Goal: Task Accomplishment & Management: Contribute content

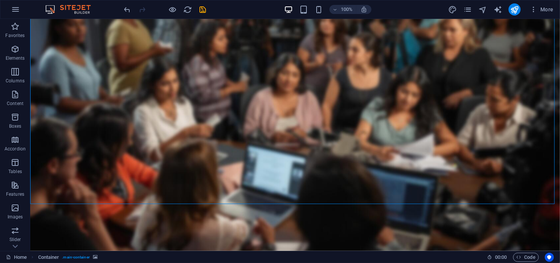
scroll to position [47, 0]
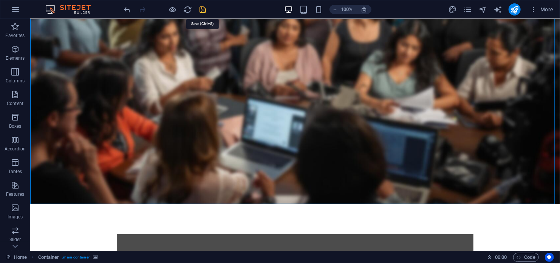
click at [204, 8] on icon "save" at bounding box center [203, 9] width 9 height 9
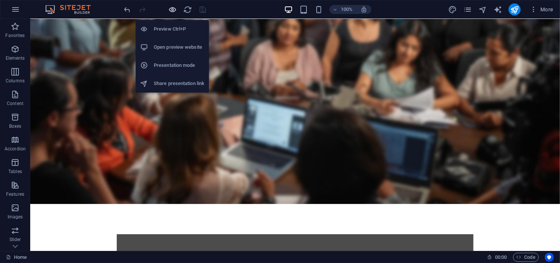
click at [173, 8] on icon "button" at bounding box center [172, 9] width 9 height 9
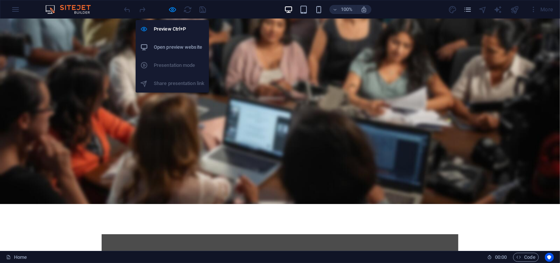
click at [176, 44] on h6 "Open preview website" at bounding box center [179, 47] width 51 height 9
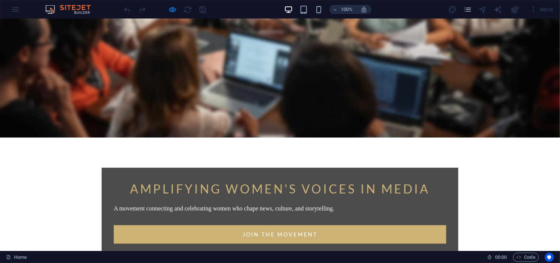
scroll to position [0, 0]
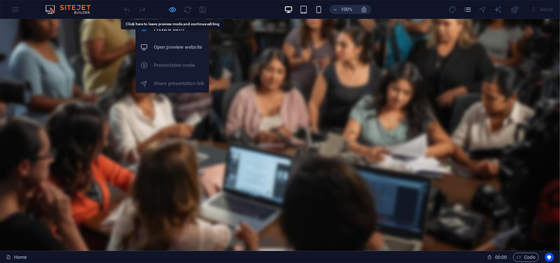
click at [173, 9] on icon "button" at bounding box center [172, 9] width 9 height 9
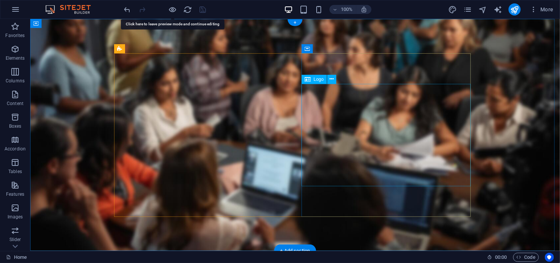
select select "px"
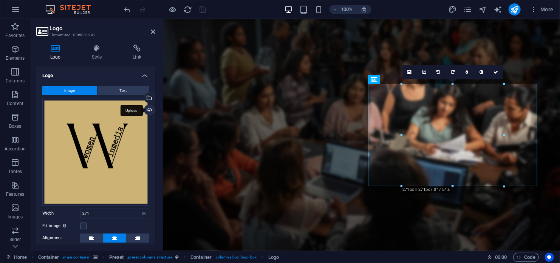
click at [148, 109] on div "Upload" at bounding box center [148, 110] width 11 height 11
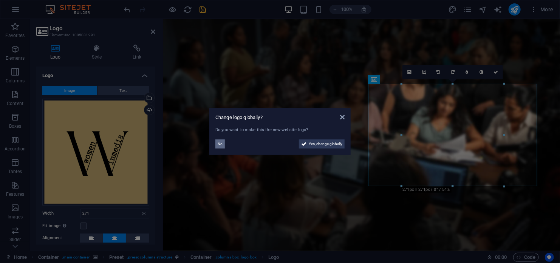
click at [219, 144] on span "No" at bounding box center [219, 143] width 5 height 9
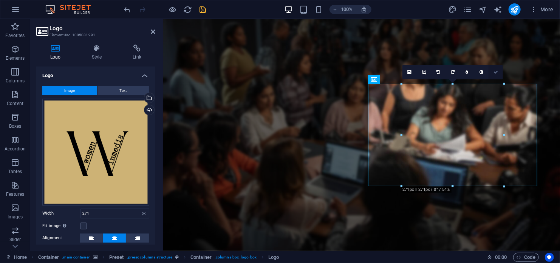
click at [495, 73] on icon at bounding box center [495, 72] width 5 height 5
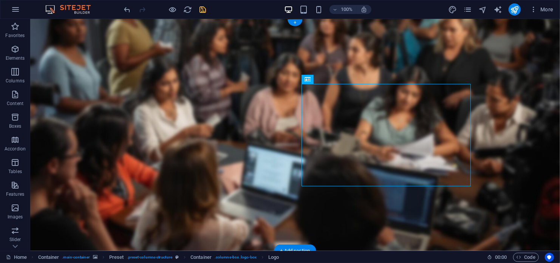
click at [540, 162] on figure at bounding box center [294, 135] width 529 height 232
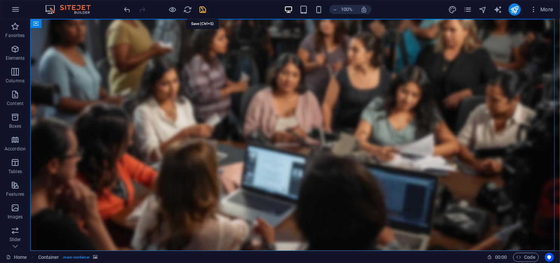
click at [201, 10] on icon "save" at bounding box center [203, 9] width 9 height 9
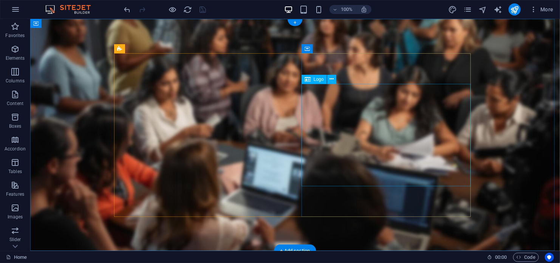
select select "px"
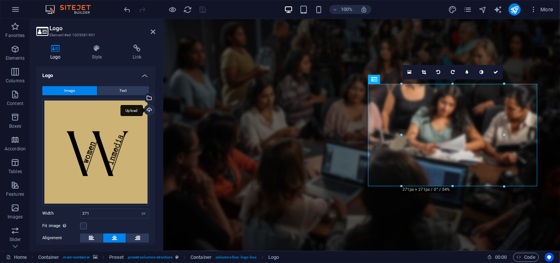
click at [146, 108] on div "Upload" at bounding box center [148, 110] width 11 height 11
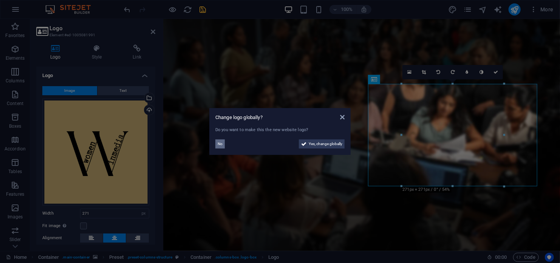
click at [219, 145] on span "No" at bounding box center [219, 143] width 5 height 9
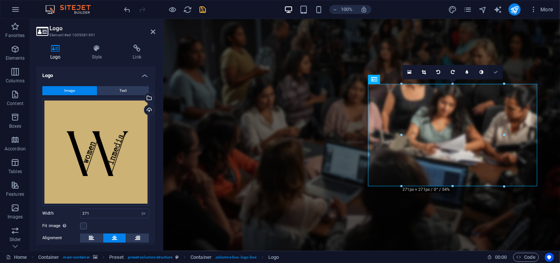
click at [498, 71] on link at bounding box center [495, 72] width 14 height 14
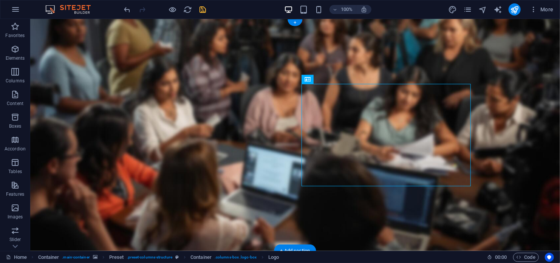
click at [502, 204] on figure at bounding box center [294, 135] width 529 height 232
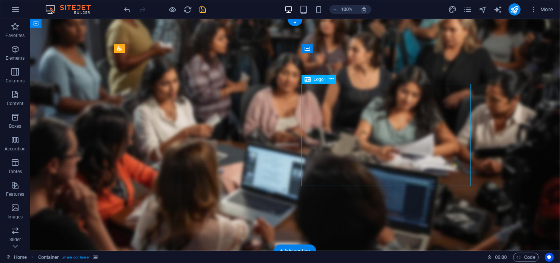
select select "px"
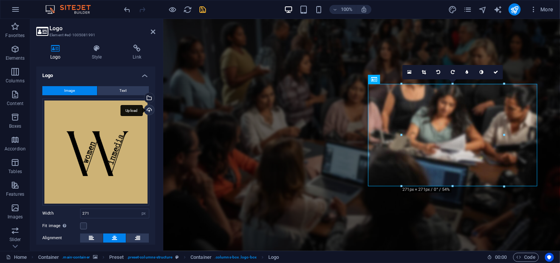
click at [148, 110] on div "Upload" at bounding box center [148, 110] width 11 height 11
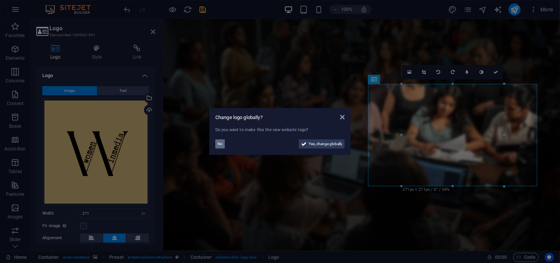
click at [220, 144] on span "No" at bounding box center [219, 143] width 5 height 9
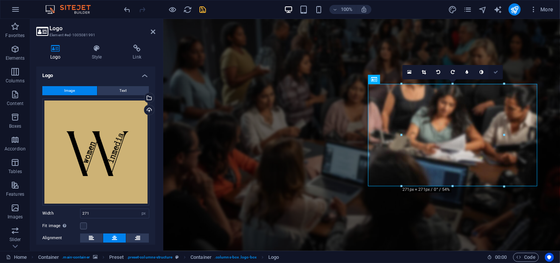
click at [495, 71] on icon at bounding box center [495, 72] width 5 height 5
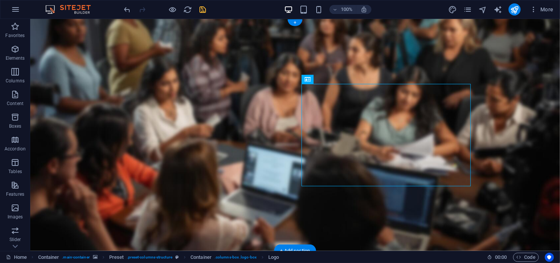
click at [521, 225] on figure at bounding box center [294, 135] width 529 height 232
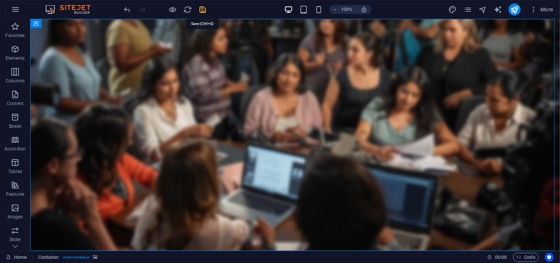
click at [202, 11] on icon "save" at bounding box center [203, 9] width 9 height 9
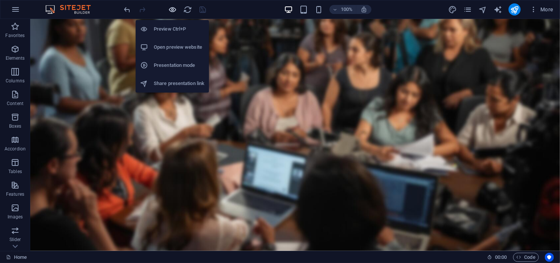
click at [173, 9] on icon "button" at bounding box center [172, 9] width 9 height 9
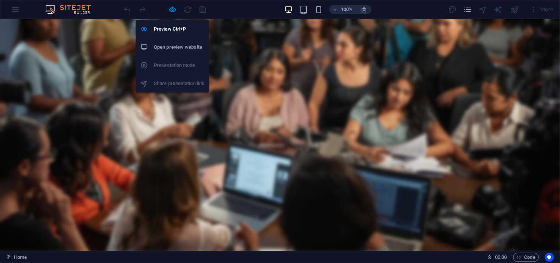
click at [181, 48] on h6 "Open preview website" at bounding box center [179, 47] width 51 height 9
click at [178, 49] on h6 "Open preview website" at bounding box center [179, 47] width 51 height 9
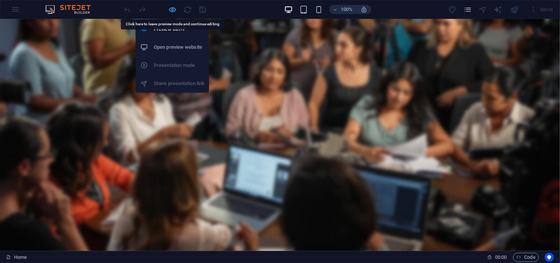
click at [174, 6] on icon "button" at bounding box center [172, 9] width 9 height 9
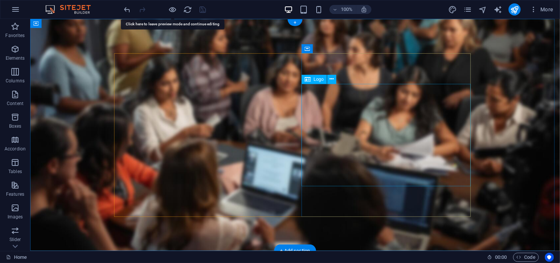
select select "px"
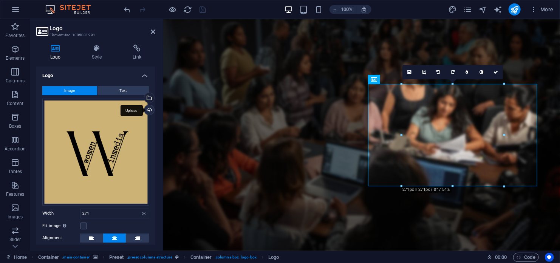
click at [145, 108] on div "Upload" at bounding box center [148, 110] width 11 height 11
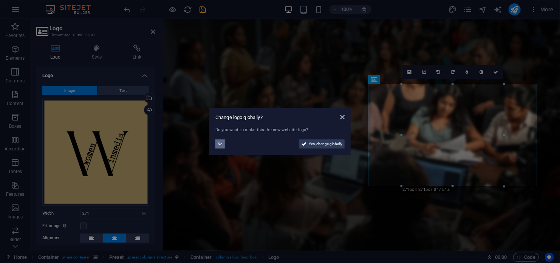
click at [220, 142] on span "No" at bounding box center [219, 143] width 5 height 9
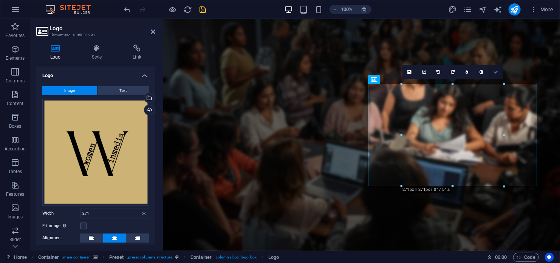
click at [492, 73] on link at bounding box center [495, 72] width 14 height 14
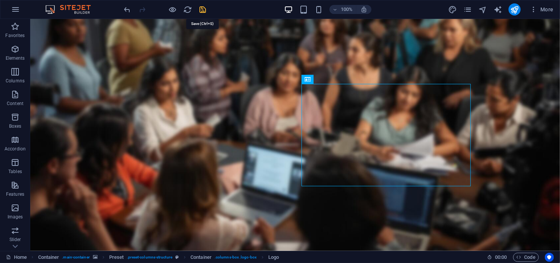
click at [204, 9] on icon "save" at bounding box center [203, 9] width 9 height 9
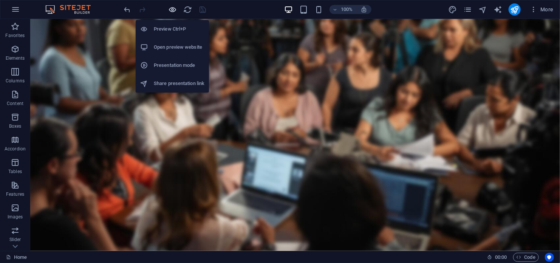
click at [171, 10] on icon "button" at bounding box center [172, 9] width 9 height 9
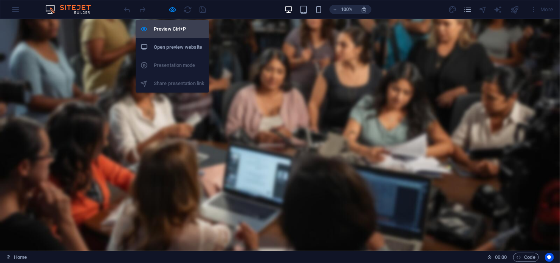
click at [170, 28] on h6 "Preview Ctrl+P" at bounding box center [179, 29] width 51 height 9
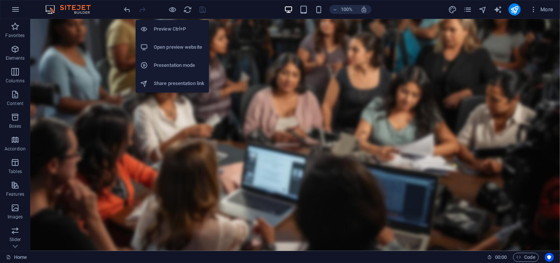
click at [170, 28] on h6 "Preview Ctrl+P" at bounding box center [179, 29] width 51 height 9
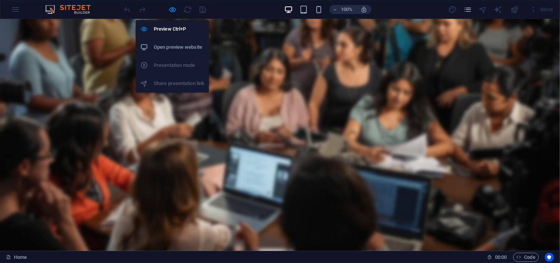
click at [171, 41] on li "Open preview website" at bounding box center [172, 47] width 73 height 18
click at [171, 8] on icon "button" at bounding box center [172, 9] width 9 height 9
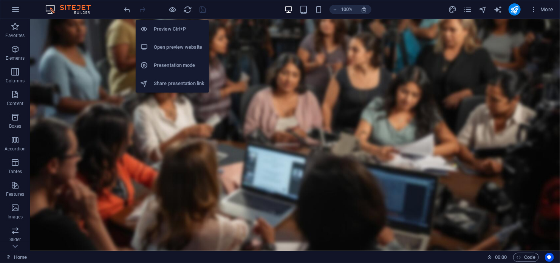
click at [172, 46] on h6 "Open preview website" at bounding box center [179, 47] width 51 height 9
click at [170, 45] on h6 "Open preview website" at bounding box center [179, 47] width 51 height 9
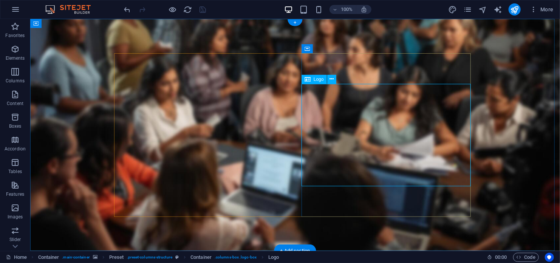
select select "px"
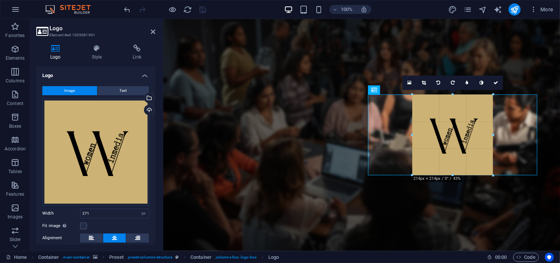
drag, startPoint x: 504, startPoint y: 184, endPoint x: 481, endPoint y: 164, distance: 29.9
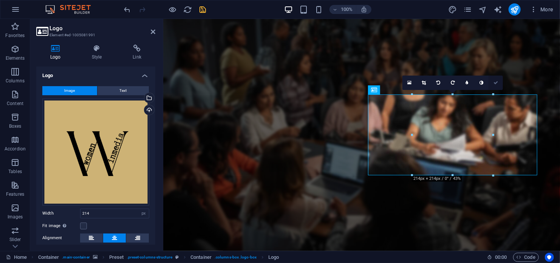
click at [496, 80] on icon at bounding box center [495, 82] width 5 height 5
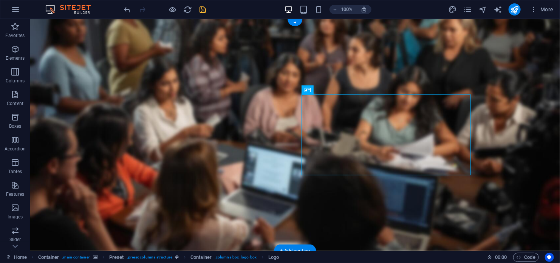
click at [510, 131] on figure at bounding box center [294, 135] width 529 height 232
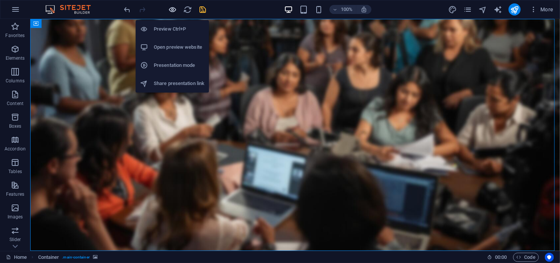
click at [173, 11] on icon "button" at bounding box center [172, 9] width 9 height 9
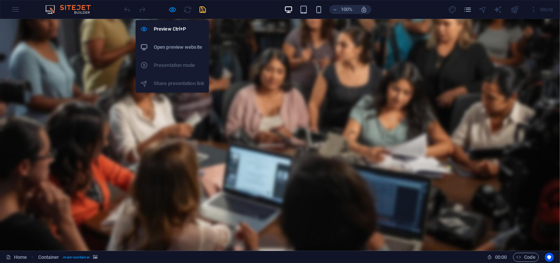
click at [174, 47] on h6 "Open preview website" at bounding box center [179, 47] width 51 height 9
click at [174, 8] on icon "button" at bounding box center [172, 9] width 9 height 9
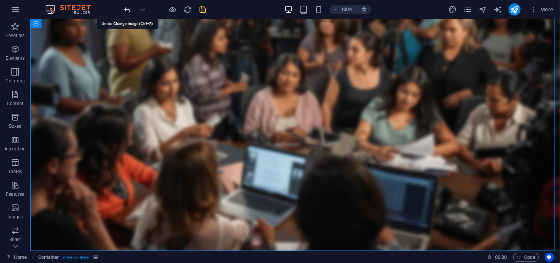
click at [129, 9] on icon "undo" at bounding box center [127, 9] width 9 height 9
click at [545, 127] on figure at bounding box center [294, 135] width 529 height 232
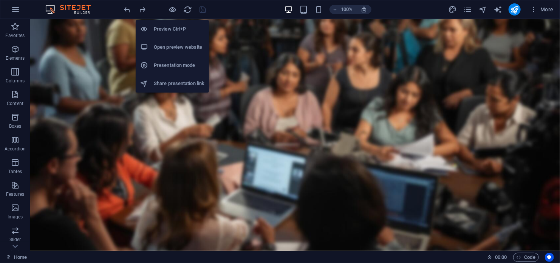
click at [168, 48] on h6 "Open preview website" at bounding box center [179, 47] width 51 height 9
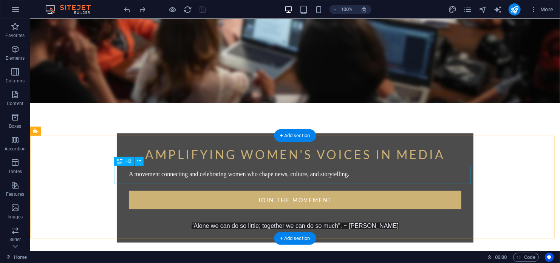
scroll to position [189, 0]
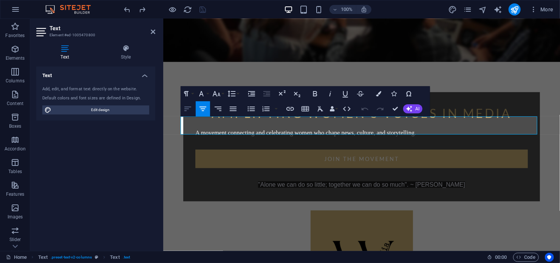
click at [184, 107] on icon "button" at bounding box center [187, 108] width 9 height 9
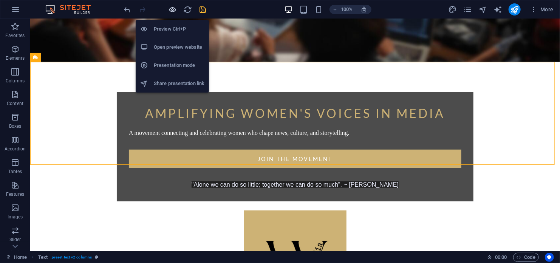
click at [171, 8] on icon "button" at bounding box center [172, 9] width 9 height 9
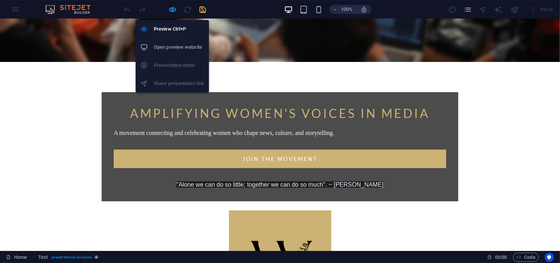
click at [170, 9] on icon "button" at bounding box center [172, 9] width 9 height 9
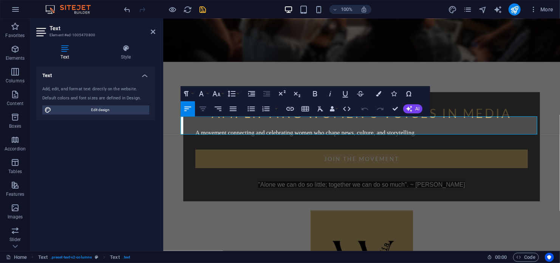
click at [200, 109] on icon "button" at bounding box center [202, 108] width 7 height 5
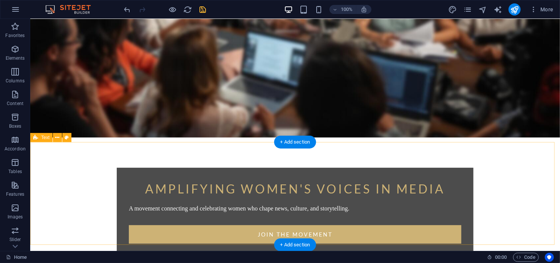
scroll to position [151, 0]
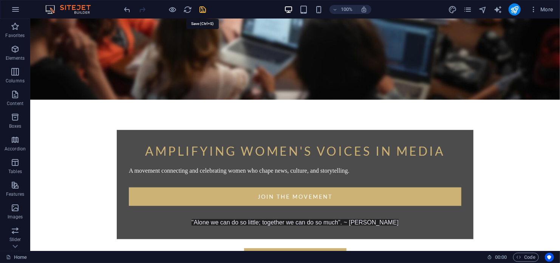
click at [201, 9] on icon "save" at bounding box center [203, 9] width 9 height 9
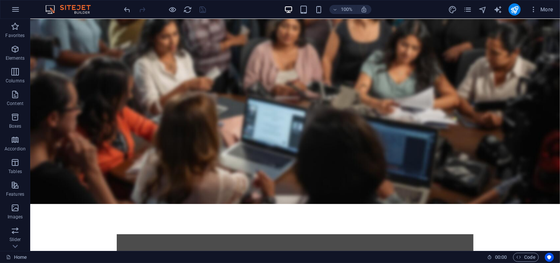
scroll to position [0, 0]
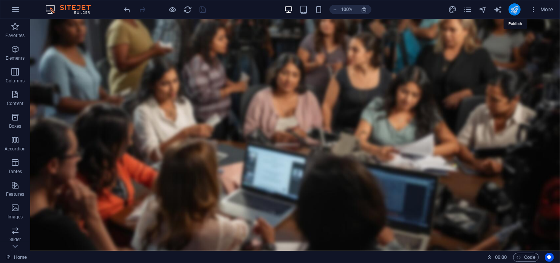
click at [516, 9] on icon "publish" at bounding box center [514, 9] width 9 height 9
click at [514, 10] on icon "publish" at bounding box center [514, 9] width 9 height 9
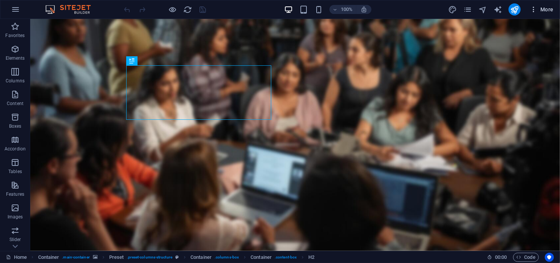
click at [534, 10] on icon "button" at bounding box center [533, 10] width 8 height 8
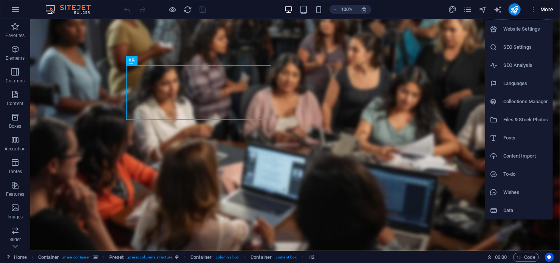
drag, startPoint x: 530, startPoint y: 26, endPoint x: 414, endPoint y: 35, distance: 116.6
click at [414, 35] on div at bounding box center [280, 131] width 560 height 263
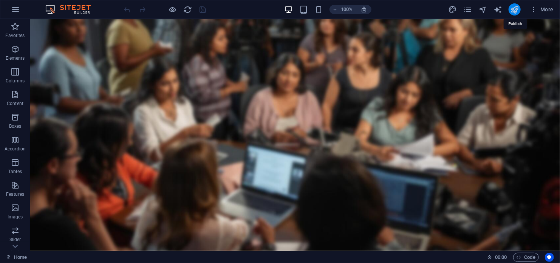
click at [512, 9] on icon "publish" at bounding box center [514, 9] width 9 height 9
click at [17, 5] on icon "button" at bounding box center [15, 9] width 9 height 9
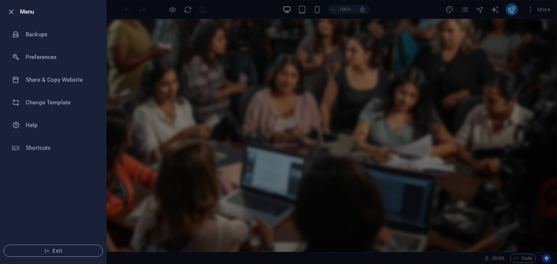
click at [507, 43] on div at bounding box center [278, 132] width 557 height 264
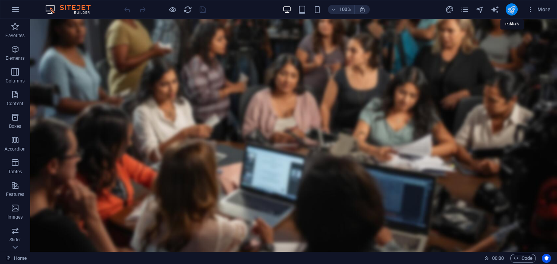
click at [511, 9] on icon "publish" at bounding box center [511, 9] width 9 height 9
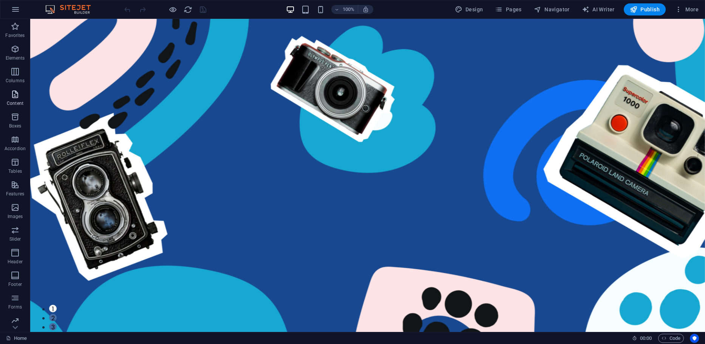
click at [14, 95] on icon "button" at bounding box center [15, 94] width 9 height 9
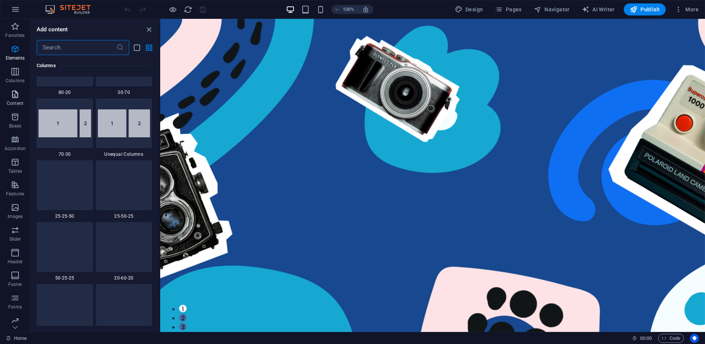
scroll to position [1321, 0]
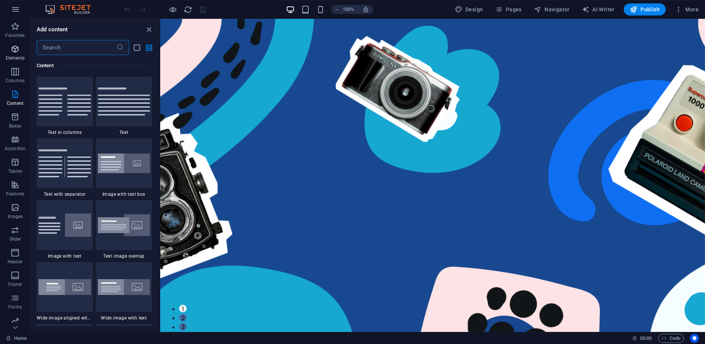
click at [12, 48] on icon "button" at bounding box center [15, 49] width 9 height 9
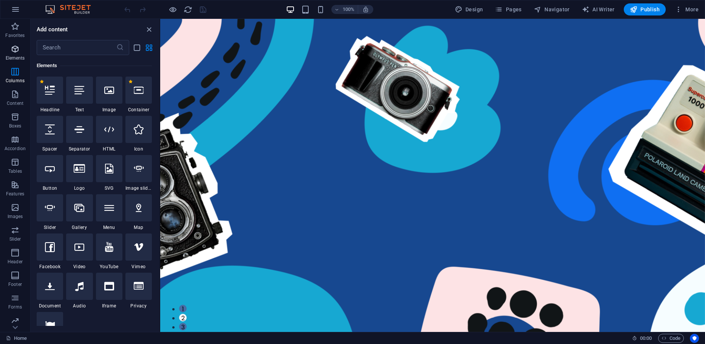
scroll to position [80, 0]
click at [13, 191] on span "Features" at bounding box center [15, 189] width 30 height 18
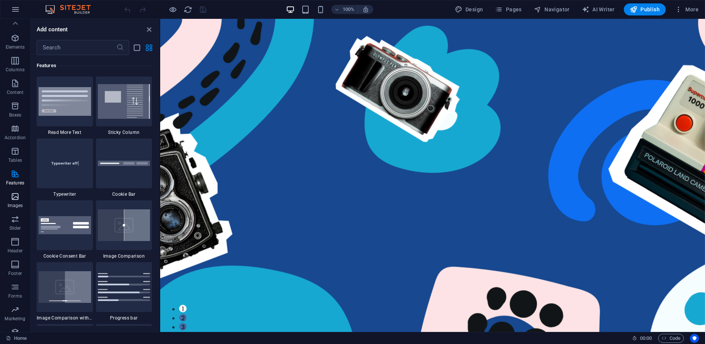
scroll to position [0, 0]
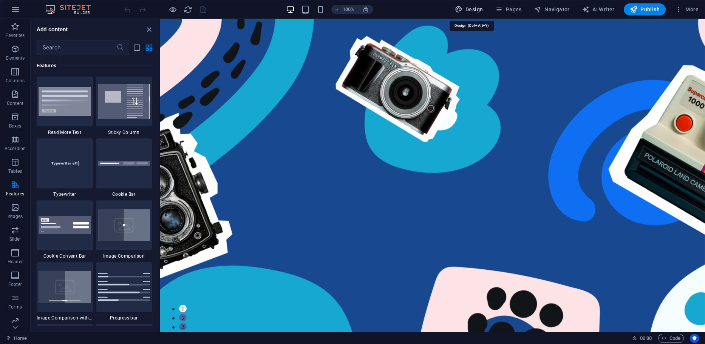
click at [471, 9] on span "Design" at bounding box center [469, 10] width 28 height 8
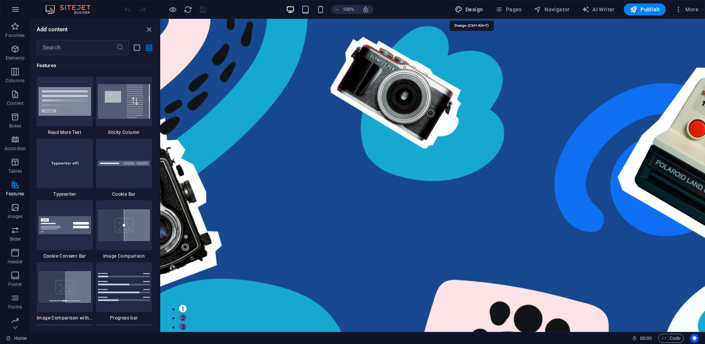
select select "px"
select select "400"
select select "px"
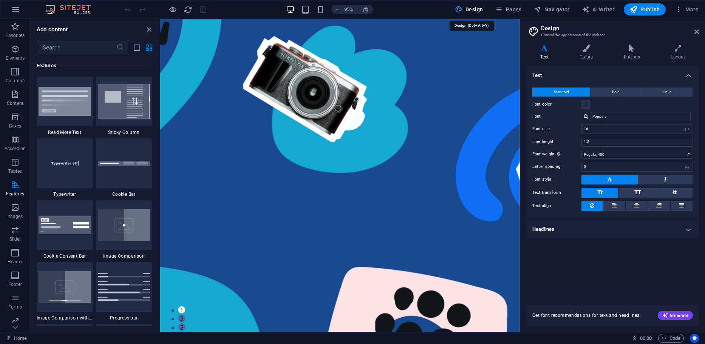
click at [471, 9] on span "Design" at bounding box center [469, 10] width 28 height 8
click at [518, 8] on span "Pages" at bounding box center [508, 10] width 26 height 8
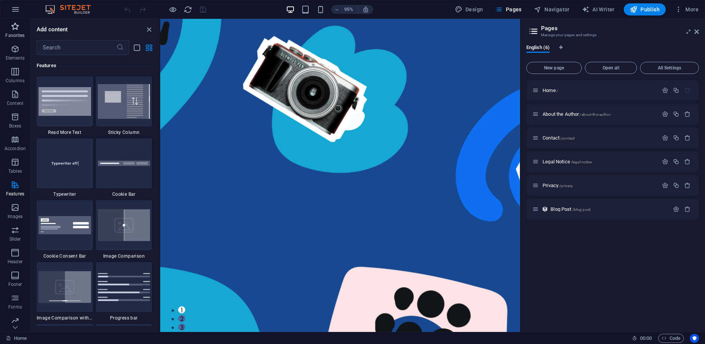
click at [15, 25] on icon "button" at bounding box center [15, 26] width 9 height 9
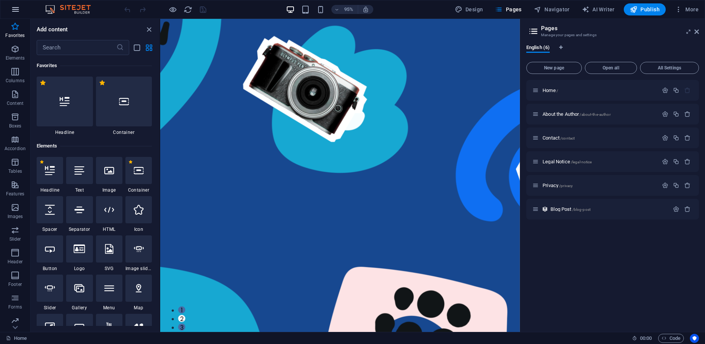
click at [15, 9] on icon "button" at bounding box center [15, 9] width 9 height 9
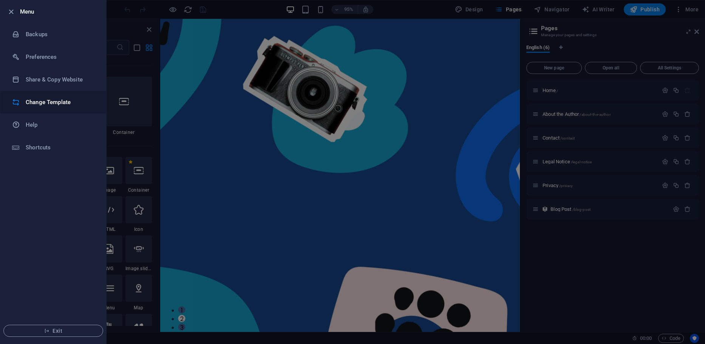
click at [36, 100] on h6 "Change Template" at bounding box center [61, 102] width 70 height 9
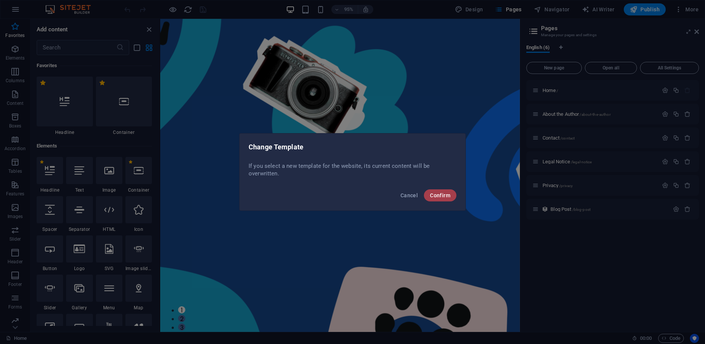
click at [436, 194] on span "Confirm" at bounding box center [440, 196] width 20 height 6
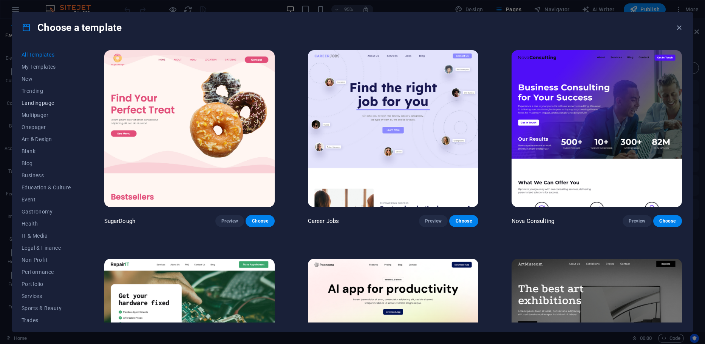
click at [47, 102] on span "Landingpage" at bounding box center [46, 103] width 49 height 6
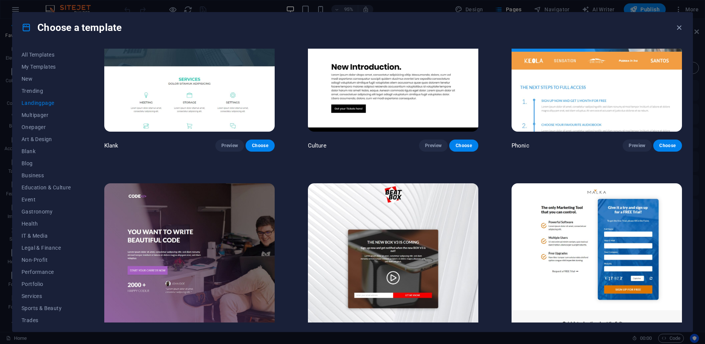
scroll to position [113, 0]
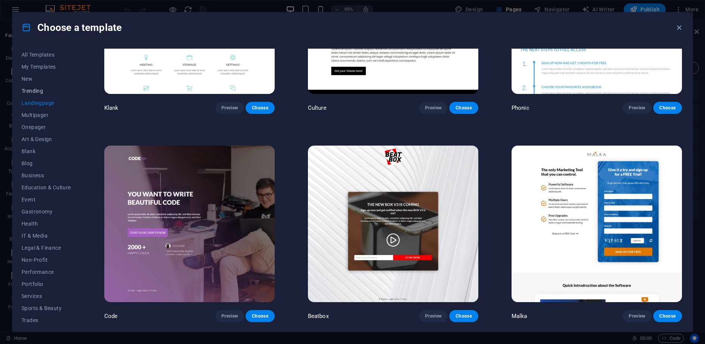
click at [38, 90] on span "Trending" at bounding box center [46, 91] width 49 height 6
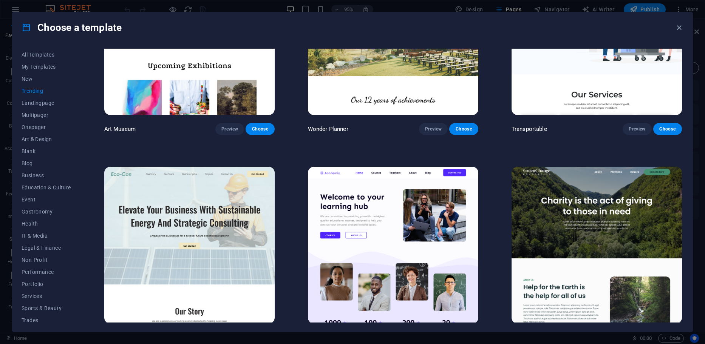
scroll to position [302, 0]
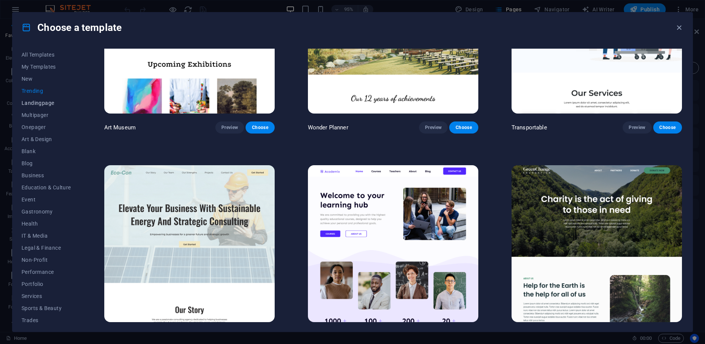
click at [33, 103] on span "Landingpage" at bounding box center [46, 103] width 49 height 6
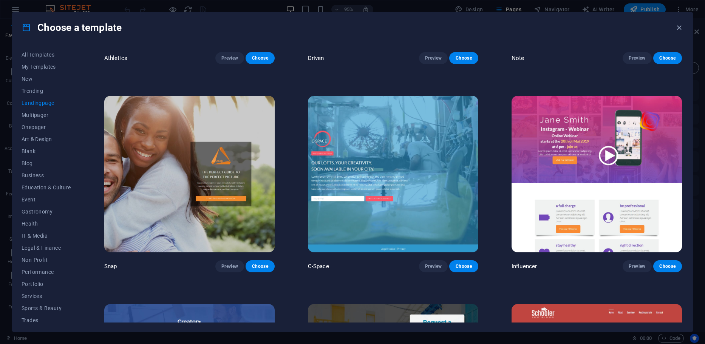
scroll to position [793, 0]
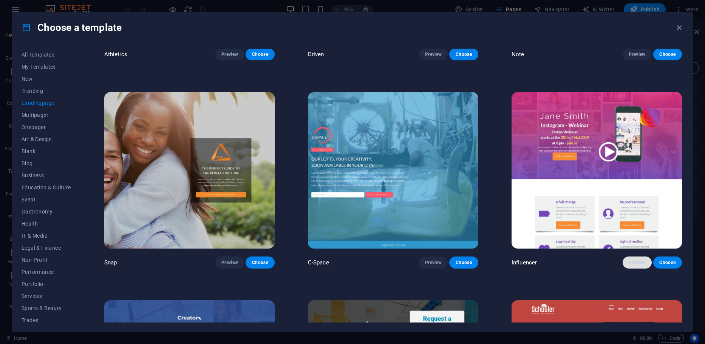
click at [625, 257] on button "Preview" at bounding box center [636, 263] width 29 height 12
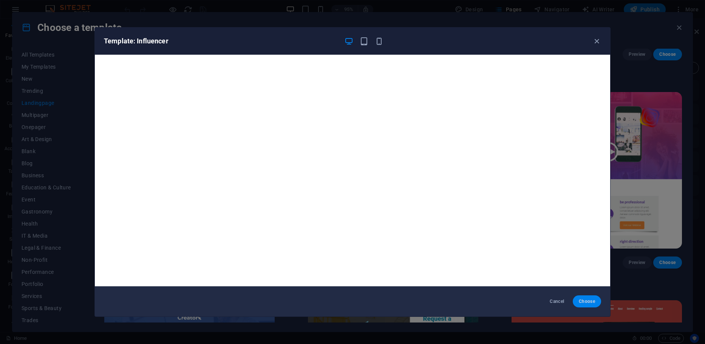
click at [583, 300] on span "Choose" at bounding box center [586, 302] width 16 height 6
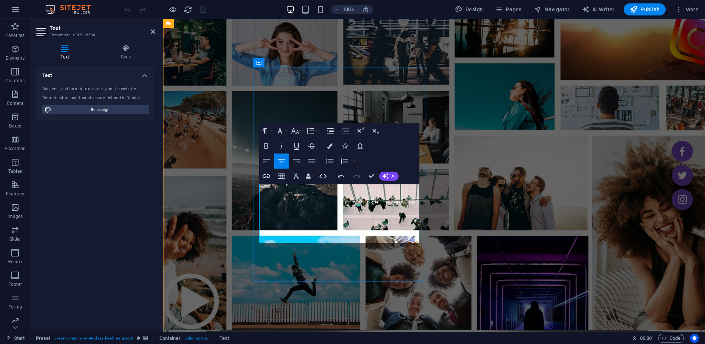
drag, startPoint x: 399, startPoint y: 219, endPoint x: 404, endPoint y: 237, distance: 18.2
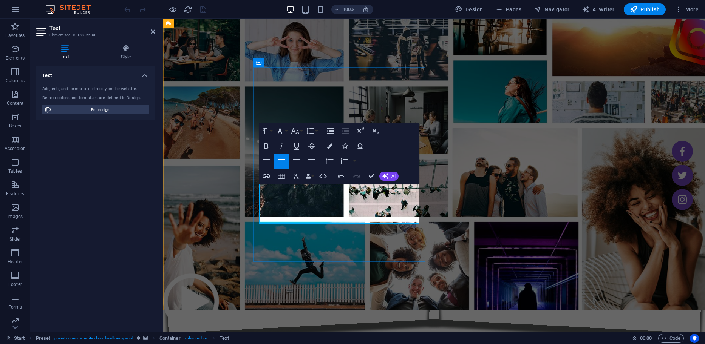
drag, startPoint x: 309, startPoint y: 190, endPoint x: 268, endPoint y: 190, distance: 40.8
drag, startPoint x: 276, startPoint y: 186, endPoint x: 403, endPoint y: 220, distance: 131.0
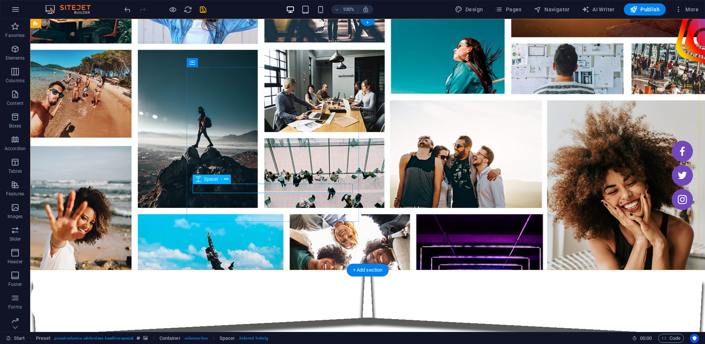
select select "px"
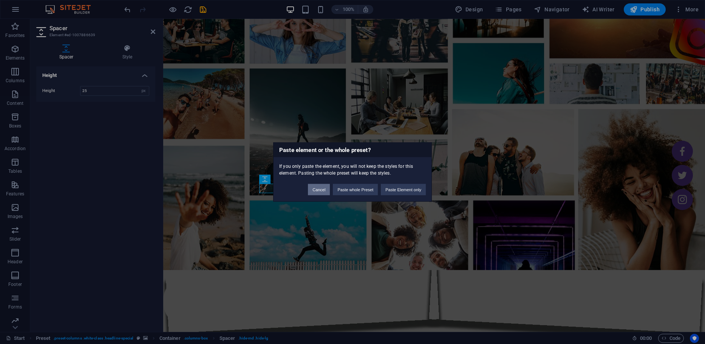
click at [312, 189] on button "Cancel" at bounding box center [319, 189] width 22 height 11
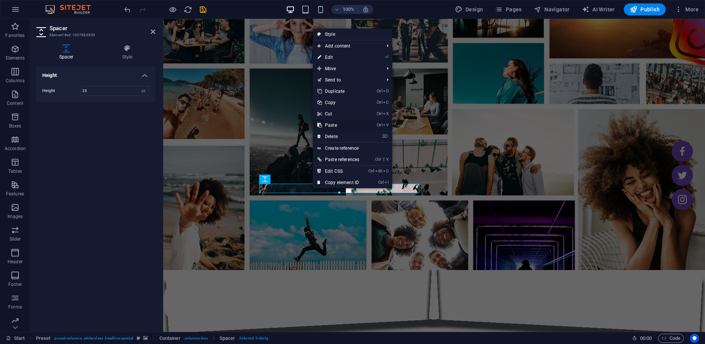
click at [323, 125] on link "Ctrl V Paste" at bounding box center [338, 125] width 51 height 11
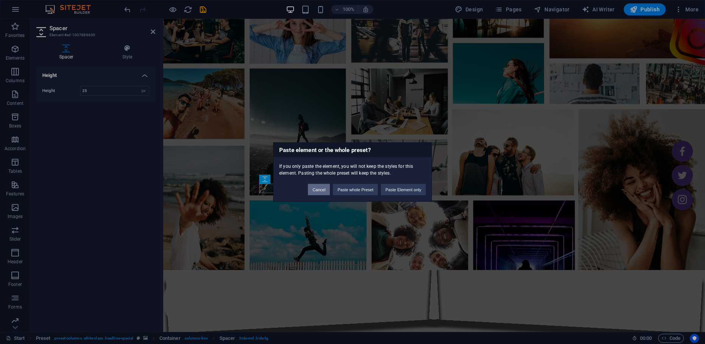
click at [318, 191] on button "Cancel" at bounding box center [319, 189] width 22 height 11
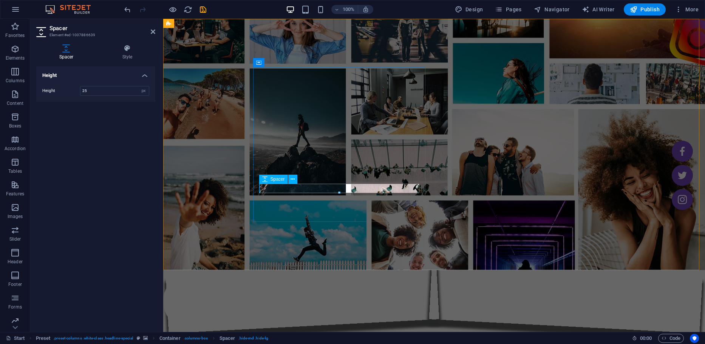
click at [286, 194] on div at bounding box center [338, 193] width 159 height 3
click at [290, 178] on button at bounding box center [292, 179] width 9 height 9
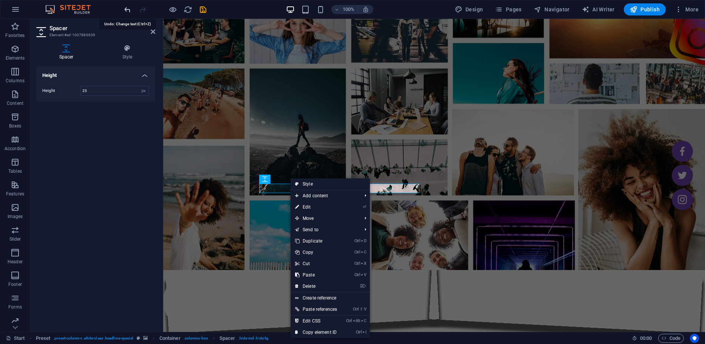
click at [126, 10] on icon "undo" at bounding box center [127, 9] width 9 height 9
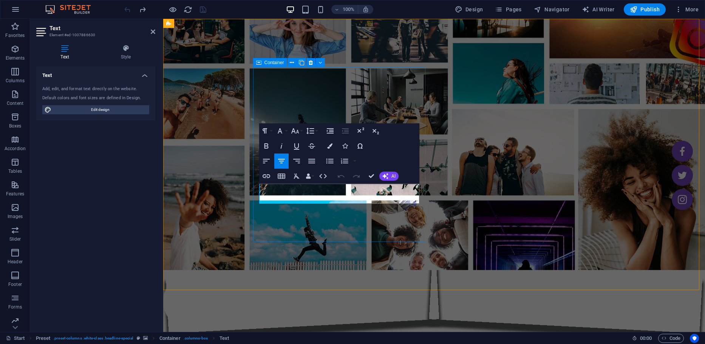
drag, startPoint x: 415, startPoint y: 200, endPoint x: 253, endPoint y: 190, distance: 162.3
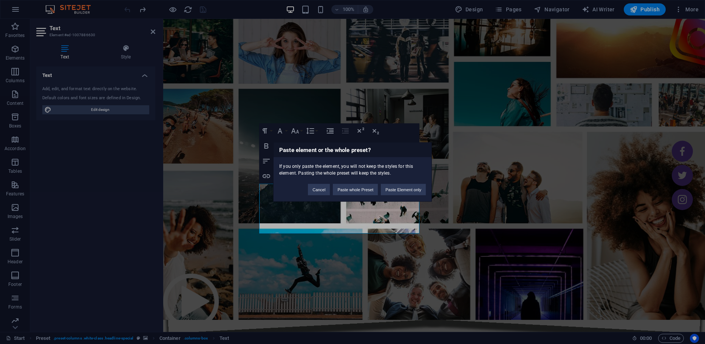
scroll to position [1295, 1]
click at [318, 190] on button "Cancel" at bounding box center [319, 189] width 22 height 11
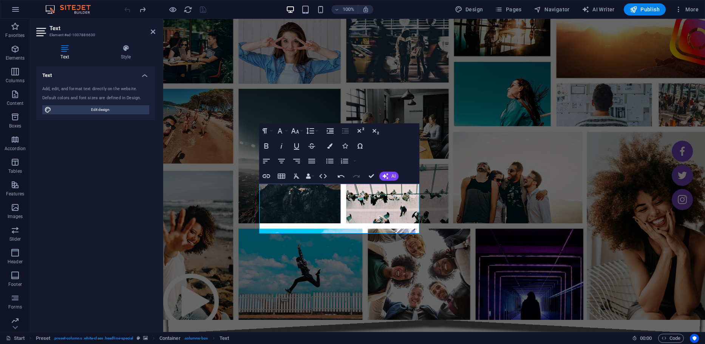
click at [481, 297] on figure at bounding box center [433, 169] width 541 height 301
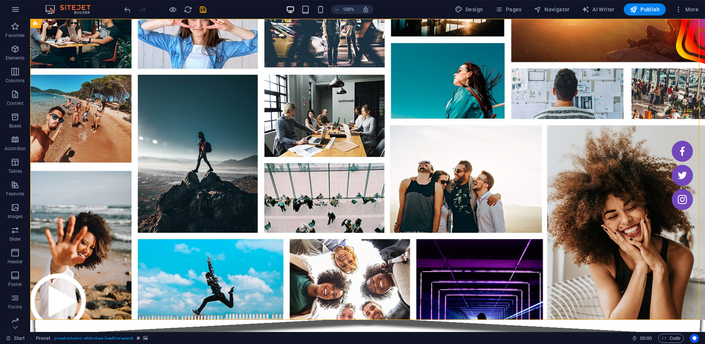
click at [449, 292] on figure at bounding box center [367, 169] width 674 height 301
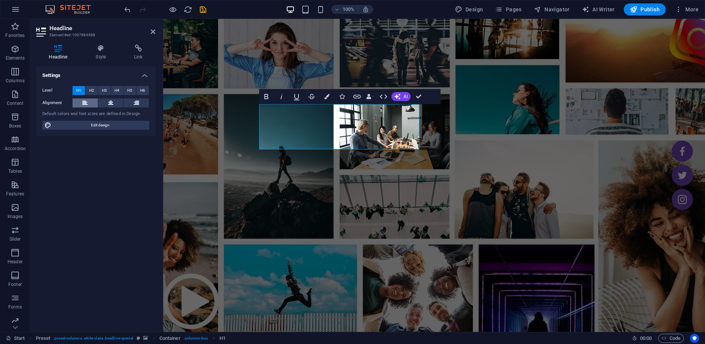
click at [83, 102] on icon at bounding box center [84, 103] width 5 height 9
click at [112, 100] on icon at bounding box center [110, 103] width 5 height 9
click at [134, 102] on icon at bounding box center [136, 103] width 5 height 9
click at [108, 100] on button at bounding box center [110, 103] width 25 height 9
click at [85, 104] on icon at bounding box center [84, 103] width 5 height 9
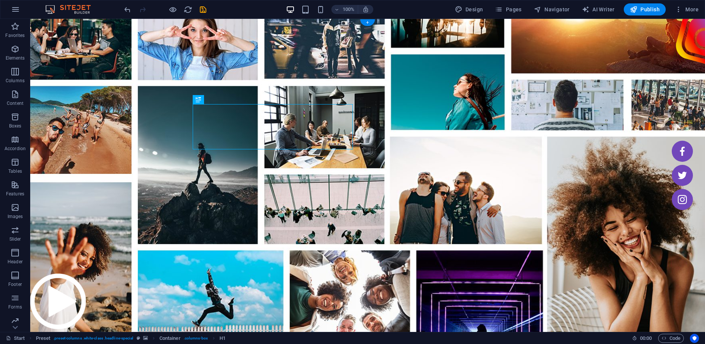
click at [553, 208] on figure at bounding box center [367, 181] width 674 height 324
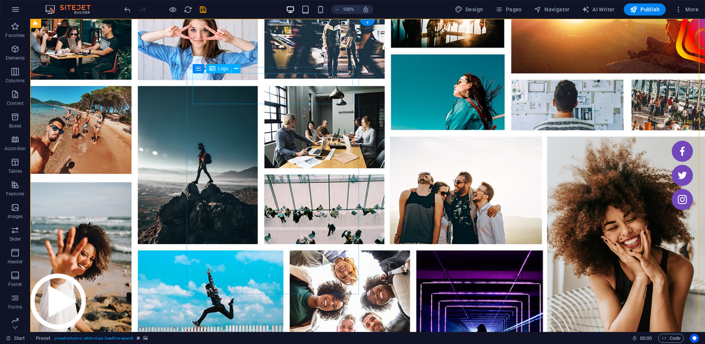
select select "%"
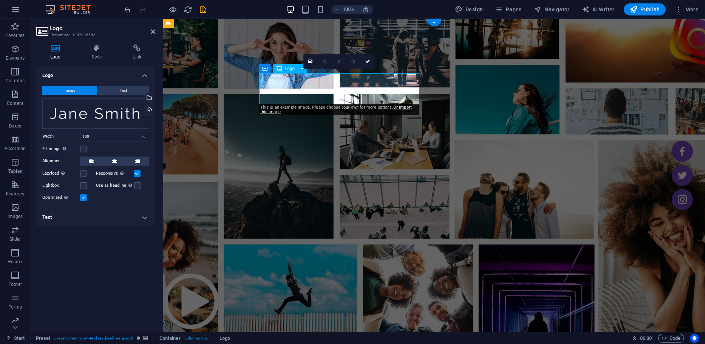
click at [123, 118] on div "Drag files here, click to choose files or select files from Files or our free s…" at bounding box center [95, 114] width 107 height 30
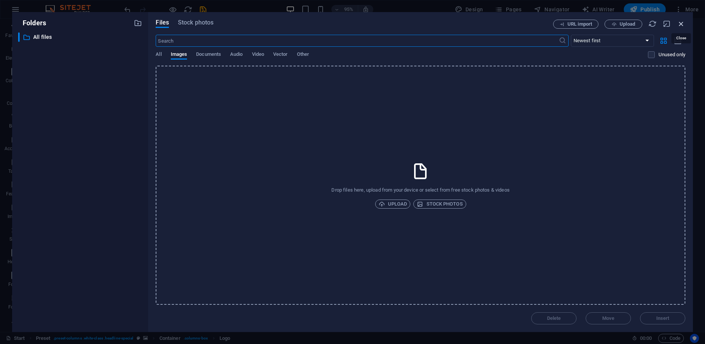
click at [681, 21] on icon "button" at bounding box center [681, 24] width 8 height 8
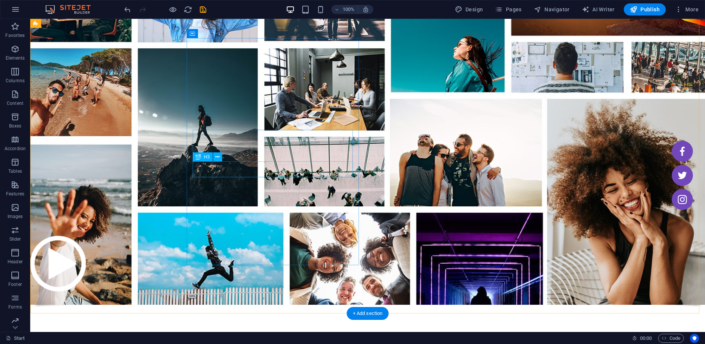
scroll to position [0, 0]
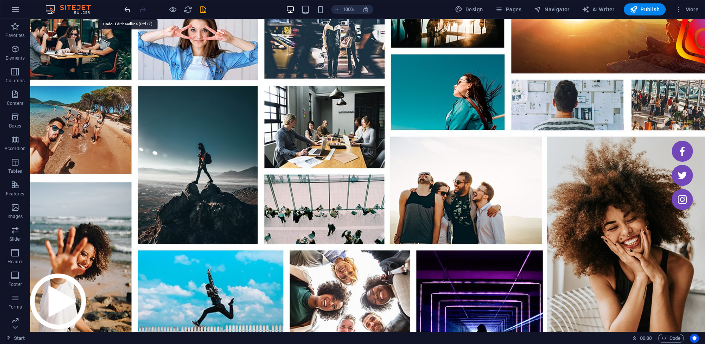
click at [128, 8] on icon "undo" at bounding box center [127, 9] width 9 height 9
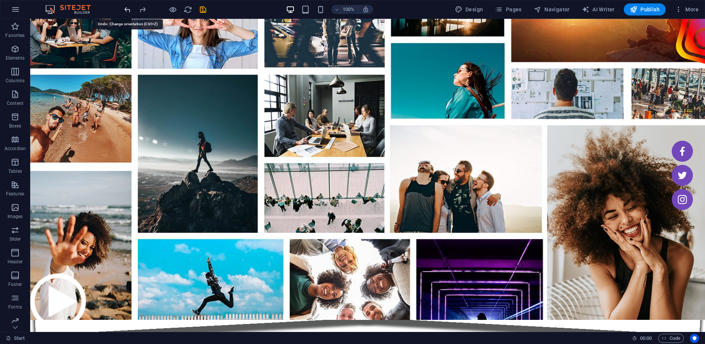
click at [128, 8] on icon "undo" at bounding box center [127, 9] width 9 height 9
click at [681, 11] on icon "button" at bounding box center [678, 10] width 8 height 8
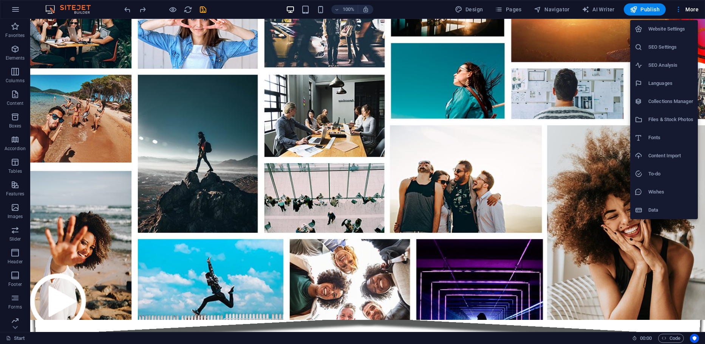
click at [15, 8] on div at bounding box center [352, 172] width 705 height 344
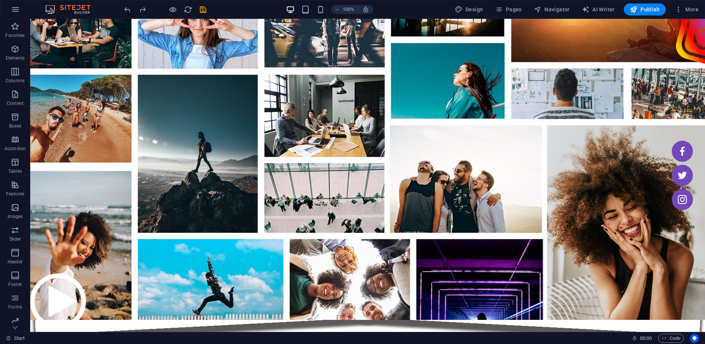
click at [15, 8] on icon "button" at bounding box center [15, 9] width 9 height 9
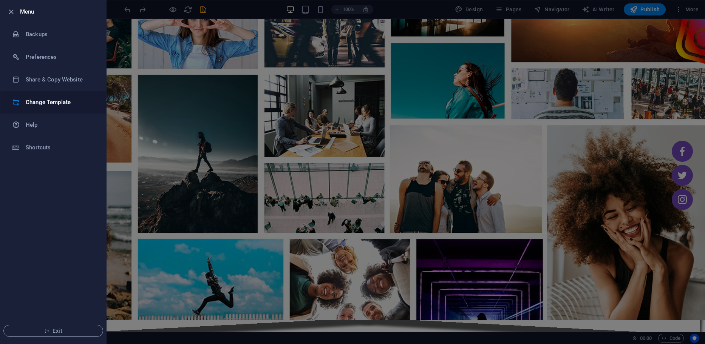
click at [39, 101] on h6 "Change Template" at bounding box center [61, 102] width 70 height 9
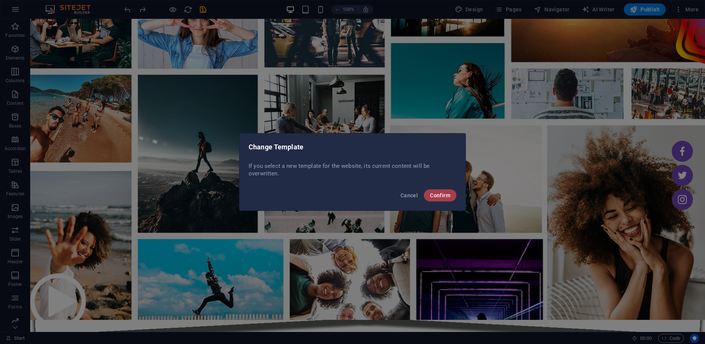
click at [436, 194] on span "Confirm" at bounding box center [440, 196] width 20 height 6
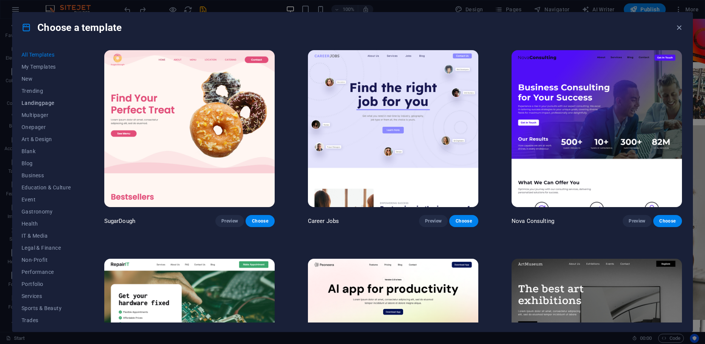
click at [35, 102] on span "Landingpage" at bounding box center [46, 103] width 49 height 6
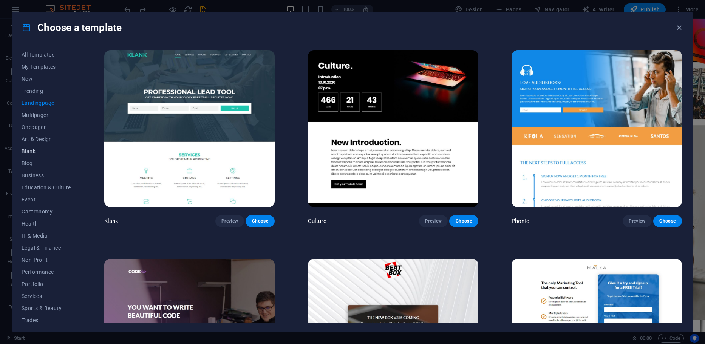
click at [32, 149] on span "Blank" at bounding box center [46, 151] width 49 height 6
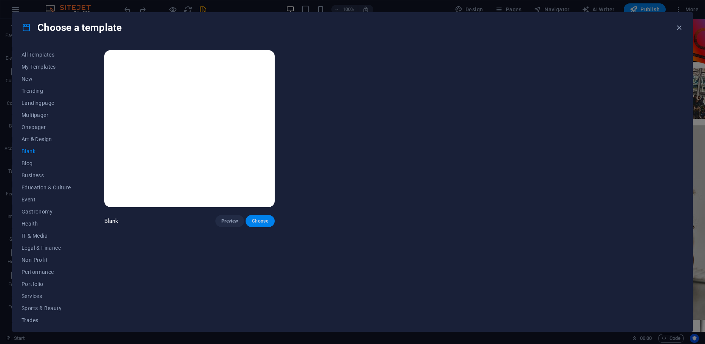
click at [270, 217] on button "Choose" at bounding box center [259, 221] width 29 height 12
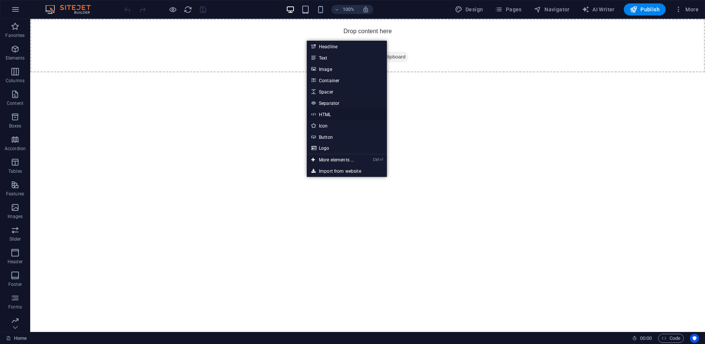
click at [328, 113] on link "HTML" at bounding box center [347, 114] width 80 height 11
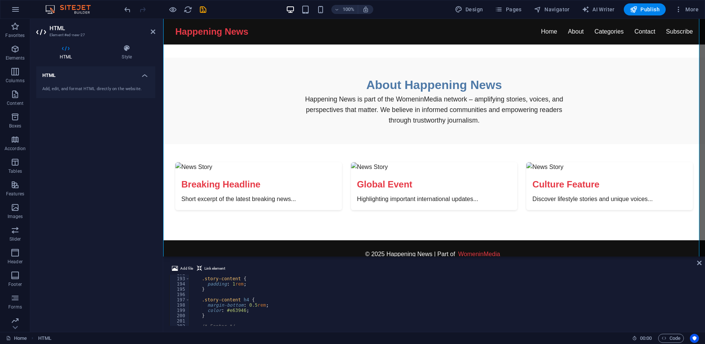
scroll to position [991, 0]
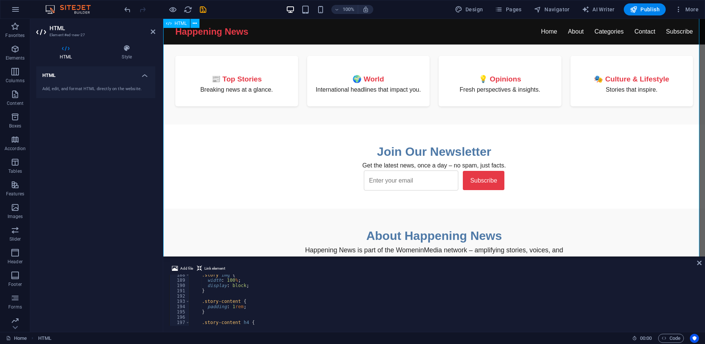
scroll to position [0, 0]
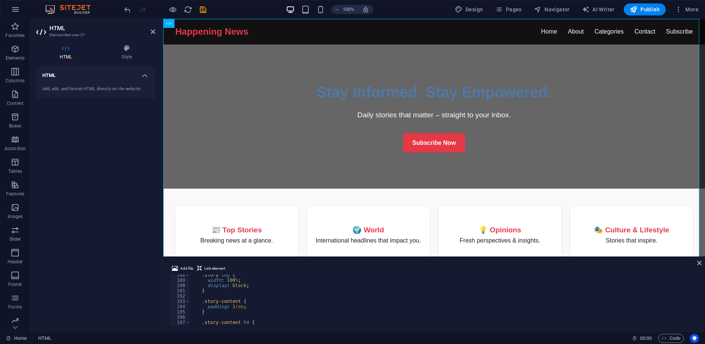
click at [248, 285] on div ".story img { width : 100 % ; display : block ; } .story-content { padding : 1 r…" at bounding box center [443, 304] width 508 height 62
type textarea "</html>"
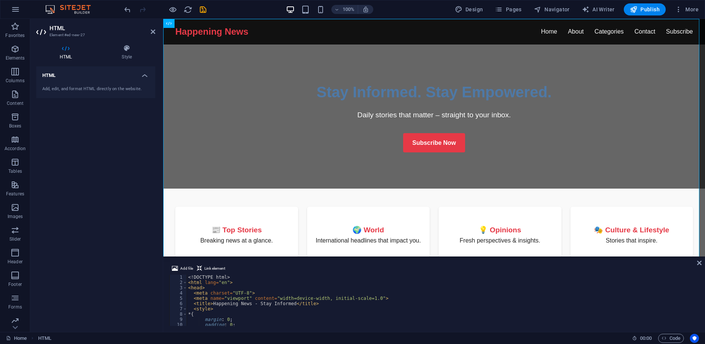
click at [277, 281] on div "<! DOCTYPE html > < html lang = "en" > < head > < meta charset = "UTF-8" > < me…" at bounding box center [442, 306] width 510 height 62
type textarea "</html>"
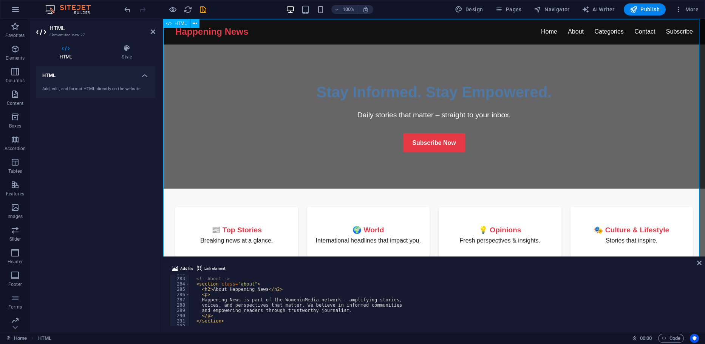
click at [354, 93] on div "Happening News - Stay Informed Happening News Home About Categories Contact Sub…" at bounding box center [433, 299] width 541 height 561
click at [349, 94] on div "Happening News - Stay Informed Happening News Home About Categories Contact Sub…" at bounding box center [433, 299] width 541 height 561
click at [361, 96] on div "Happening News - Stay Informed Happening News Home About Categories Contact Sub…" at bounding box center [433, 299] width 541 height 561
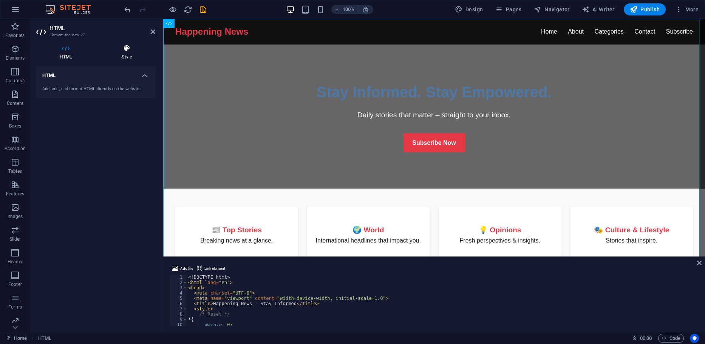
click at [125, 46] on icon at bounding box center [126, 49] width 57 height 8
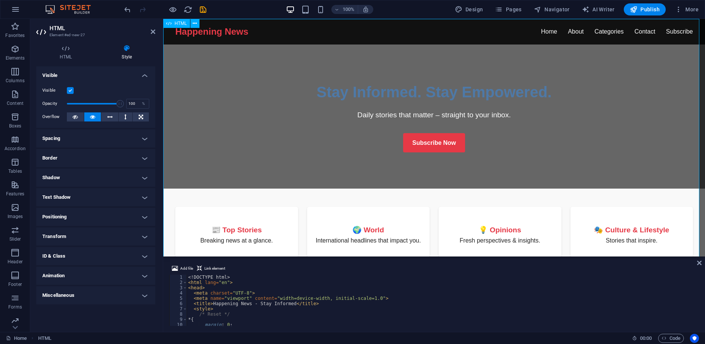
click at [365, 116] on div "Happening News - Stay Informed Happening News Home About Categories Contact Sub…" at bounding box center [433, 299] width 541 height 561
click at [193, 25] on icon at bounding box center [195, 24] width 4 height 8
click at [477, 70] on div "Happening News - Stay Informed Happening News Home About Categories Contact Sub…" at bounding box center [433, 299] width 541 height 561
click at [375, 119] on div "Happening News - Stay Informed Happening News Home About Categories Contact Sub…" at bounding box center [433, 299] width 541 height 561
click at [287, 303] on div "<! DOCTYPE html > < html lang = "en" > < head > < meta charset = "UTF-8" > < me…" at bounding box center [442, 306] width 510 height 62
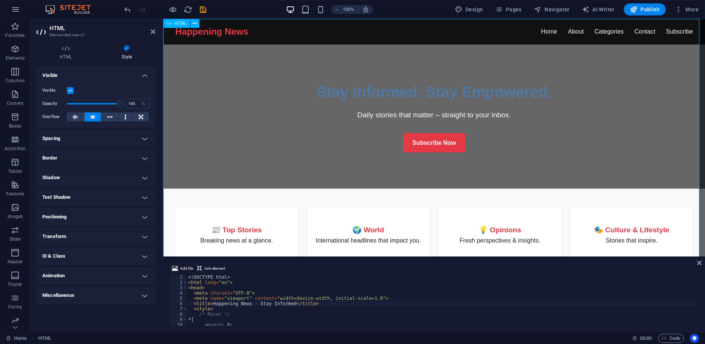
click at [333, 92] on div "Happening News - Stay Informed Happening News Home About Categories Contact Sub…" at bounding box center [433, 299] width 541 height 561
click at [253, 305] on div "<! DOCTYPE html > < html lang = "en" > < head > < meta charset = "UTF-8" > < me…" at bounding box center [442, 306] width 510 height 62
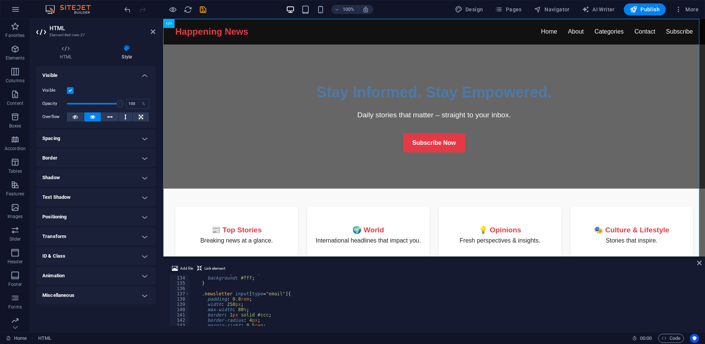
scroll to position [725, 0]
drag, startPoint x: 429, startPoint y: 276, endPoint x: 287, endPoint y: 145, distance: 192.9
drag, startPoint x: 271, startPoint y: 256, endPoint x: 270, endPoint y: 251, distance: 5.3
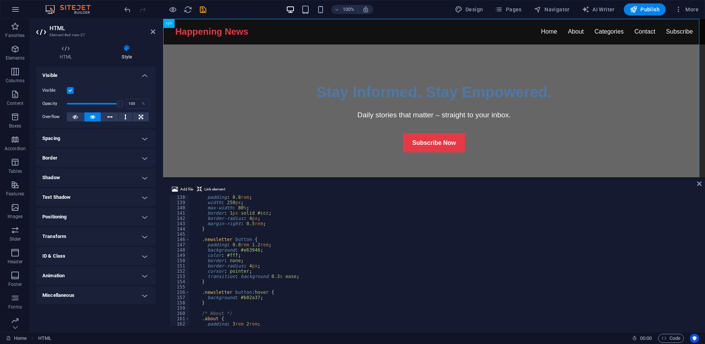
drag, startPoint x: 284, startPoint y: 288, endPoint x: 132, endPoint y: 157, distance: 200.2
click at [295, 176] on div "Placeholder HTML" at bounding box center [433, 98] width 541 height 159
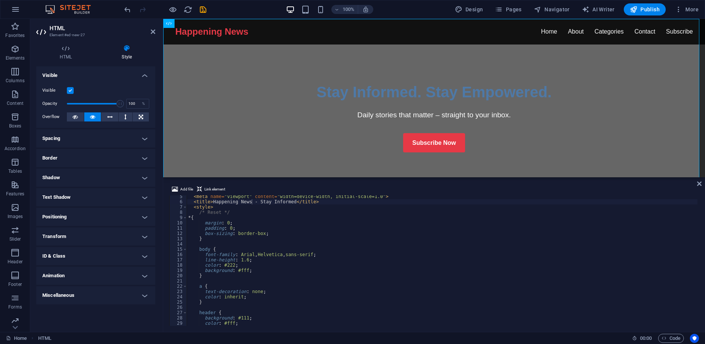
scroll to position [0, 0]
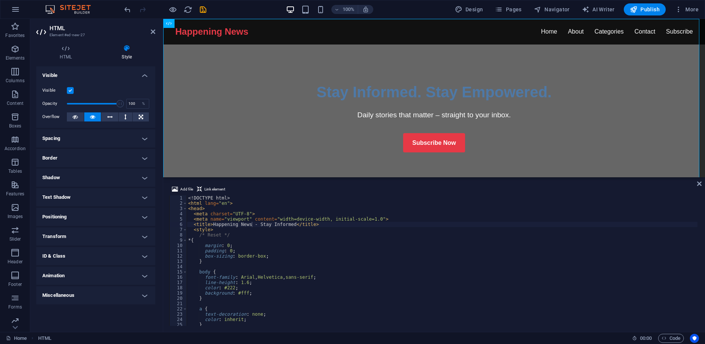
click at [244, 260] on div "<! DOCTYPE html > < html lang = "en" > < head > < meta charset = "UTF-8" > < me…" at bounding box center [442, 266] width 510 height 141
type textarea "</html>"
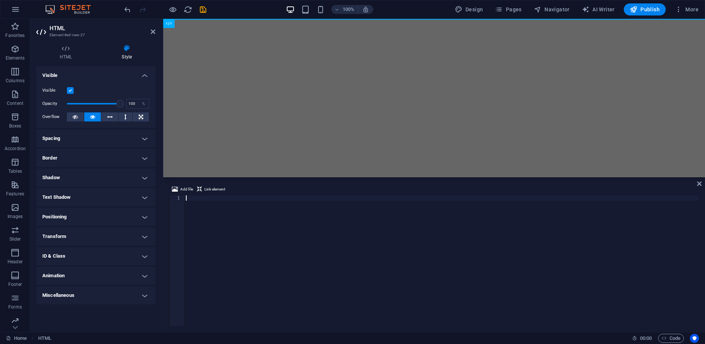
paste textarea "</html>"
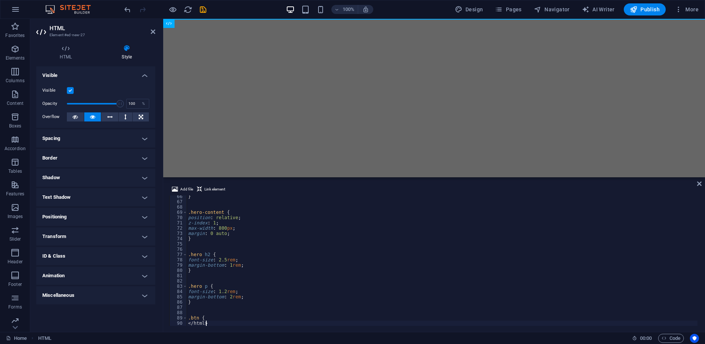
click at [282, 262] on div "} .hero-content { position : relative ; z-index : 1 ; max-width : 800 px ; marg…" at bounding box center [442, 264] width 510 height 141
type textarea "font-size: 2.5rem;"
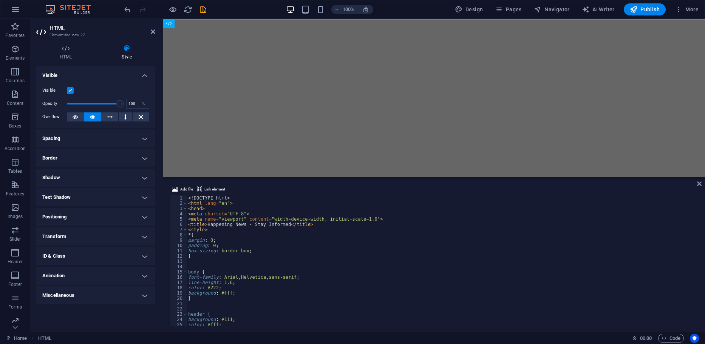
scroll to position [0, 0]
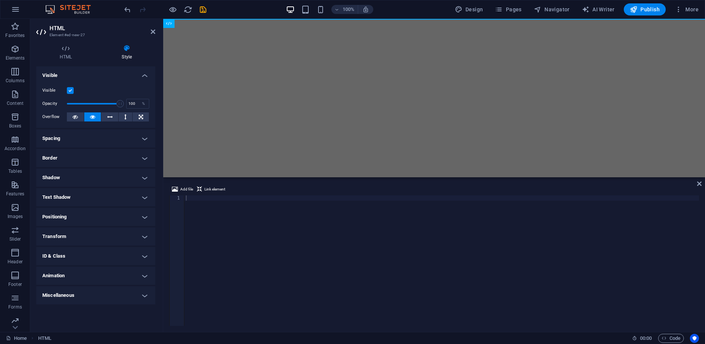
click at [187, 200] on div at bounding box center [441, 266] width 514 height 141
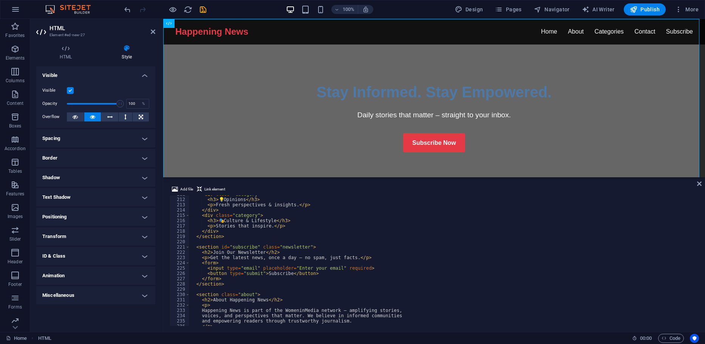
scroll to position [1001, 0]
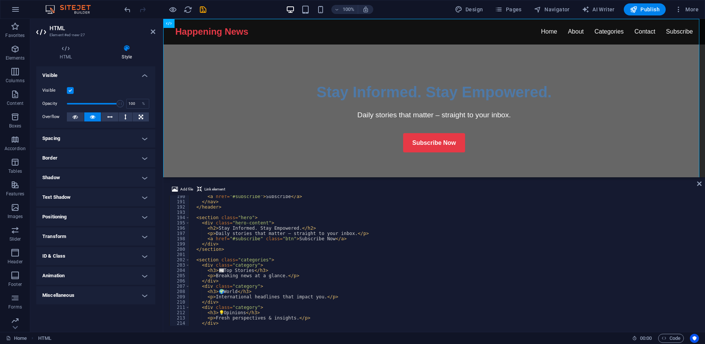
type textarea "<h2>Stay Informed. Stay Empowered.</h2>"
click at [313, 227] on div "< a href = "#subscribe" > Subscribe </ a > </ nav > </ header > < section class…" at bounding box center [443, 264] width 508 height 141
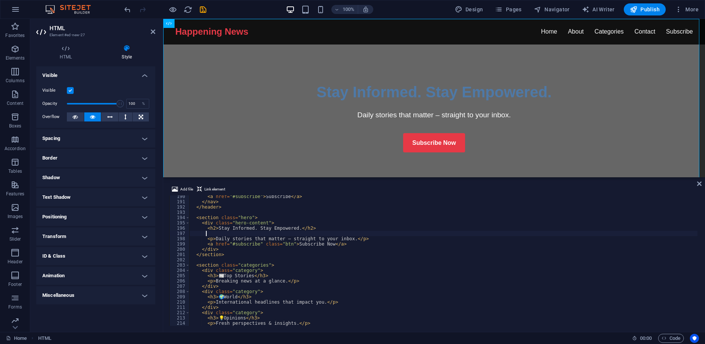
scroll to position [0, 0]
paste textarea
click at [208, 234] on div "< a href = "#subscribe" > Subscribe </ a > </ nav > </ header > < section class…" at bounding box center [443, 264] width 508 height 141
paste textarea "color: #fff;"
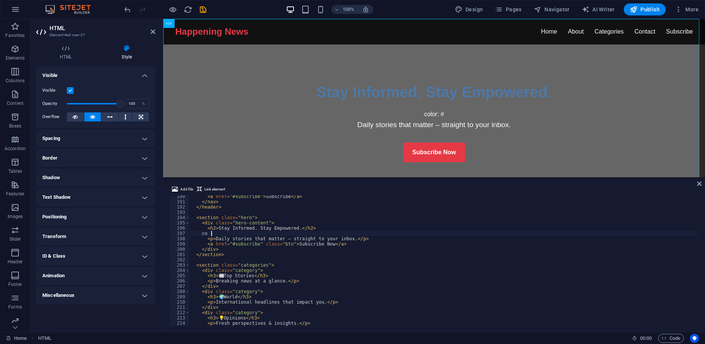
type textarea "c"
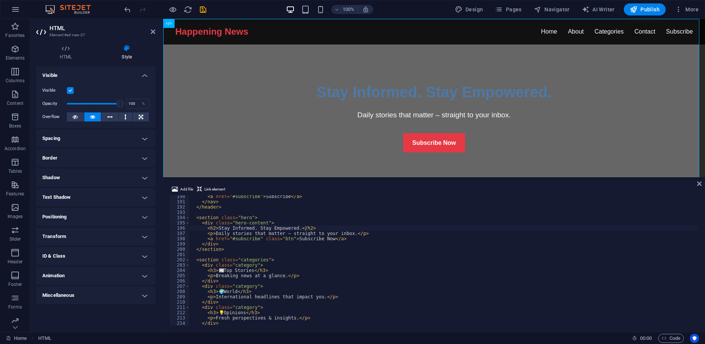
click at [226, 241] on div "< a href = "#subscribe" > Subscribe </ a > </ nav > </ header > < section class…" at bounding box center [443, 264] width 508 height 141
type textarea "</html>"
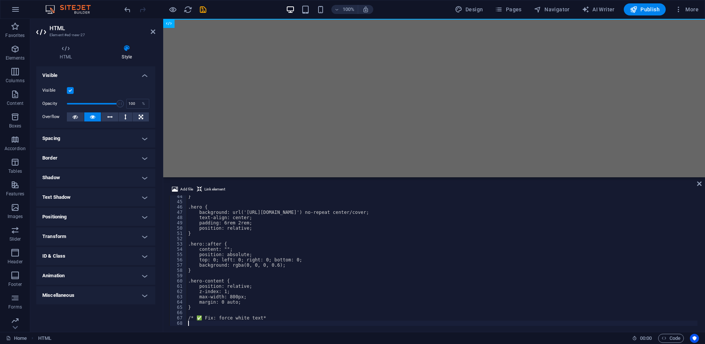
scroll to position [229, 0]
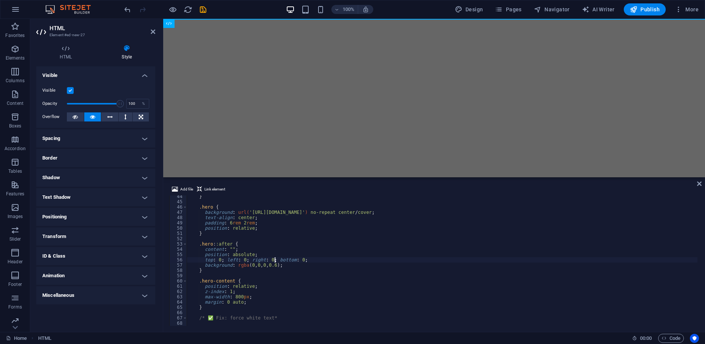
click at [275, 260] on div "} .hero { background : url( 'https://source.unsplash.com/1600x600/?news,city' )…" at bounding box center [442, 264] width 510 height 141
type textarea "/* ✅ Fix: force white text*"
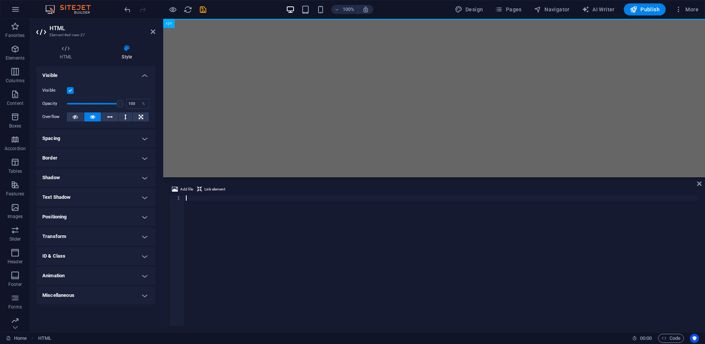
click at [190, 201] on div at bounding box center [441, 266] width 514 height 141
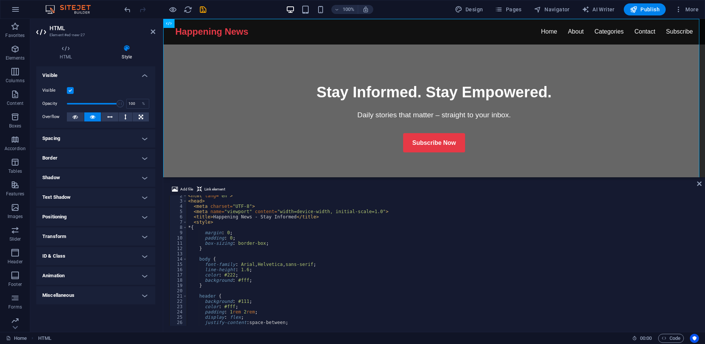
scroll to position [0, 0]
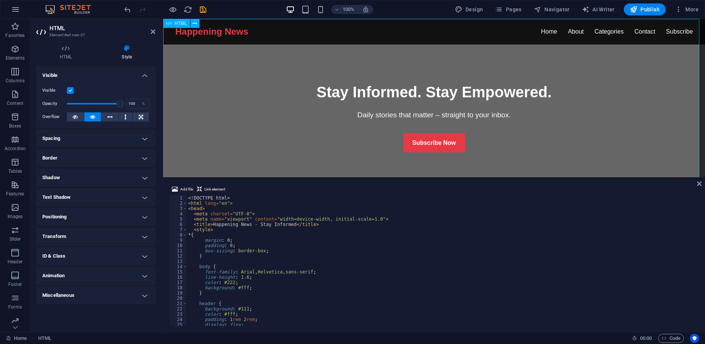
click at [280, 150] on div "Happening News - Stay Informed Happening News Home About Categories Contact Sub…" at bounding box center [433, 287] width 541 height 537
click at [422, 114] on div "Happening News - Stay Informed Happening News Home About Categories Contact Sub…" at bounding box center [433, 287] width 541 height 537
click at [415, 88] on div "Happening News - Stay Informed Happening News Home About Categories Contact Sub…" at bounding box center [433, 287] width 541 height 537
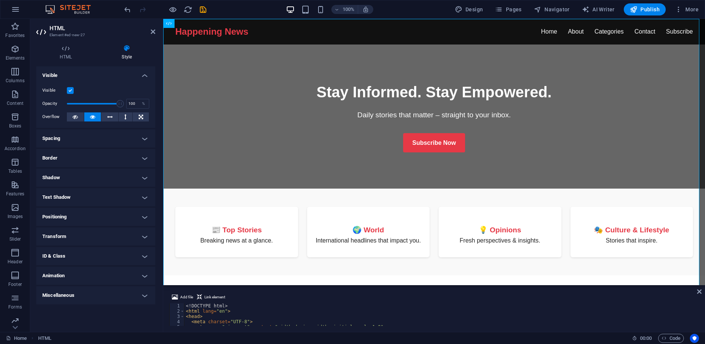
drag, startPoint x: 636, startPoint y: 178, endPoint x: 493, endPoint y: 256, distance: 162.7
click at [651, 285] on div "Placeholder HTML Add file Link element 1 2 3 4 5 6 <! DOCTYPE html > < html lan…" at bounding box center [433, 175] width 541 height 313
click at [240, 130] on div "Happening News - Stay Informed Happening News Home About Categories Contact Sub…" at bounding box center [433, 287] width 541 height 537
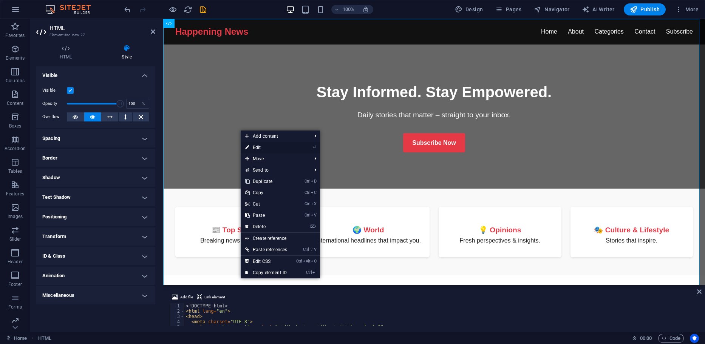
click at [256, 147] on link "⏎ Edit" at bounding box center [266, 147] width 51 height 11
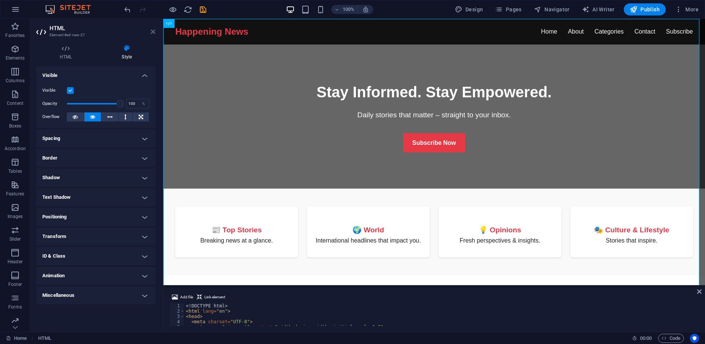
click at [151, 30] on icon at bounding box center [153, 32] width 5 height 6
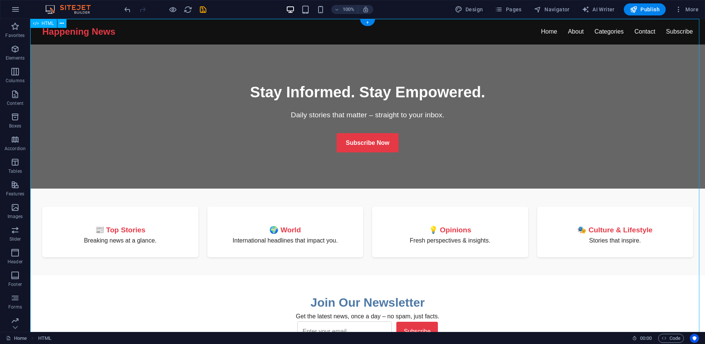
click at [96, 126] on div "Happening News - Stay Informed Happening News Home About Categories Contact Sub…" at bounding box center [367, 282] width 674 height 527
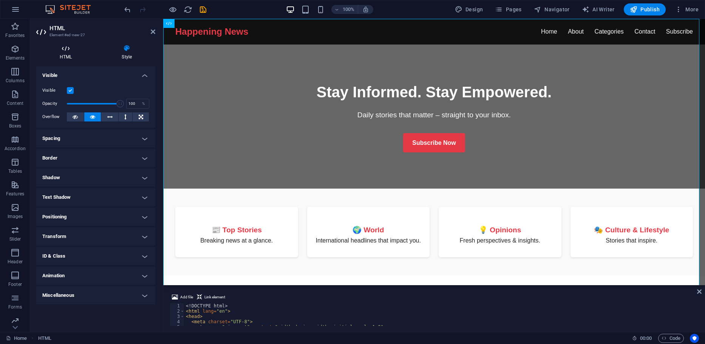
click at [65, 52] on icon at bounding box center [65, 49] width 59 height 8
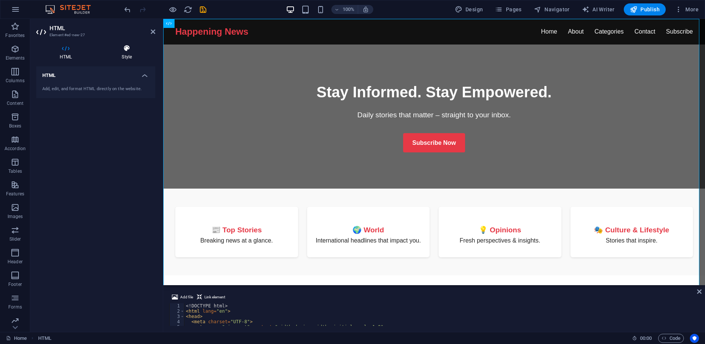
click at [132, 49] on icon at bounding box center [126, 49] width 57 height 8
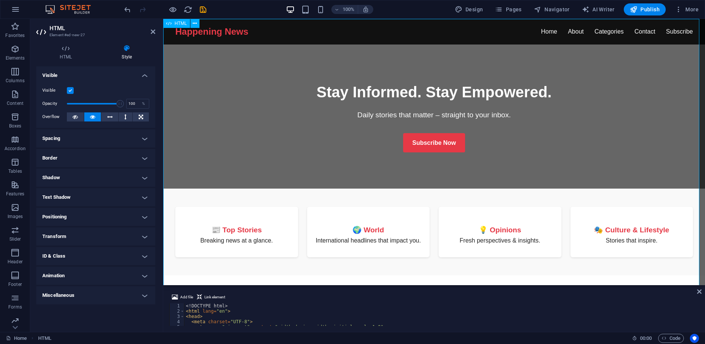
click at [279, 98] on div "Happening News - Stay Informed Happening News Home About Categories Contact Sub…" at bounding box center [433, 287] width 541 height 537
click at [15, 213] on span "Images" at bounding box center [15, 212] width 30 height 18
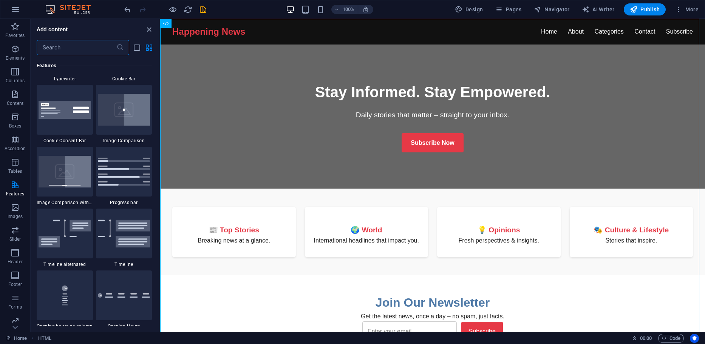
scroll to position [3036, 0]
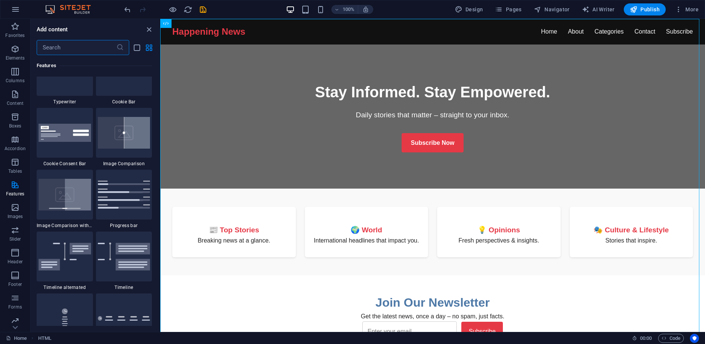
click at [68, 45] on input "text" at bounding box center [77, 47] width 80 height 15
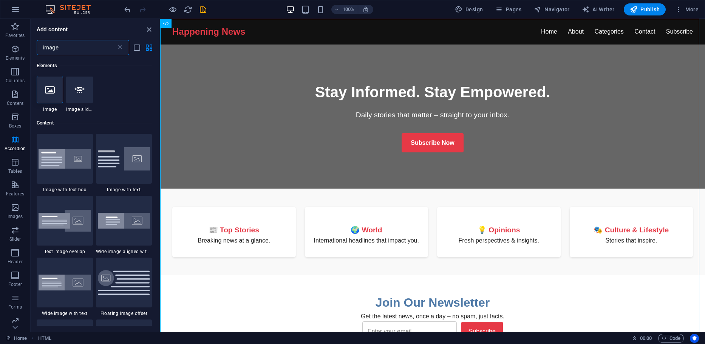
scroll to position [0, 0]
type input "image"
click at [51, 90] on icon at bounding box center [50, 90] width 10 height 10
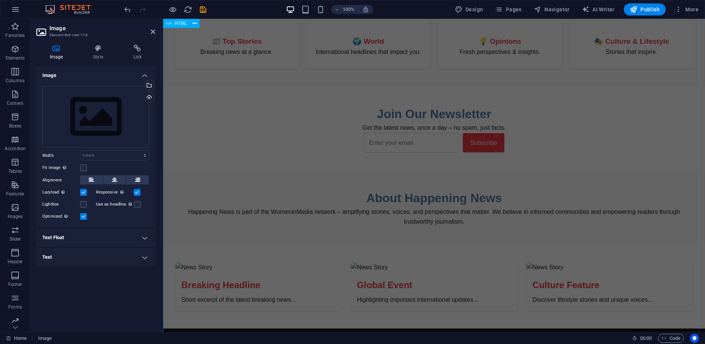
scroll to position [308, 0]
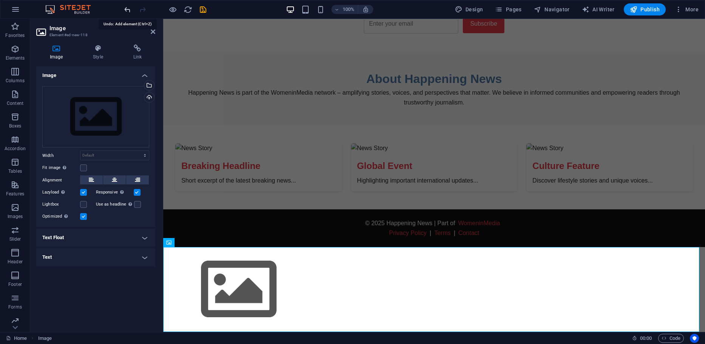
click at [126, 8] on icon "undo" at bounding box center [127, 9] width 9 height 9
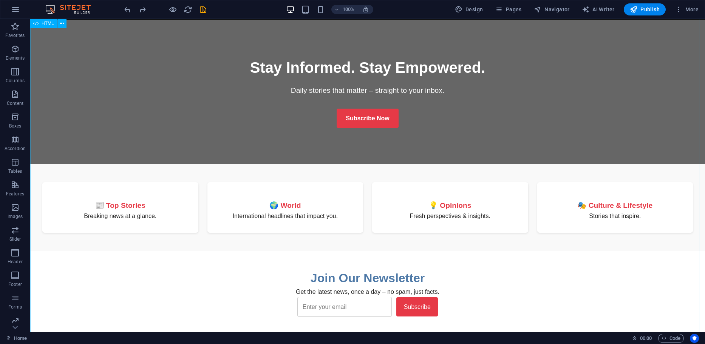
scroll to position [0, 0]
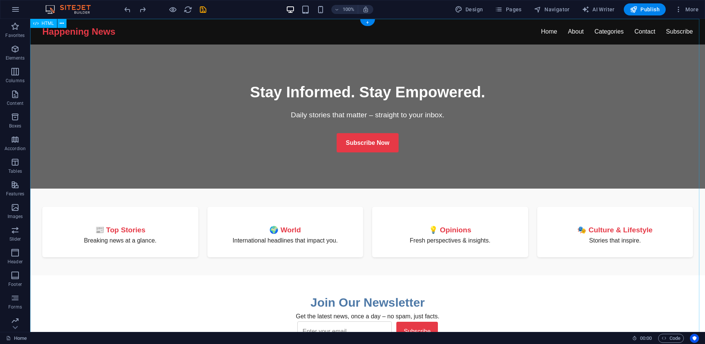
click at [171, 95] on div "Happening News - Stay Informed Happening News Home About Categories Contact Sub…" at bounding box center [367, 282] width 674 height 527
click at [61, 23] on icon at bounding box center [62, 24] width 4 height 8
click at [291, 168] on div "Happening News - Stay Informed Happening News Home About Categories Contact Sub…" at bounding box center [367, 282] width 674 height 527
click at [13, 212] on span "Images" at bounding box center [15, 212] width 30 height 18
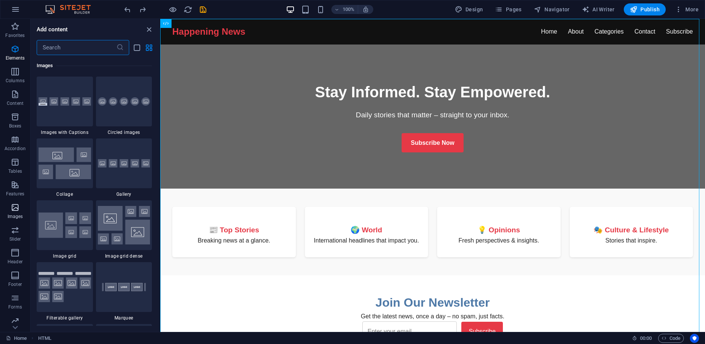
scroll to position [3829, 0]
click at [227, 141] on div "Happening News - Stay Informed Happening News Home About Categories Contact Sub…" at bounding box center [432, 287] width 544 height 537
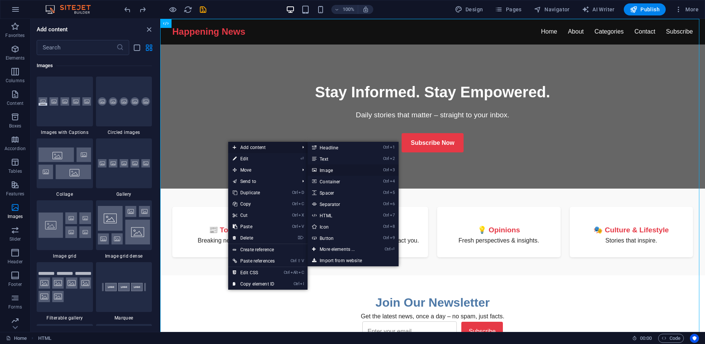
click at [338, 168] on link "Ctrl 3 Image" at bounding box center [338, 170] width 62 height 11
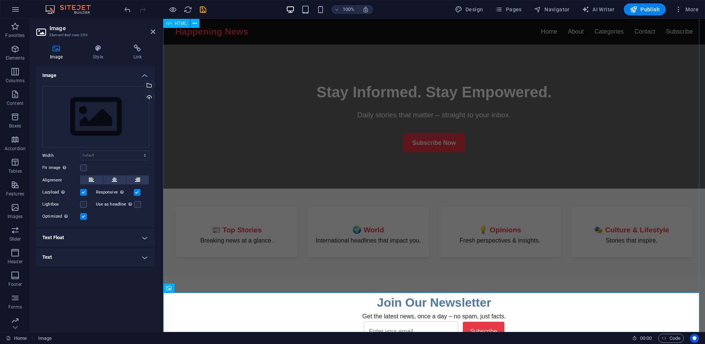
scroll to position [265, 0]
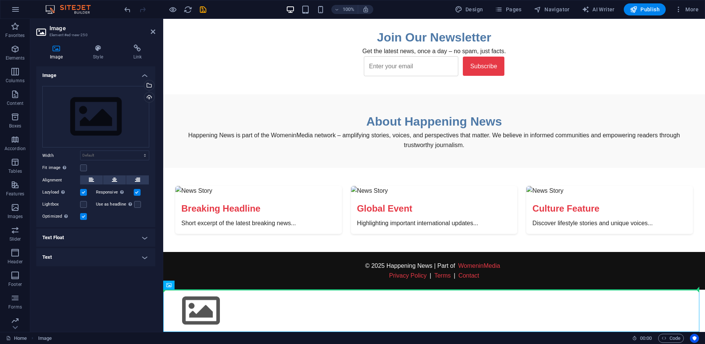
drag, startPoint x: 348, startPoint y: 305, endPoint x: 218, endPoint y: 112, distance: 232.1
click at [193, 286] on icon at bounding box center [195, 285] width 4 height 8
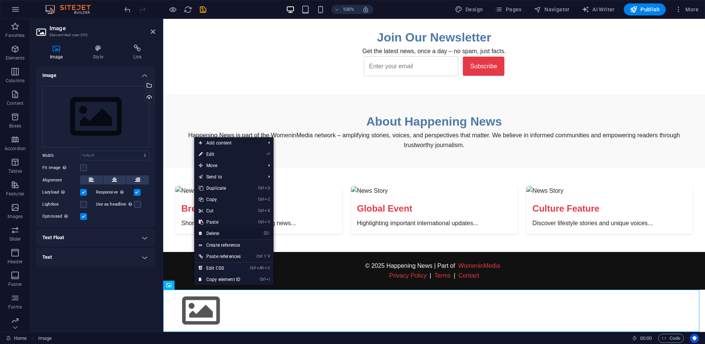
click at [214, 234] on link "⌦ Delete" at bounding box center [219, 233] width 51 height 11
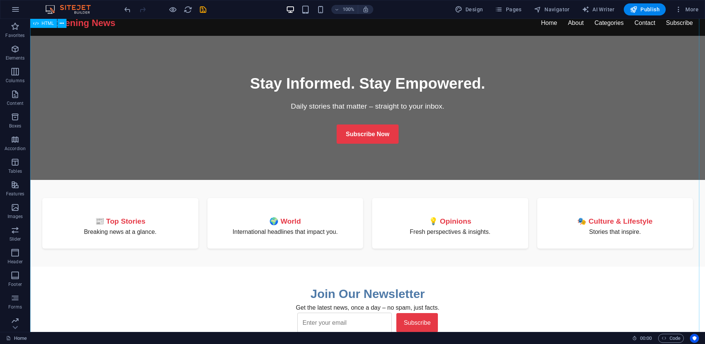
scroll to position [0, 0]
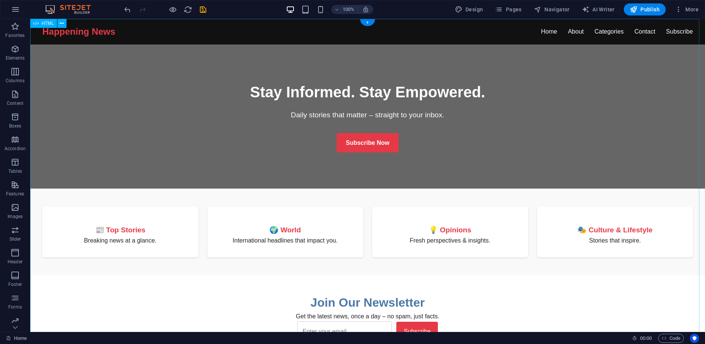
click at [191, 108] on div "Happening News - Stay Informed Happening News Home About Categories Contact Sub…" at bounding box center [367, 282] width 674 height 527
click at [60, 23] on icon at bounding box center [62, 24] width 4 height 8
click at [474, 9] on span "Design" at bounding box center [469, 10] width 28 height 8
select select "px"
select select "400"
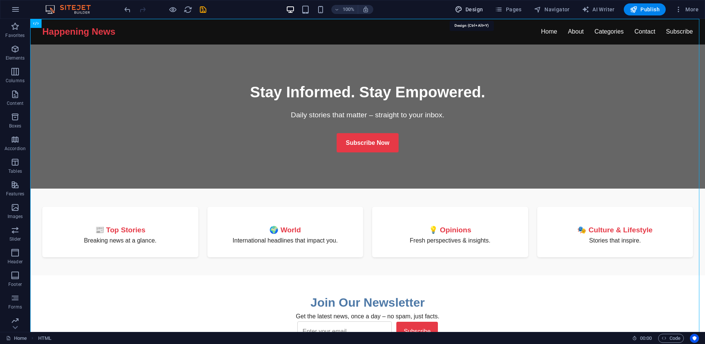
select select "px"
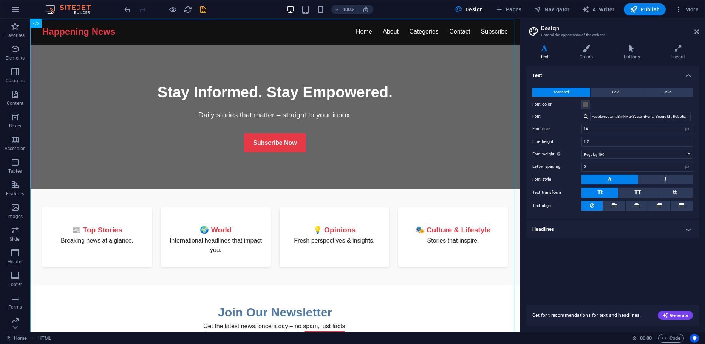
click at [684, 229] on h4 "Headlines" at bounding box center [612, 230] width 173 height 18
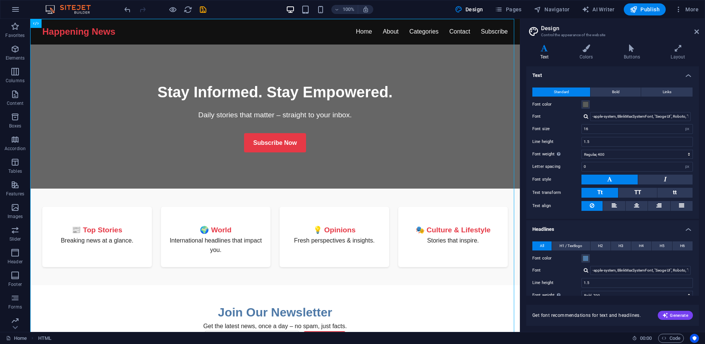
click at [684, 229] on h4 "Headlines" at bounding box center [612, 228] width 173 height 14
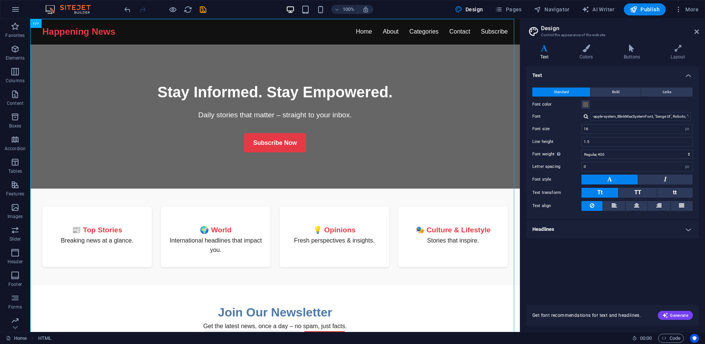
click at [558, 28] on h2 "Design" at bounding box center [620, 28] width 158 height 7
click at [590, 49] on icon at bounding box center [585, 49] width 41 height 8
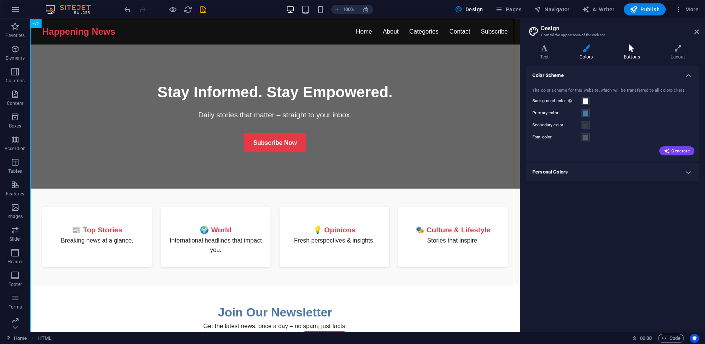
click at [633, 49] on icon at bounding box center [631, 49] width 44 height 8
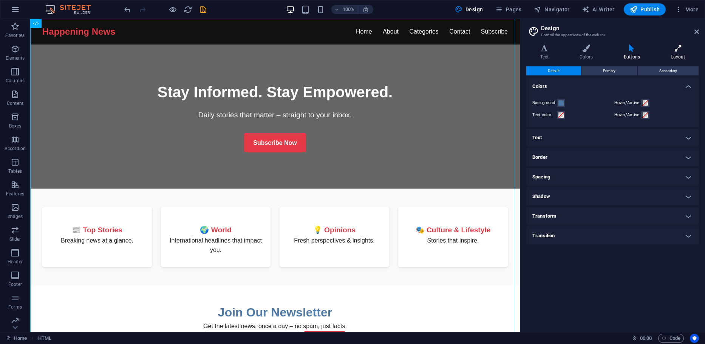
click at [677, 49] on icon at bounding box center [678, 49] width 42 height 8
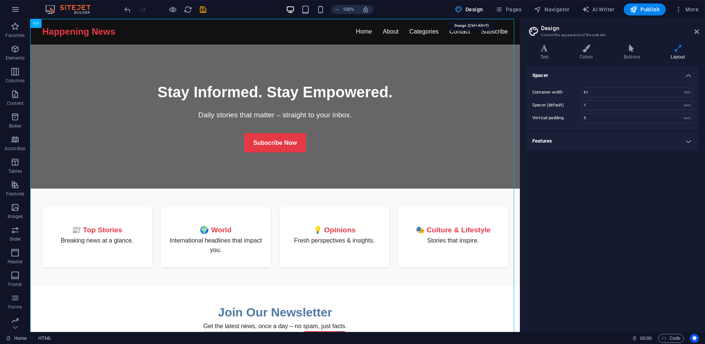
click at [472, 9] on span "Design" at bounding box center [469, 10] width 28 height 8
click at [696, 30] on icon at bounding box center [696, 32] width 5 height 6
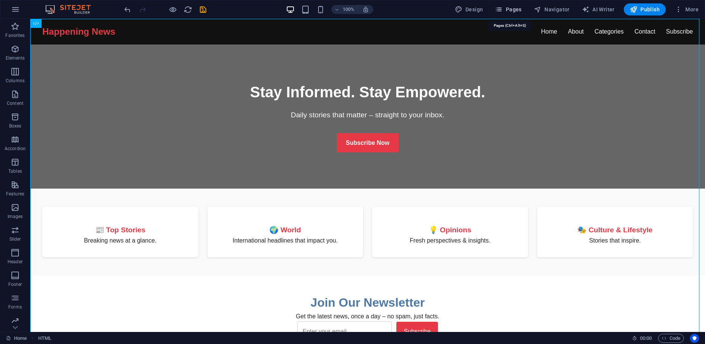
click at [514, 10] on span "Pages" at bounding box center [508, 10] width 26 height 8
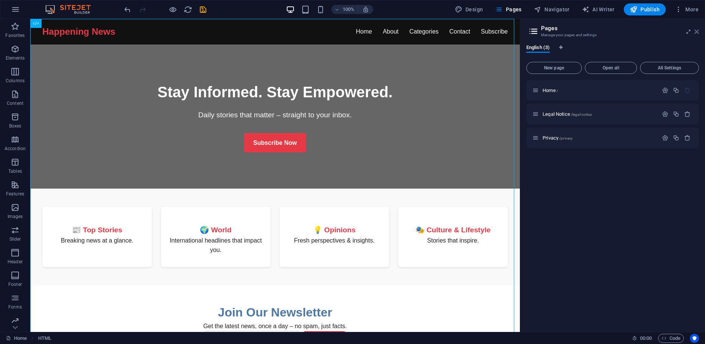
click at [696, 31] on icon at bounding box center [696, 32] width 5 height 6
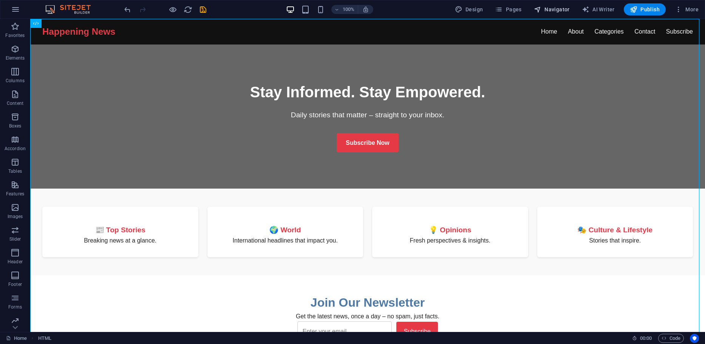
click at [557, 10] on span "Navigator" at bounding box center [552, 10] width 36 height 8
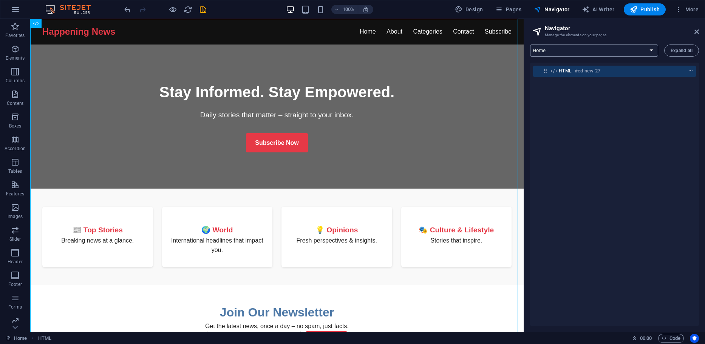
click at [653, 50] on select "Home Legal Notice Privacy" at bounding box center [594, 51] width 128 height 12
click at [694, 30] on icon at bounding box center [696, 32] width 5 height 6
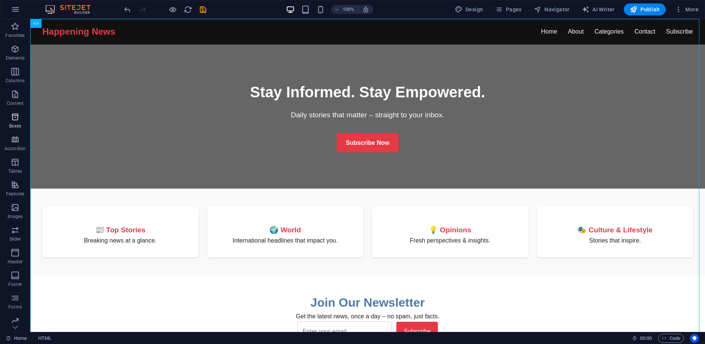
scroll to position [26, 0]
click at [23, 337] on link "Home" at bounding box center [16, 338] width 21 height 9
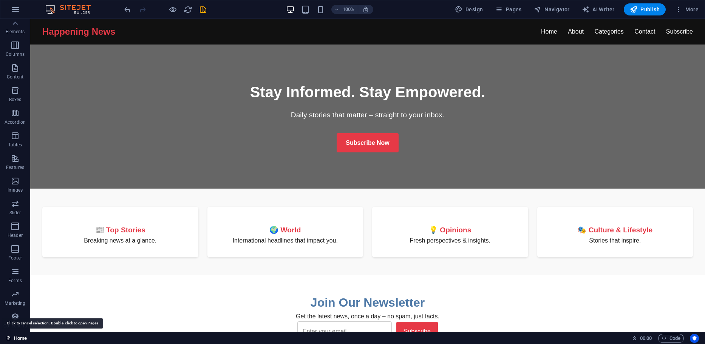
click at [21, 337] on link "Home" at bounding box center [16, 338] width 21 height 9
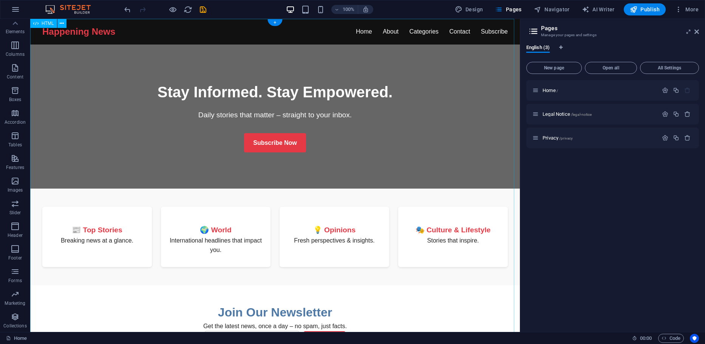
click at [404, 131] on div "Happening News - Stay Informed Happening News Home About Categories Contact Sub…" at bounding box center [274, 292] width 489 height 546
click at [696, 32] on icon at bounding box center [696, 32] width 5 height 6
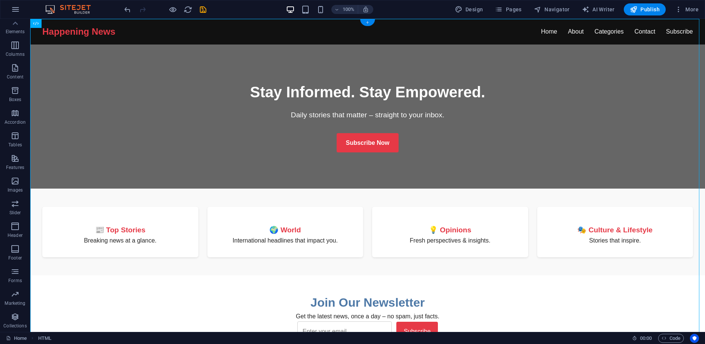
click at [370, 22] on div "+" at bounding box center [367, 22] width 15 height 7
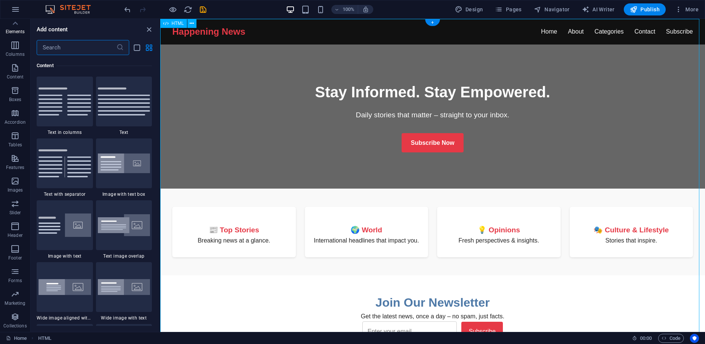
scroll to position [1321, 0]
click at [148, 32] on icon "close panel" at bounding box center [149, 29] width 9 height 9
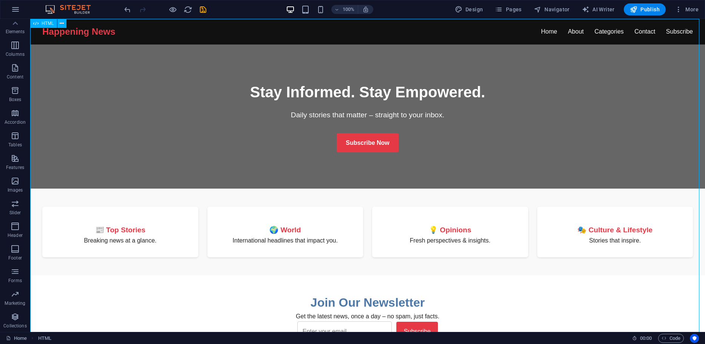
drag, startPoint x: 36, startPoint y: 25, endPoint x: 45, endPoint y: 25, distance: 9.4
click at [45, 25] on div "HTML" at bounding box center [43, 23] width 27 height 9
click at [45, 24] on span "HTML" at bounding box center [48, 23] width 12 height 5
click at [15, 23] on icon at bounding box center [15, 23] width 5 height 3
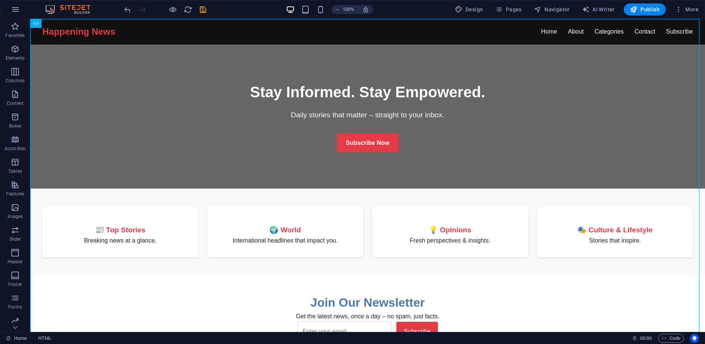
click at [15, 23] on icon "button" at bounding box center [15, 26] width 9 height 9
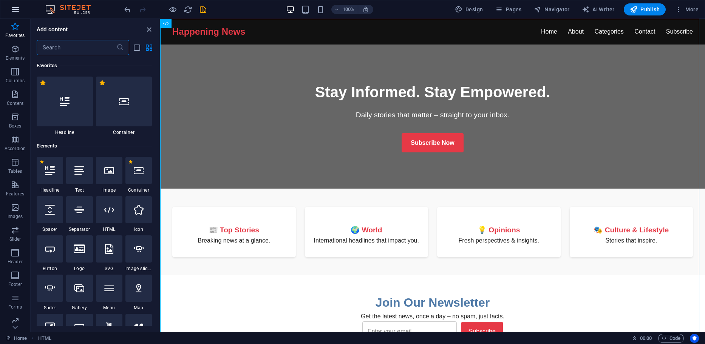
click at [12, 10] on icon "button" at bounding box center [15, 9] width 9 height 9
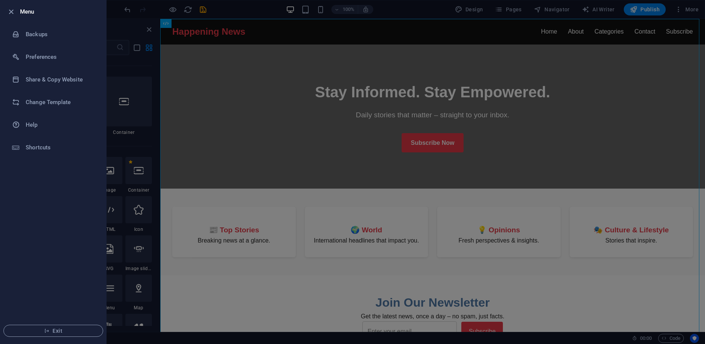
click at [283, 118] on div at bounding box center [352, 172] width 705 height 344
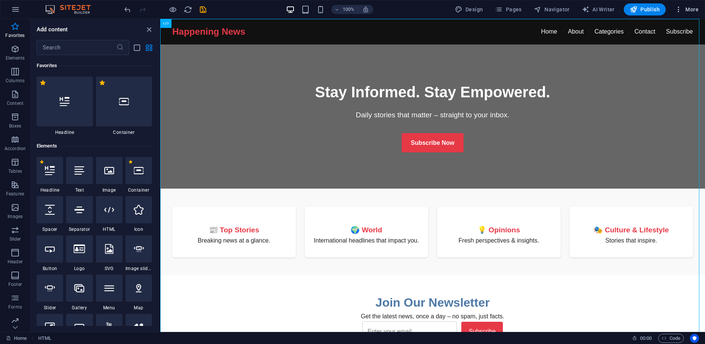
click at [679, 8] on icon "button" at bounding box center [678, 10] width 8 height 8
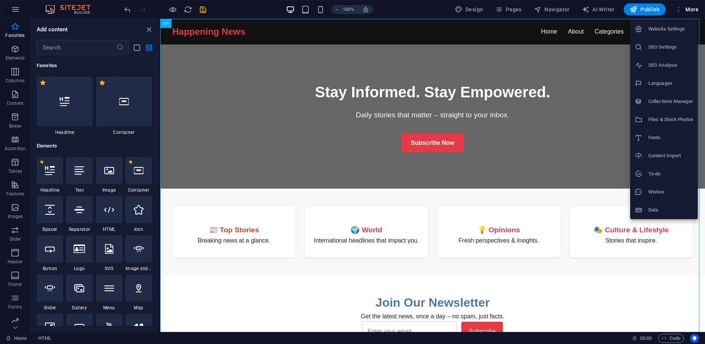
click at [694, 8] on div at bounding box center [352, 172] width 705 height 344
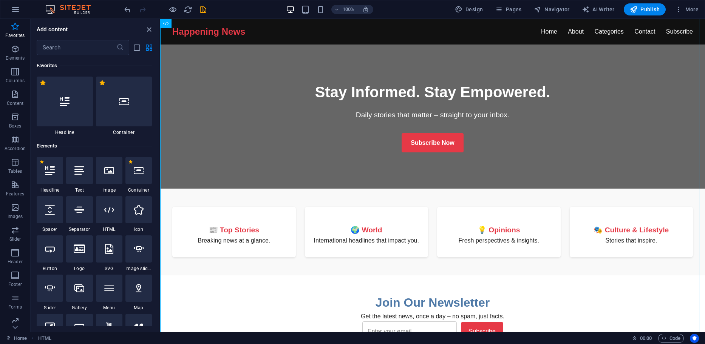
click at [694, 8] on span "More" at bounding box center [686, 10] width 24 height 8
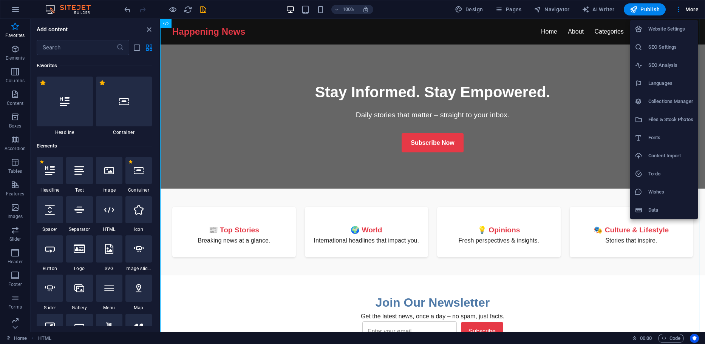
click at [558, 168] on div at bounding box center [352, 172] width 705 height 344
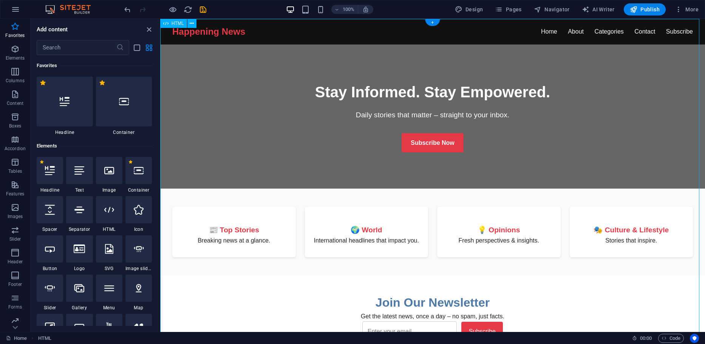
click at [230, 147] on div "Happening News - Stay Informed Happening News Home About Categories Contact Sub…" at bounding box center [432, 287] width 544 height 537
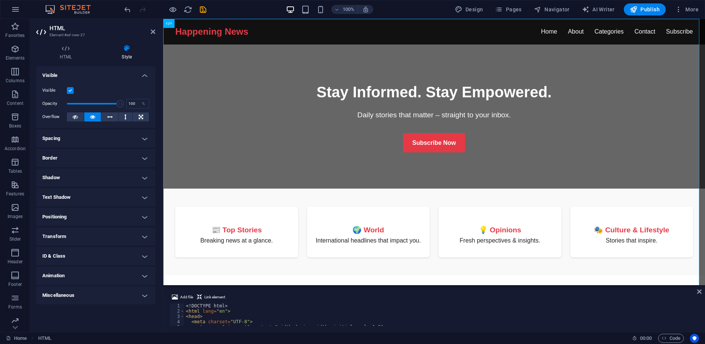
click at [145, 159] on h4 "Border" at bounding box center [95, 158] width 119 height 18
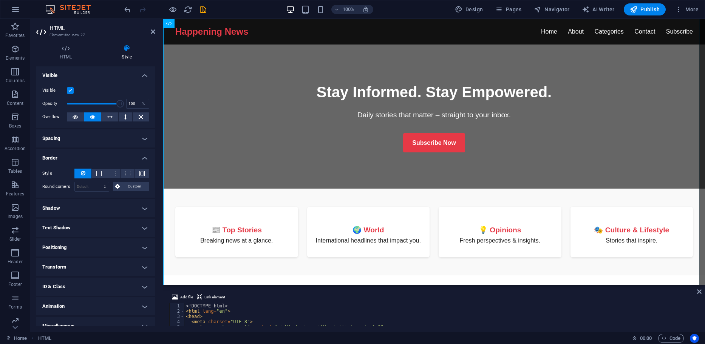
click at [145, 159] on h4 "Border" at bounding box center [95, 156] width 119 height 14
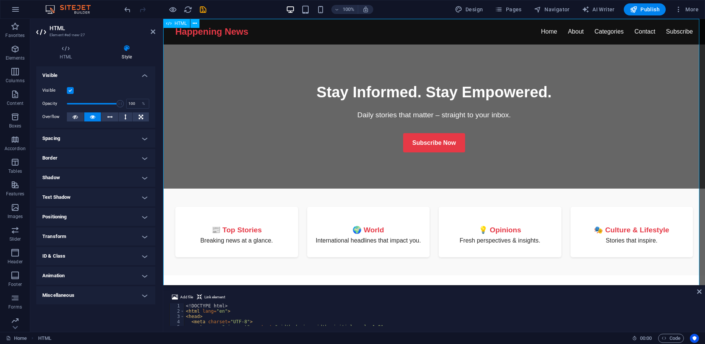
click at [258, 122] on div "Happening News - Stay Informed Happening News Home About Categories Contact Sub…" at bounding box center [433, 287] width 541 height 537
click at [433, 140] on div "Happening News - Stay Informed Happening News Home About Categories Contact Sub…" at bounding box center [433, 287] width 541 height 537
click at [58, 28] on h2 "HTML" at bounding box center [102, 28] width 106 height 7
click at [38, 29] on icon at bounding box center [41, 32] width 11 height 12
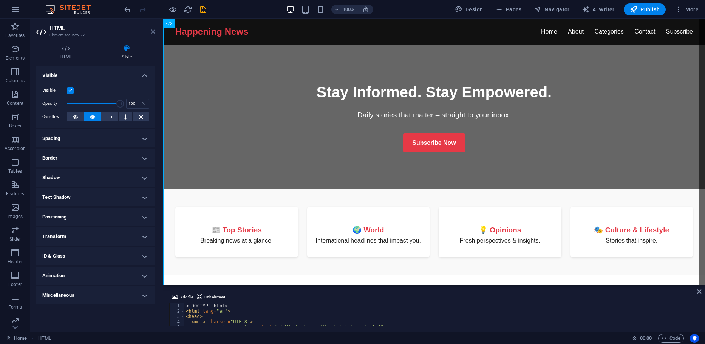
click at [152, 31] on icon at bounding box center [153, 32] width 5 height 6
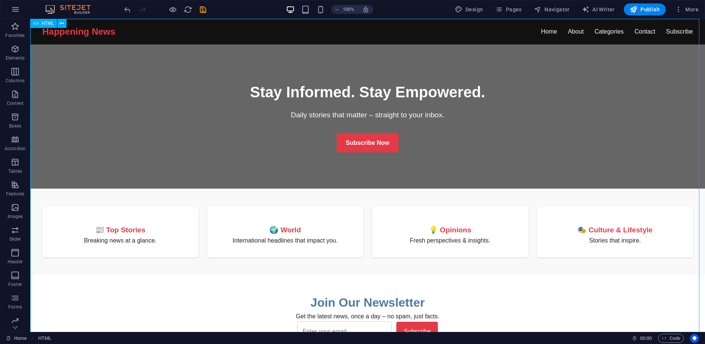
click at [36, 24] on icon at bounding box center [35, 23] width 5 height 9
click at [49, 23] on span "HTML" at bounding box center [48, 23] width 12 height 5
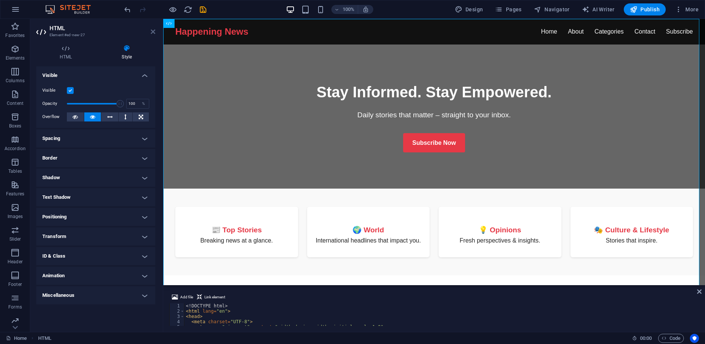
click at [155, 32] on icon at bounding box center [153, 32] width 5 height 6
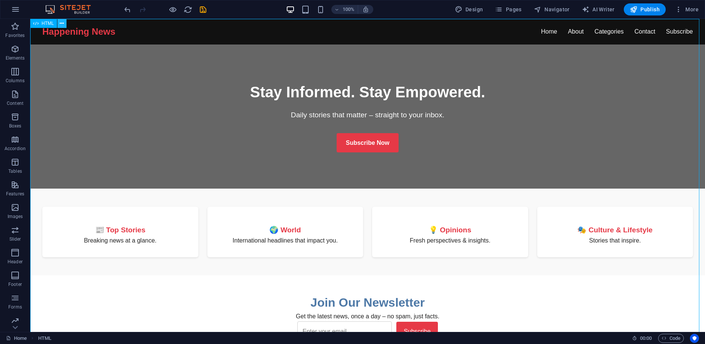
click at [63, 22] on icon at bounding box center [62, 24] width 4 height 8
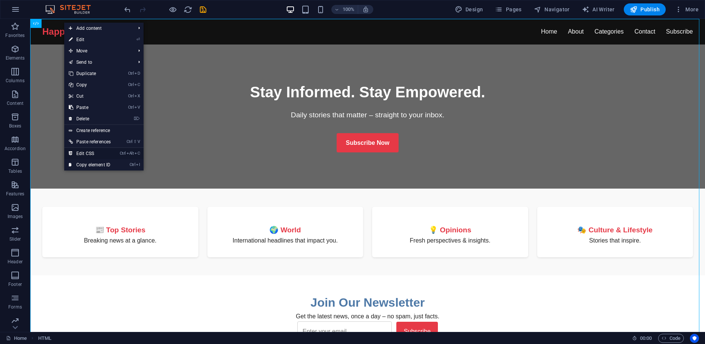
click at [89, 153] on link "Ctrl Alt C Edit CSS" at bounding box center [89, 153] width 51 height 11
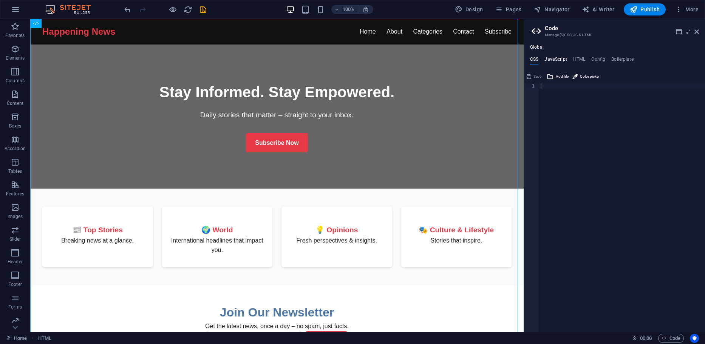
click at [555, 60] on h4 "JavaScript" at bounding box center [555, 61] width 22 height 8
click at [578, 60] on h4 "HTML" at bounding box center [579, 61] width 12 height 8
type textarea "<a href="#main-content" class="wv-link-content button">Skip to main content</a>"
click at [592, 59] on h4 "Config" at bounding box center [598, 61] width 14 height 8
click at [620, 57] on h4 "Boilerplate" at bounding box center [622, 61] width 22 height 8
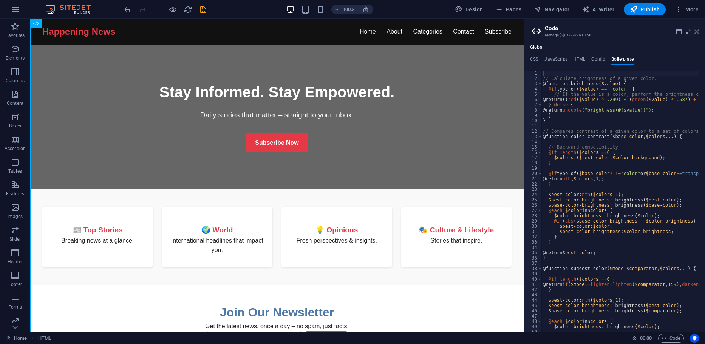
click at [697, 31] on icon at bounding box center [696, 32] width 5 height 6
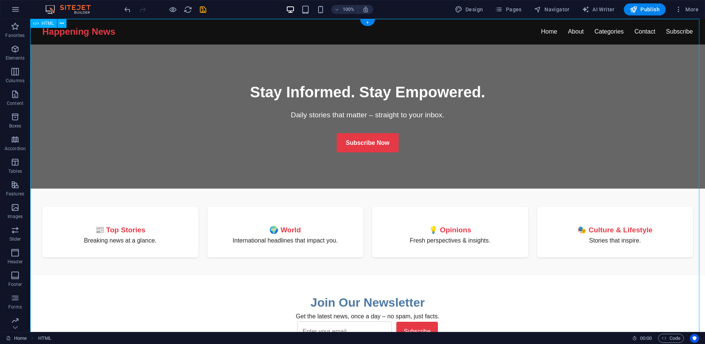
click at [144, 61] on div "Happening News - Stay Informed Happening News Home About Categories Contact Sub…" at bounding box center [367, 282] width 674 height 527
click at [367, 23] on div "+" at bounding box center [367, 22] width 15 height 7
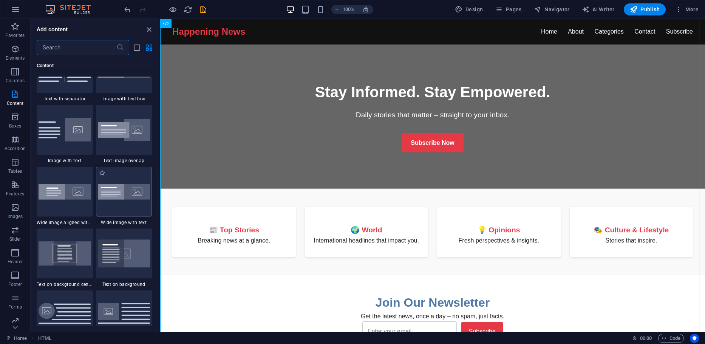
scroll to position [1434, 0]
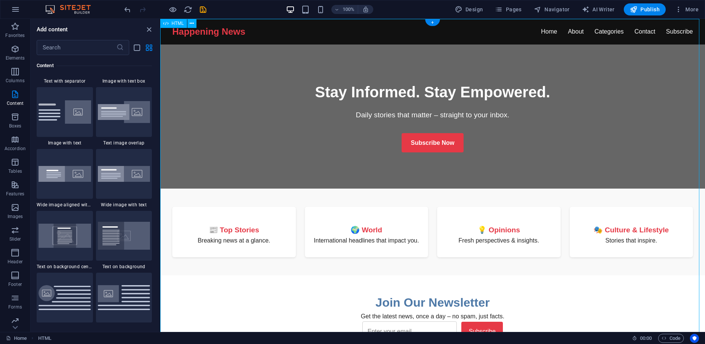
click at [302, 85] on div "Happening News - Stay Informed Happening News Home About Categories Contact Sub…" at bounding box center [432, 287] width 544 height 537
click at [14, 6] on icon "button" at bounding box center [15, 9] width 9 height 9
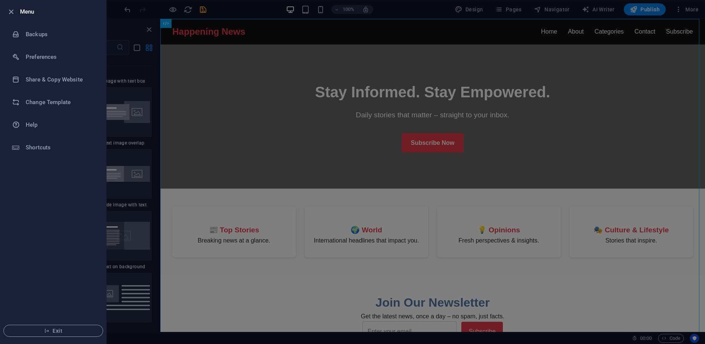
click at [291, 140] on div at bounding box center [352, 172] width 705 height 344
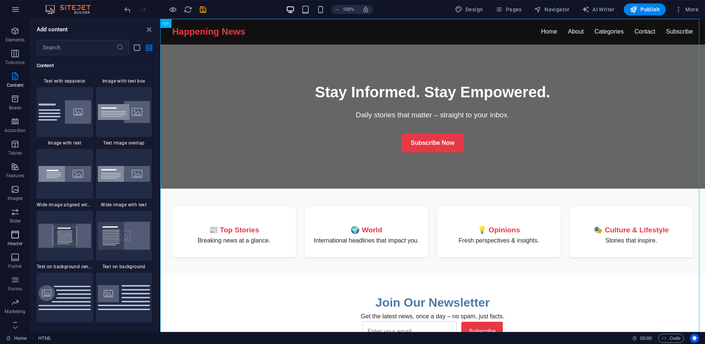
scroll to position [26, 0]
click at [15, 231] on span "Header" at bounding box center [15, 231] width 30 height 18
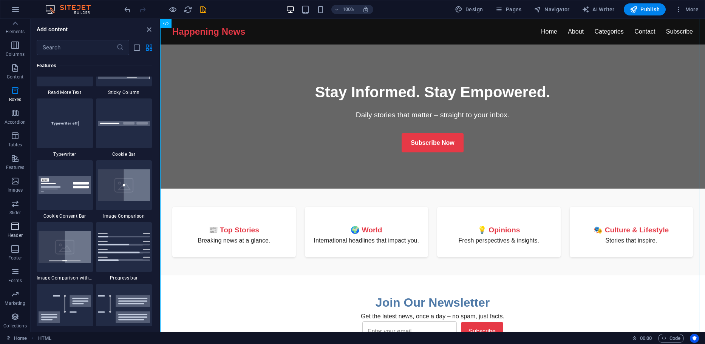
scroll to position [4547, 0]
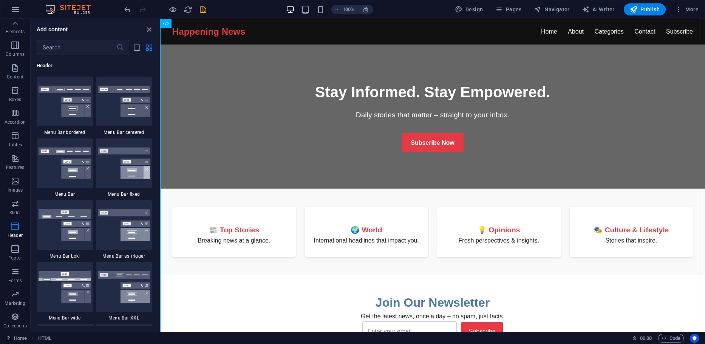
click at [33, 339] on icon at bounding box center [32, 338] width 5 height 5
click at [26, 338] on link "Home" at bounding box center [16, 338] width 21 height 9
click at [212, 140] on div "Happening News - Stay Informed Happening News Home About Categories Contact Sub…" at bounding box center [432, 287] width 544 height 537
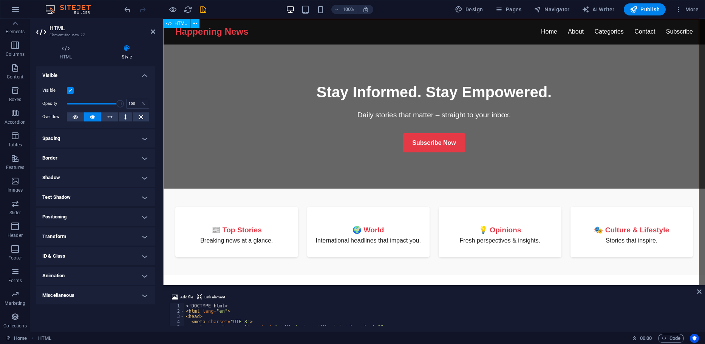
click at [248, 115] on div "Happening News - Stay Informed Happening News Home About Categories Contact Sub…" at bounding box center [433, 287] width 541 height 537
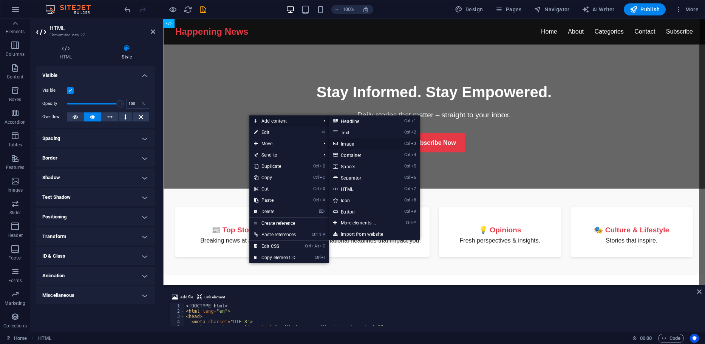
click at [357, 142] on link "Ctrl 3 Image" at bounding box center [359, 143] width 62 height 11
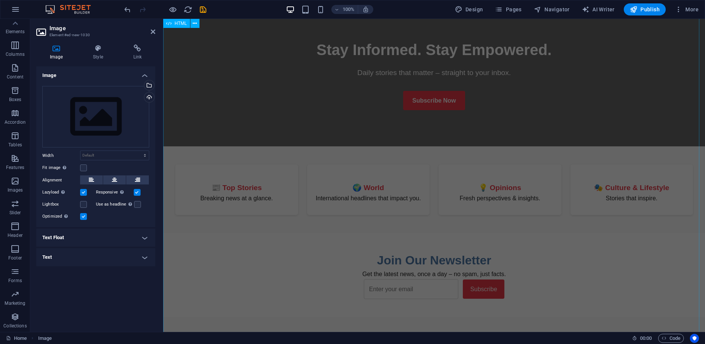
scroll to position [0, 0]
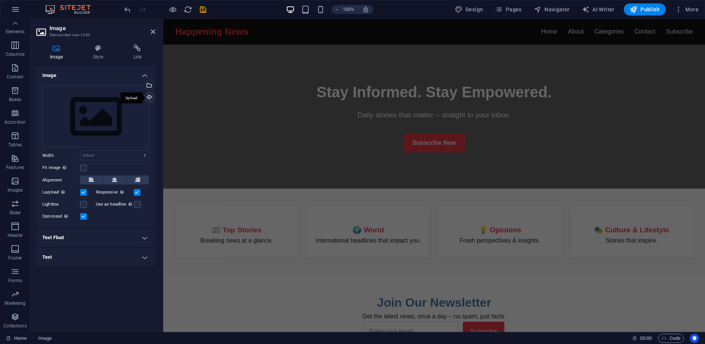
click at [151, 96] on div "Upload" at bounding box center [148, 98] width 11 height 11
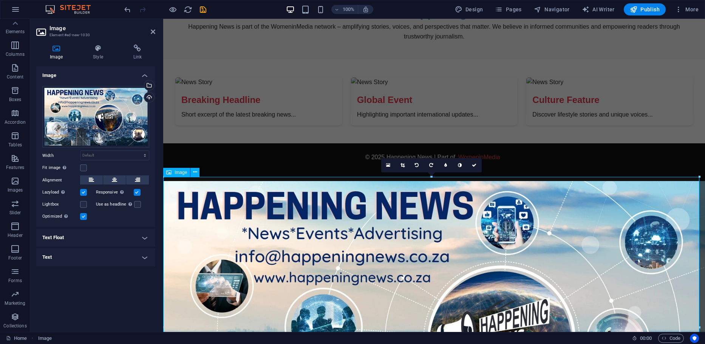
scroll to position [374, 0]
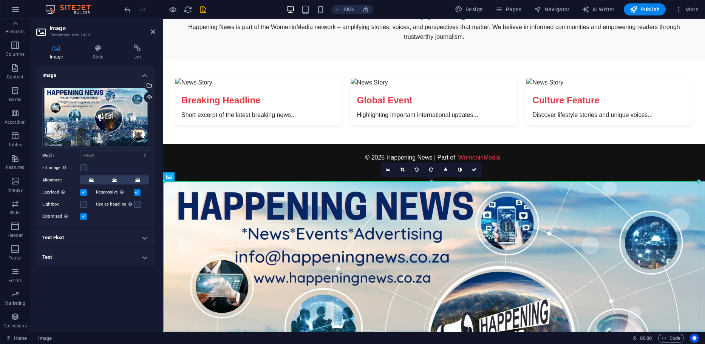
drag, startPoint x: 320, startPoint y: 198, endPoint x: 334, endPoint y: 80, distance: 119.4
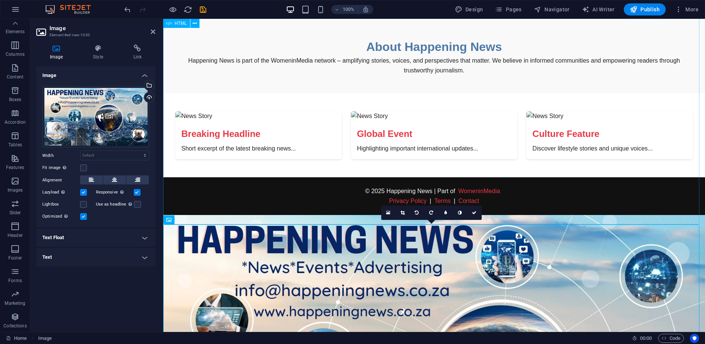
scroll to position [298, 0]
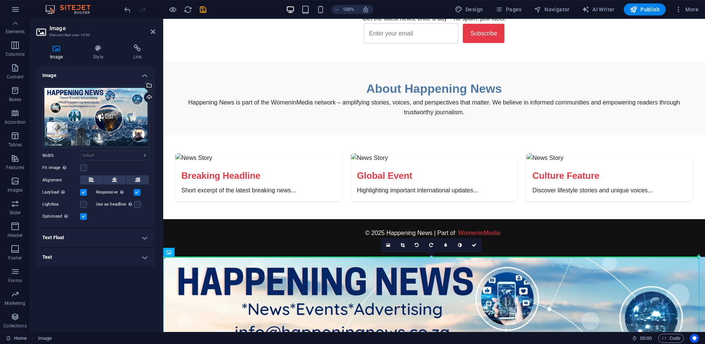
drag, startPoint x: 436, startPoint y: 288, endPoint x: 449, endPoint y: 67, distance: 221.3
click at [198, 252] on button at bounding box center [194, 252] width 9 height 9
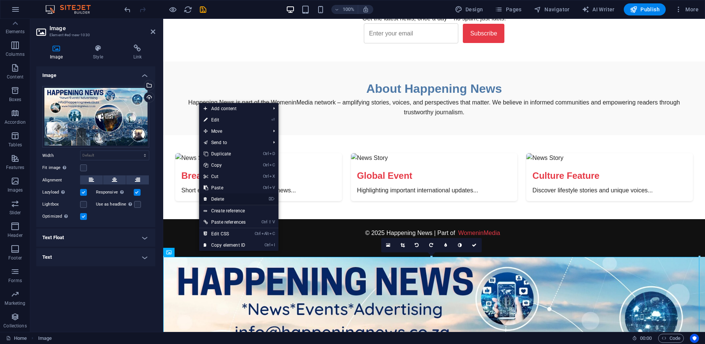
click at [221, 197] on link "⌦ Delete" at bounding box center [224, 199] width 51 height 11
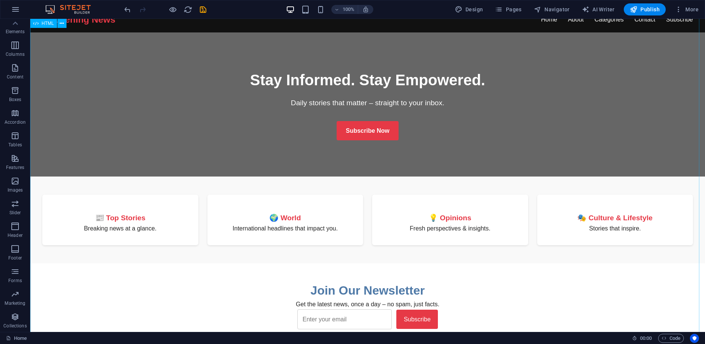
scroll to position [0, 0]
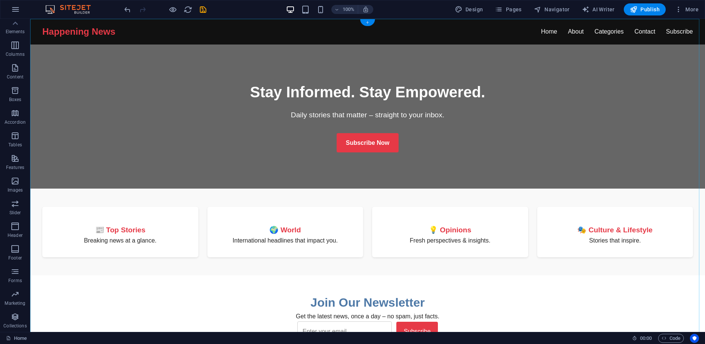
click at [367, 21] on div "+" at bounding box center [367, 22] width 15 height 7
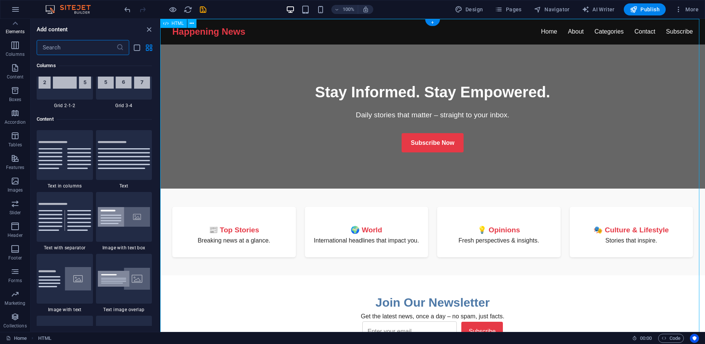
scroll to position [1321, 0]
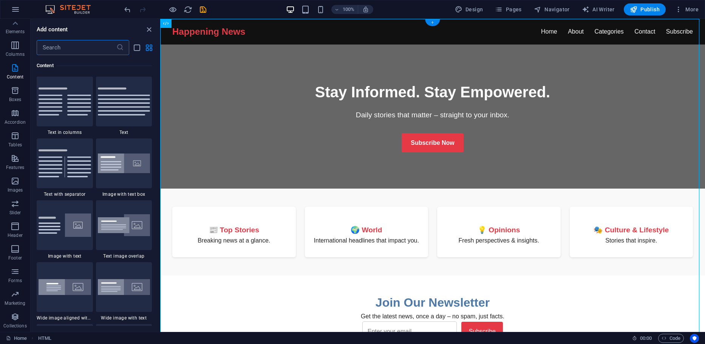
click at [431, 24] on div "+" at bounding box center [432, 22] width 15 height 7
click at [93, 52] on input "text" at bounding box center [77, 47] width 80 height 15
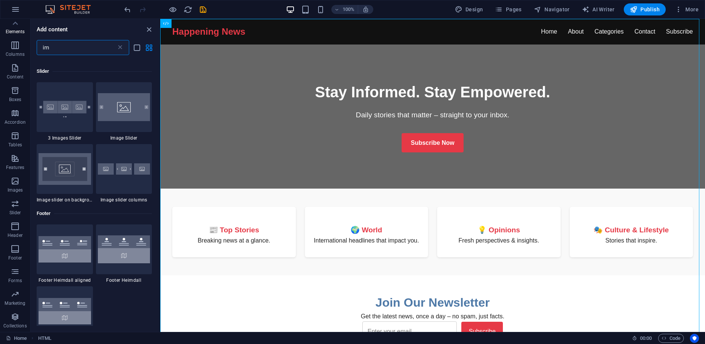
scroll to position [0, 0]
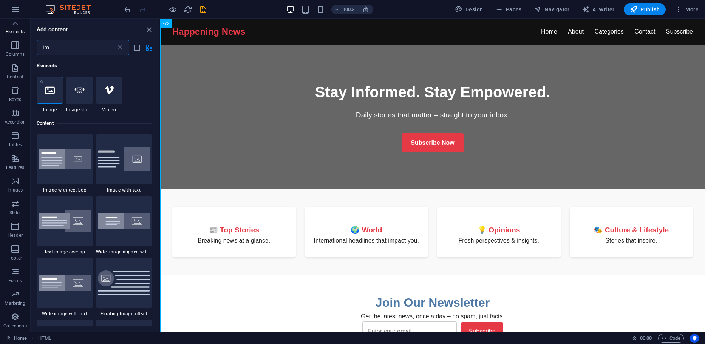
type input "im"
click at [45, 96] on div at bounding box center [50, 90] width 26 height 27
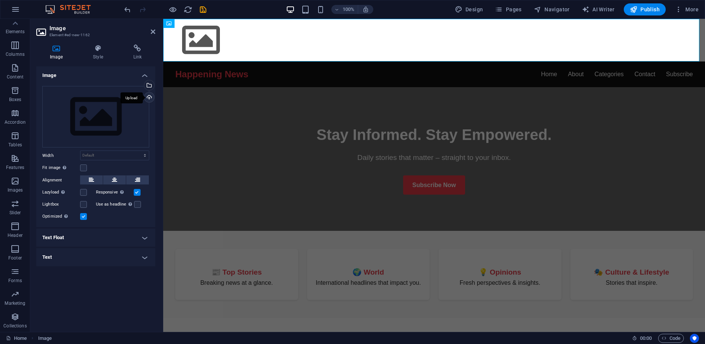
click at [149, 97] on div "Upload" at bounding box center [148, 98] width 11 height 11
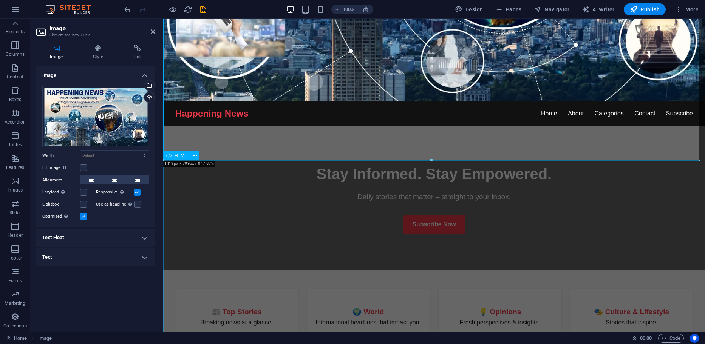
scroll to position [227, 0]
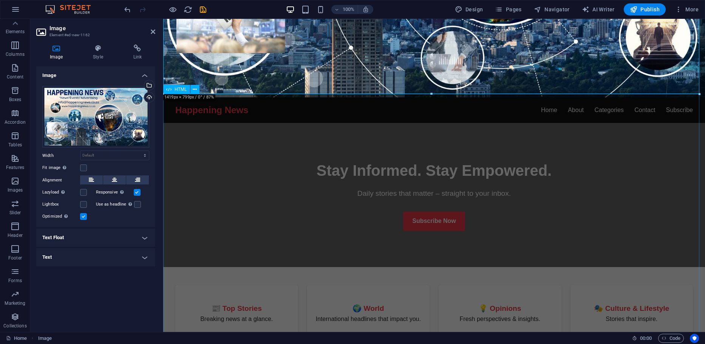
drag, startPoint x: 594, startPoint y: 113, endPoint x: 430, endPoint y: 106, distance: 163.6
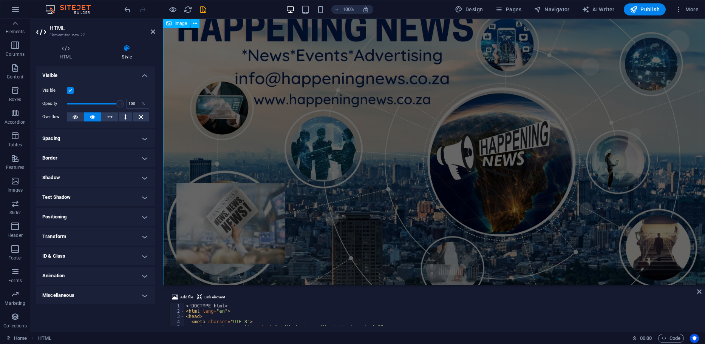
scroll to position [0, 0]
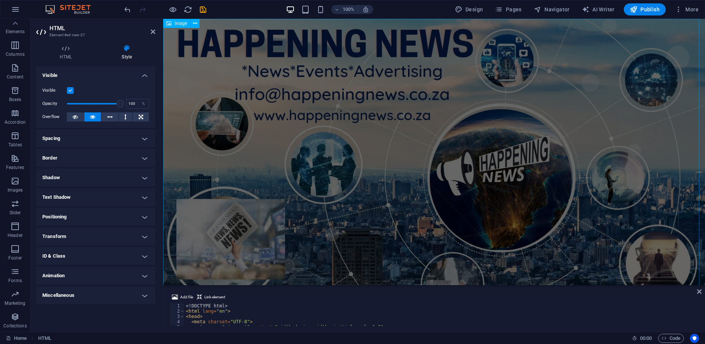
click at [554, 200] on figure at bounding box center [433, 171] width 541 height 305
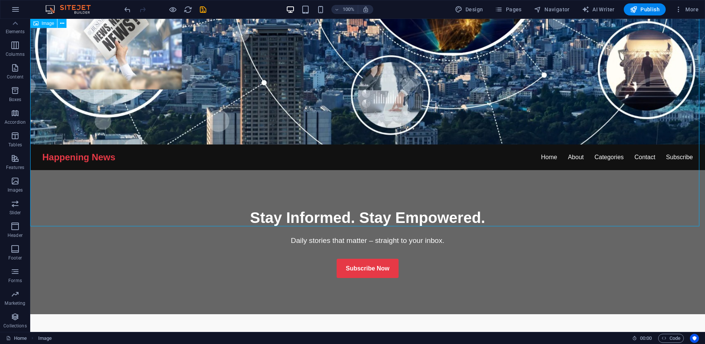
scroll to position [264, 0]
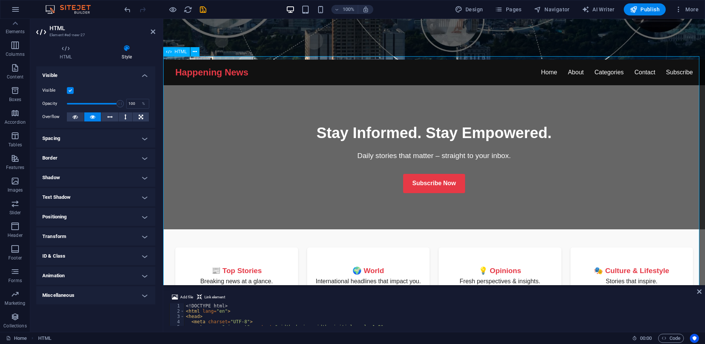
click at [210, 72] on div "Happening News - Stay Informed Happening News Home About Categories Contact Sub…" at bounding box center [433, 328] width 541 height 537
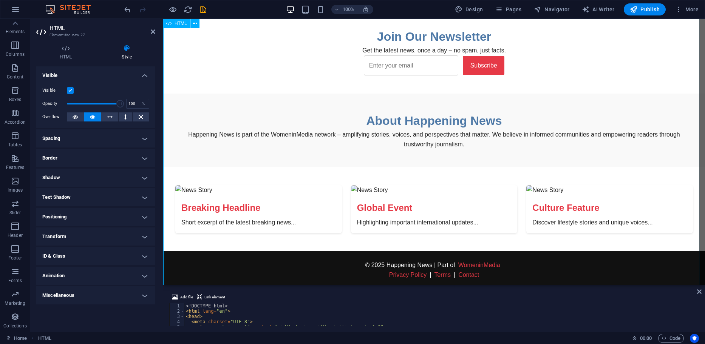
scroll to position [572, 0]
click at [243, 204] on div "Happening News - Stay Informed Happening News Home About Categories Contact Sub…" at bounding box center [433, 20] width 541 height 537
click at [240, 217] on div "Happening News - Stay Informed Happening News Home About Categories Contact Sub…" at bounding box center [433, 20] width 541 height 537
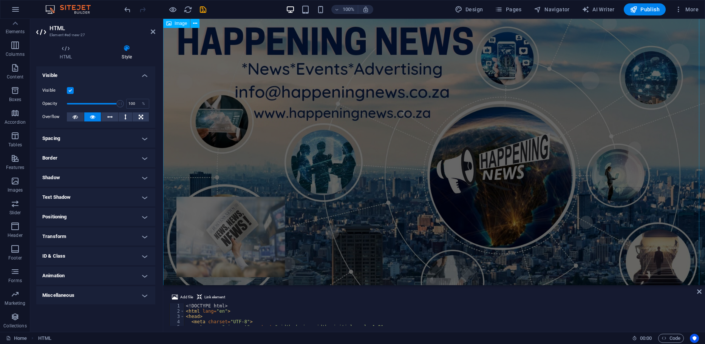
scroll to position [0, 0]
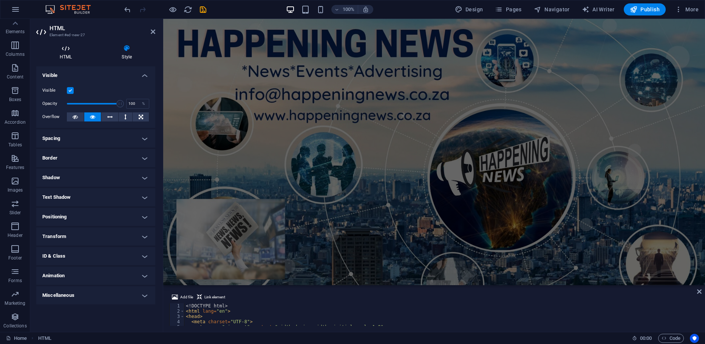
click at [69, 47] on icon at bounding box center [65, 49] width 59 height 8
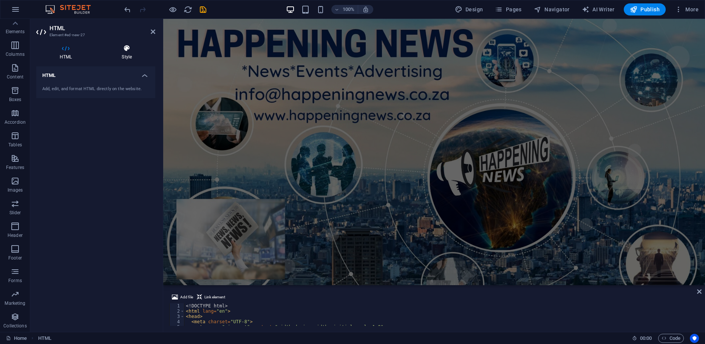
click at [123, 51] on icon at bounding box center [126, 49] width 57 height 8
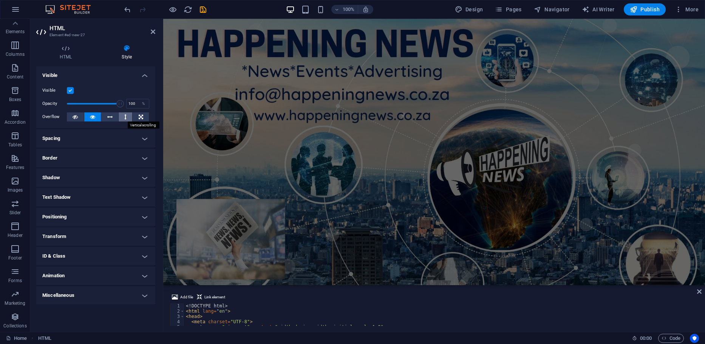
click at [125, 115] on icon at bounding box center [125, 117] width 2 height 9
click at [91, 116] on icon at bounding box center [92, 117] width 5 height 9
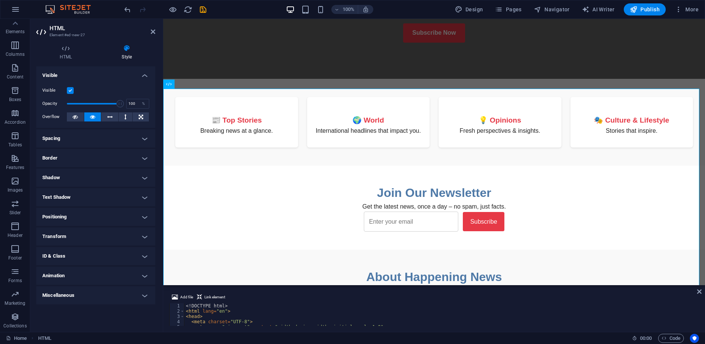
scroll to position [436, 0]
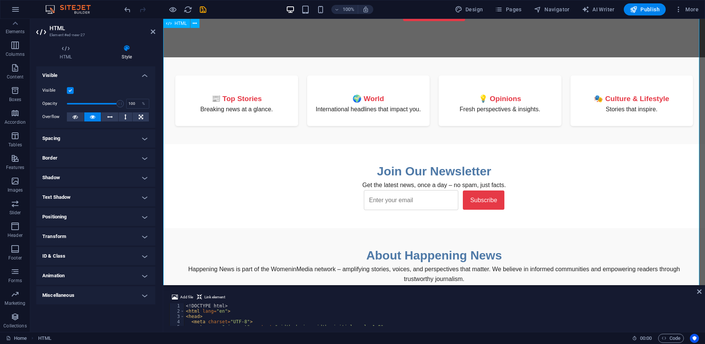
click at [248, 187] on div "Happening News - Stay Informed Happening News Home About Categories Contact Sub…" at bounding box center [433, 155] width 541 height 537
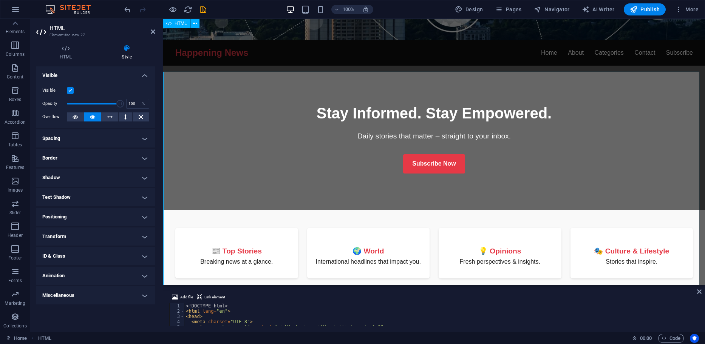
scroll to position [210, 0]
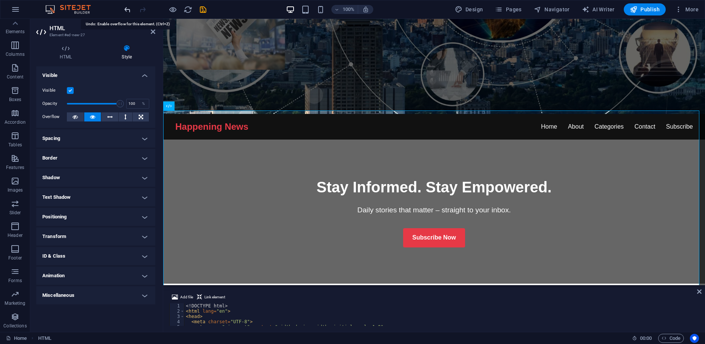
click at [127, 6] on icon "undo" at bounding box center [127, 9] width 9 height 9
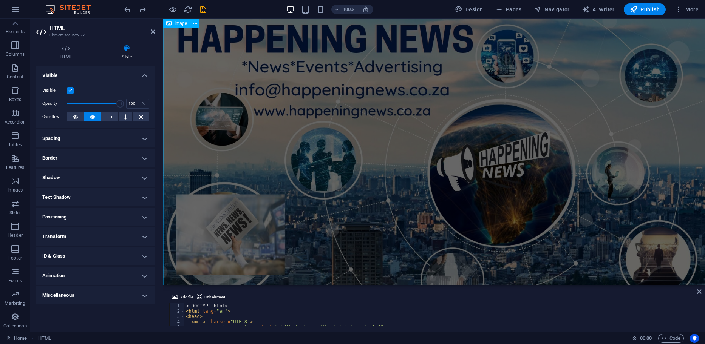
scroll to position [0, 0]
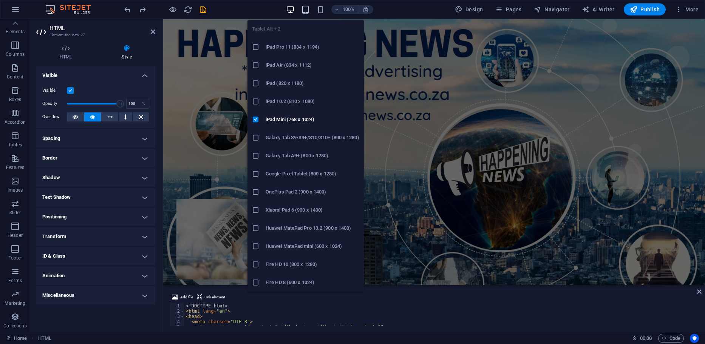
click at [309, 8] on icon "button" at bounding box center [305, 9] width 9 height 9
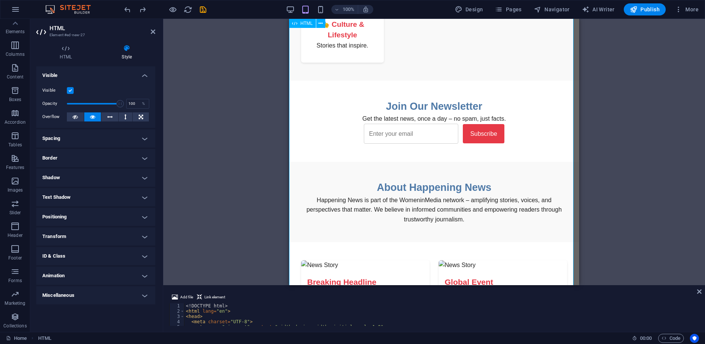
scroll to position [436, 0]
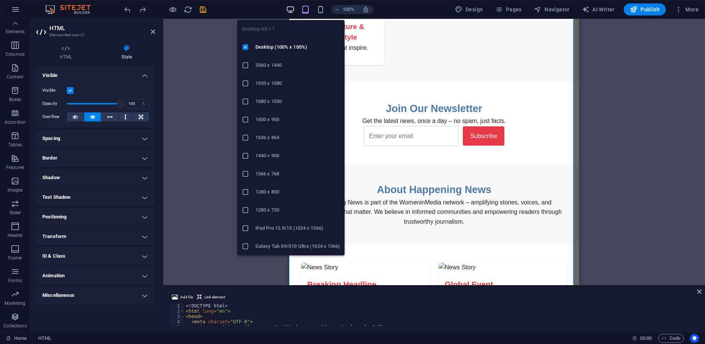
click at [291, 10] on icon "button" at bounding box center [290, 9] width 9 height 9
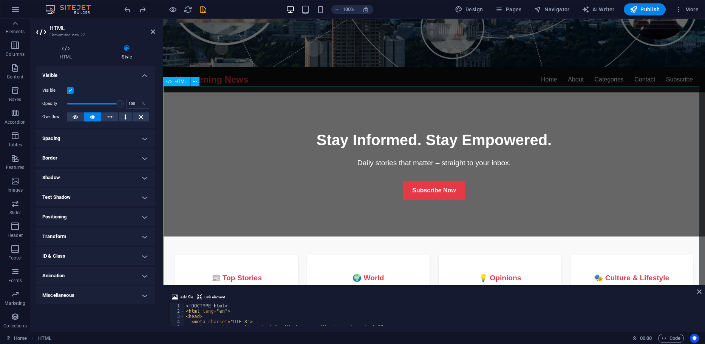
scroll to position [264, 0]
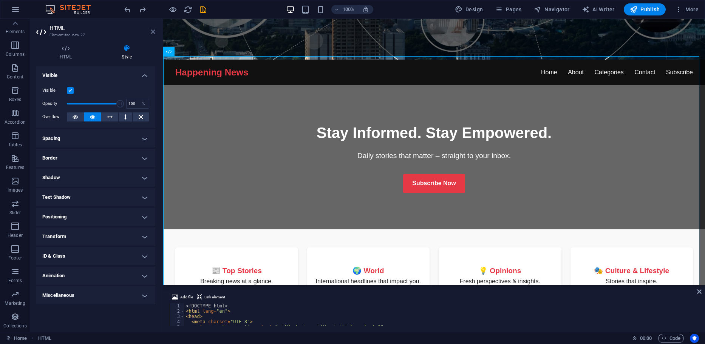
click at [151, 32] on icon at bounding box center [153, 32] width 5 height 6
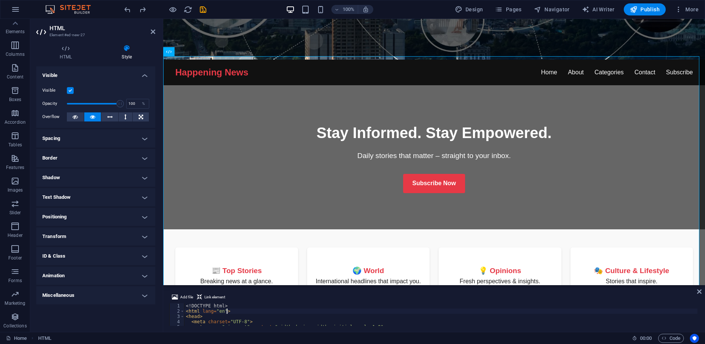
click at [238, 310] on div "<! DOCTYPE html > < html lang = "en" > < head > < meta charset = "UTF-8" > < me…" at bounding box center [440, 320] width 513 height 33
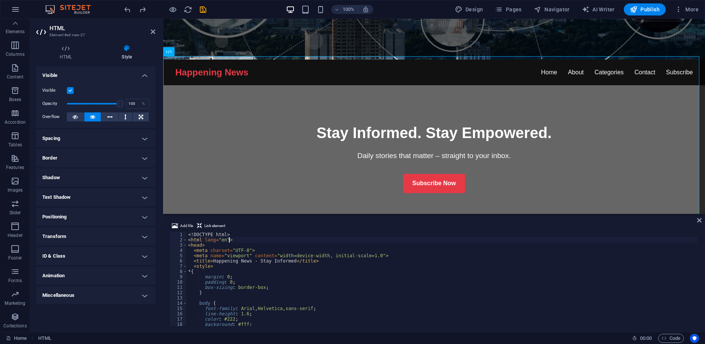
drag, startPoint x: 276, startPoint y: 287, endPoint x: 116, endPoint y: 195, distance: 184.9
click at [279, 214] on div "Placeholder HTML Image Image Image Image Add file Link element <html lang="en">…" at bounding box center [433, 175] width 541 height 313
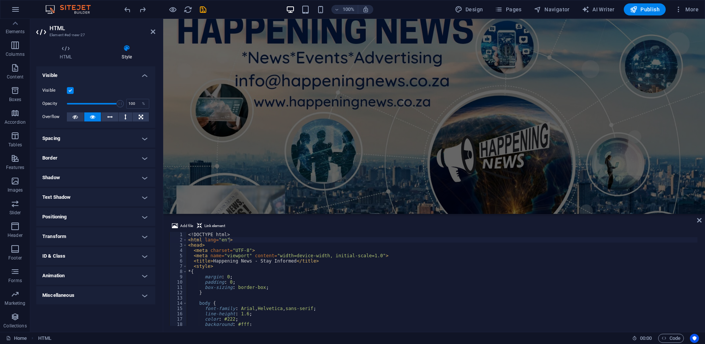
scroll to position [0, 0]
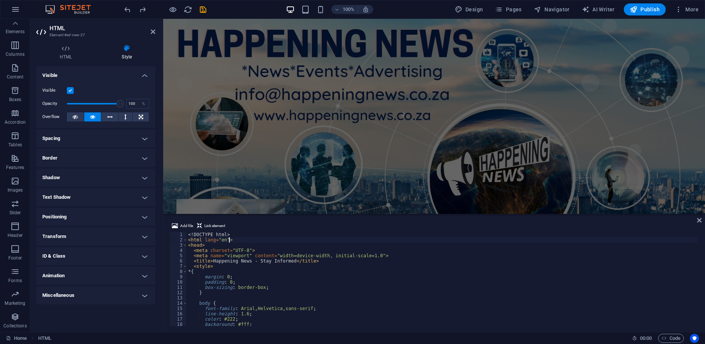
click at [258, 256] on div "<! DOCTYPE html > < html lang = "en" > < head > < meta charset = "UTF-8" > < me…" at bounding box center [442, 284] width 510 height 105
type textarea "<meta name="viewport" content="width=device-width, initial-scale=1.0">"
click at [701, 219] on div "Add file Link element <meta name="viewport" content="width=device-width, initia…" at bounding box center [433, 274] width 541 height 117
click at [699, 219] on icon at bounding box center [699, 220] width 5 height 6
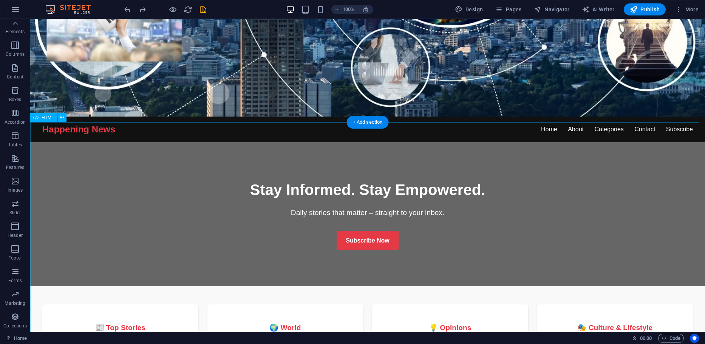
scroll to position [302, 0]
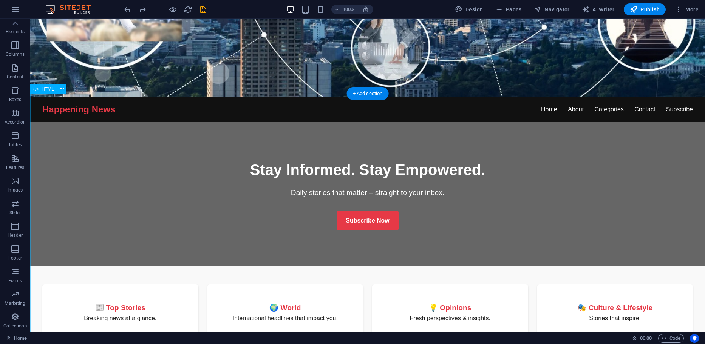
click at [39, 88] on div "HTML" at bounding box center [43, 89] width 27 height 9
click at [14, 9] on icon "button" at bounding box center [15, 9] width 9 height 9
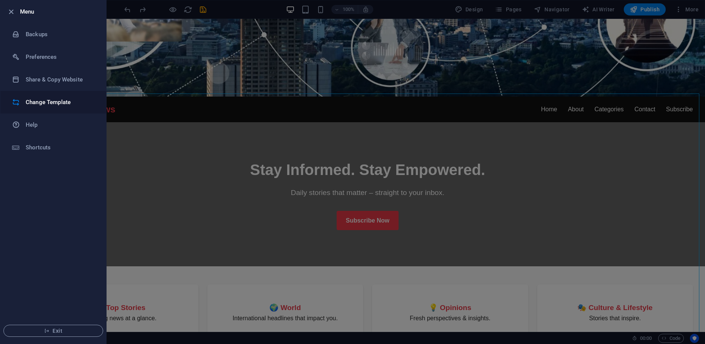
click at [33, 104] on h6 "Change Template" at bounding box center [61, 102] width 70 height 9
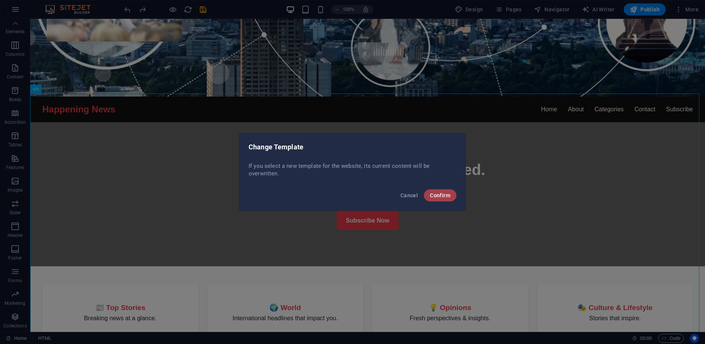
click at [440, 197] on span "Confirm" at bounding box center [440, 196] width 20 height 6
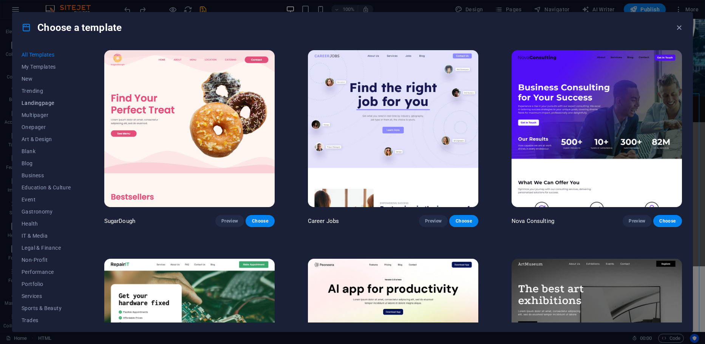
click at [46, 102] on span "Landingpage" at bounding box center [46, 103] width 49 height 6
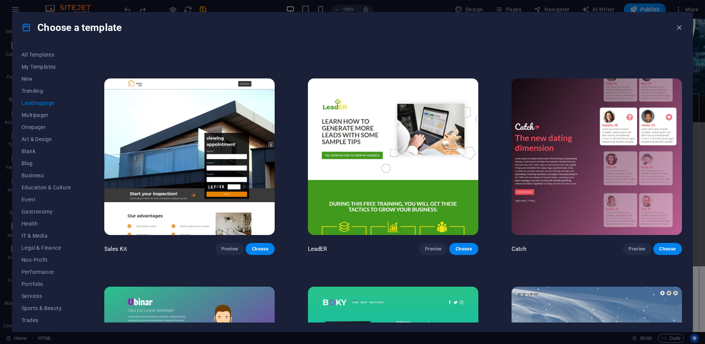
scroll to position [1208, 0]
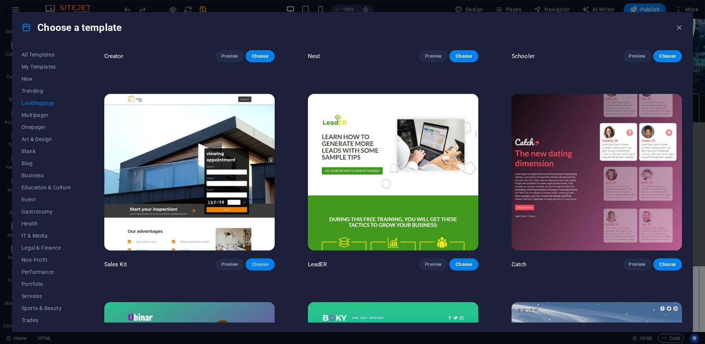
click at [259, 262] on span "Choose" at bounding box center [259, 265] width 17 height 6
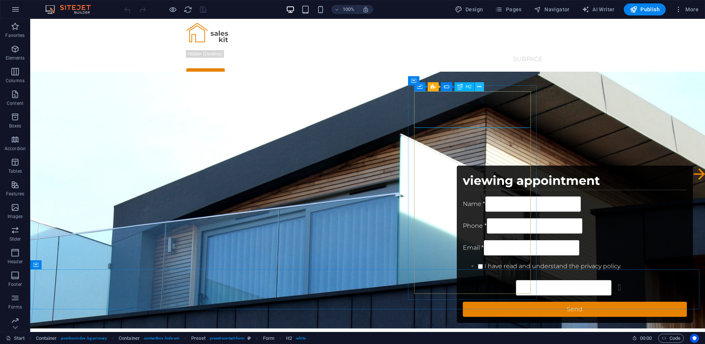
click at [480, 89] on icon at bounding box center [479, 87] width 4 height 8
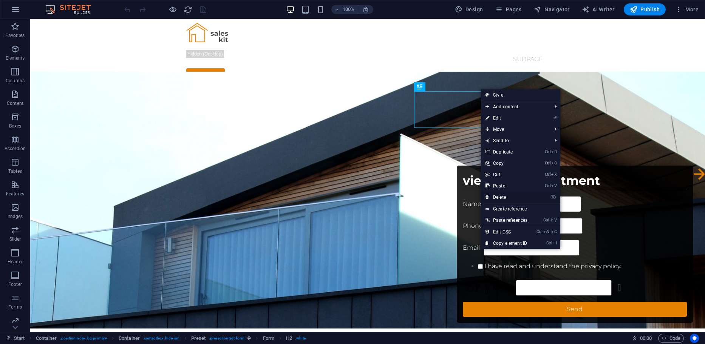
click at [507, 195] on link "⌦ Delete" at bounding box center [506, 197] width 51 height 11
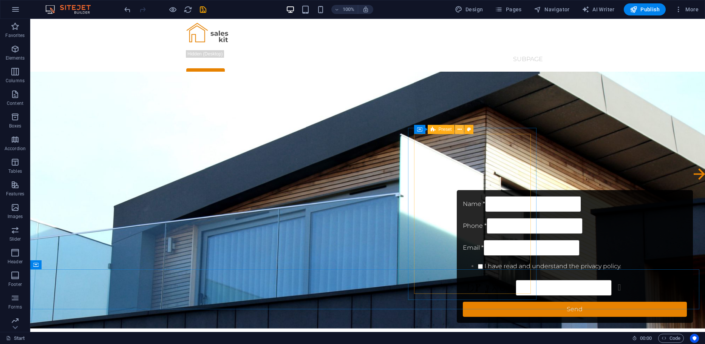
click at [458, 131] on icon at bounding box center [459, 130] width 4 height 8
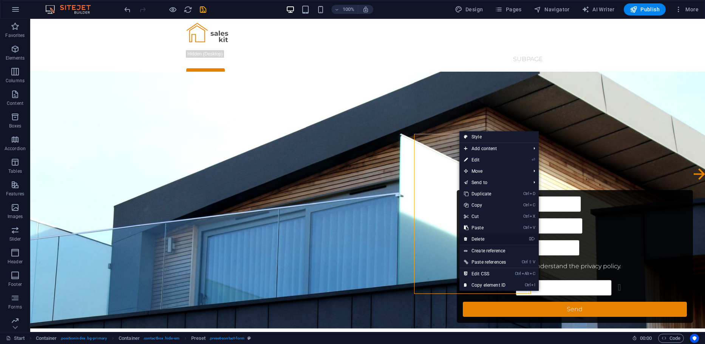
click at [475, 238] on link "⌦ Delete" at bounding box center [484, 239] width 51 height 11
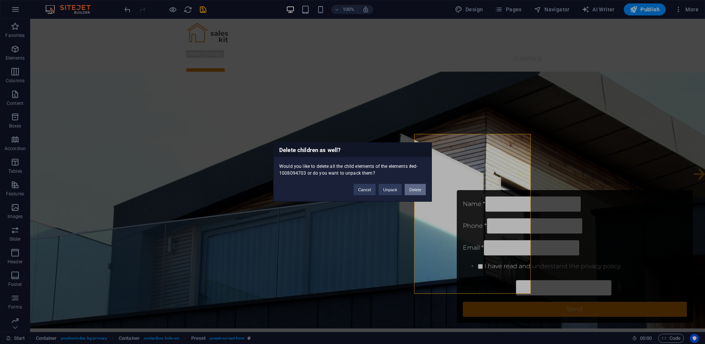
click at [413, 187] on button "Delete" at bounding box center [414, 189] width 21 height 11
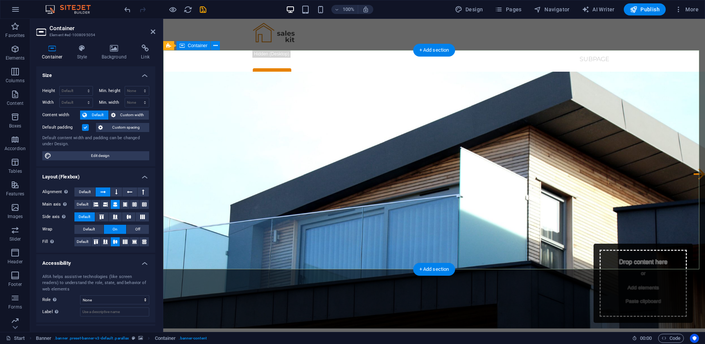
click at [111, 52] on h4 "Background" at bounding box center [116, 53] width 40 height 16
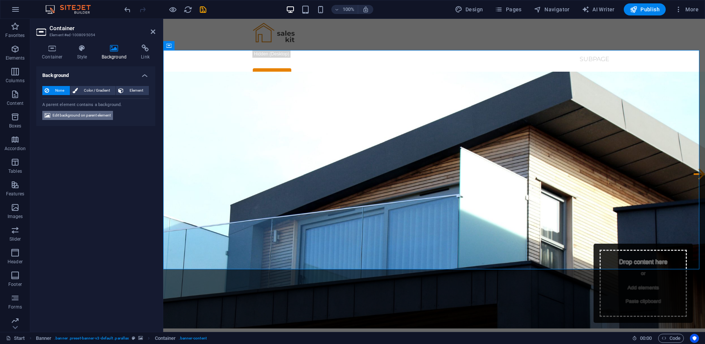
click at [105, 116] on span "Edit background on parent element" at bounding box center [81, 115] width 58 height 9
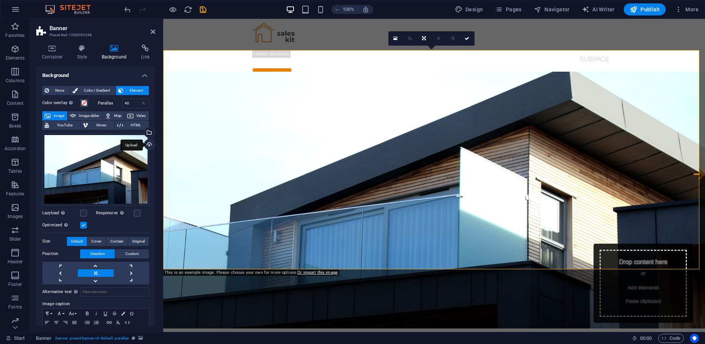
click at [146, 144] on div "Upload" at bounding box center [148, 145] width 11 height 11
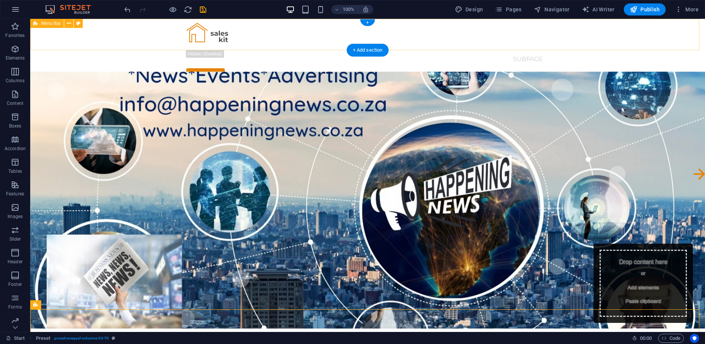
click at [144, 35] on div "Start Subpage Request Menu" at bounding box center [367, 51] width 674 height 65
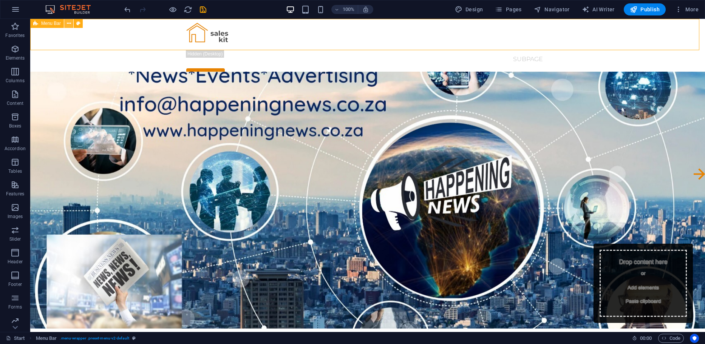
click at [68, 24] on icon at bounding box center [69, 24] width 4 height 8
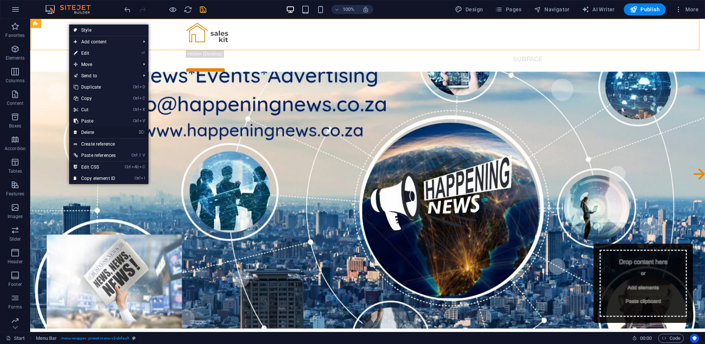
click at [90, 131] on link "⌦ Delete" at bounding box center [94, 132] width 51 height 11
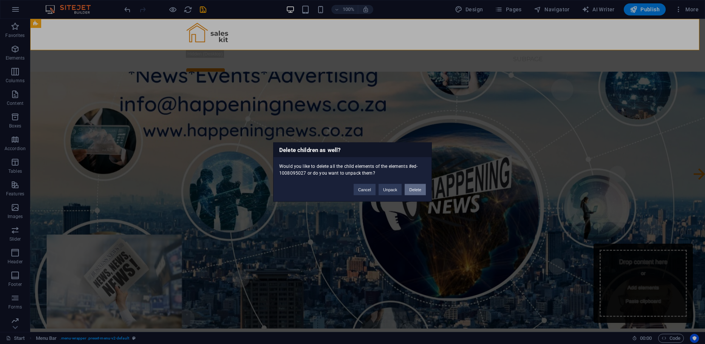
click at [417, 191] on button "Delete" at bounding box center [414, 189] width 21 height 11
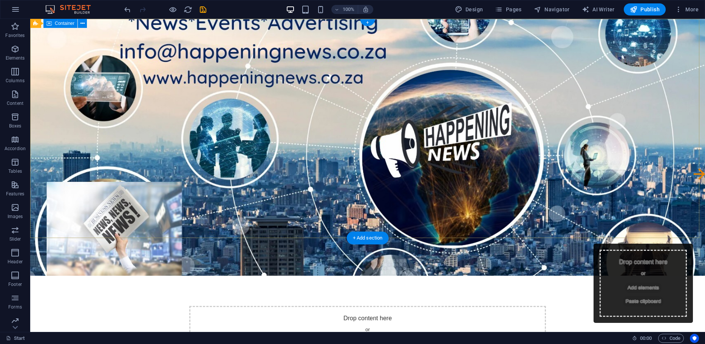
click at [361, 306] on div "Drop content here or Add elements Paste clipboard" at bounding box center [367, 333] width 356 height 54
click at [347, 306] on div "Drop content here or Add elements Paste clipboard" at bounding box center [367, 333] width 356 height 54
click at [344, 276] on div "Drop content here or Add elements Paste clipboard" at bounding box center [367, 333] width 674 height 114
click at [339, 306] on div "Drop content here or Add elements Paste clipboard" at bounding box center [367, 333] width 356 height 54
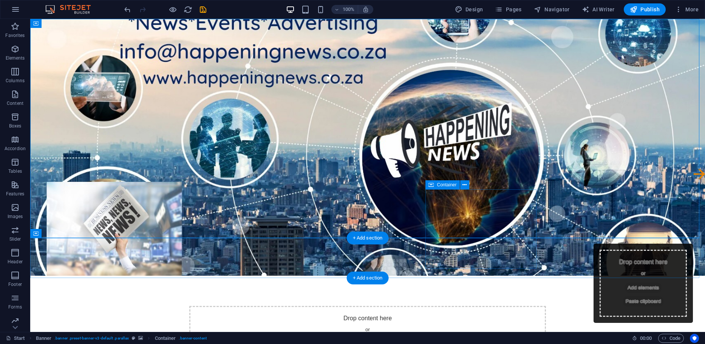
click at [599, 250] on div "Drop content here or Add elements Paste clipboard" at bounding box center [642, 283] width 87 height 67
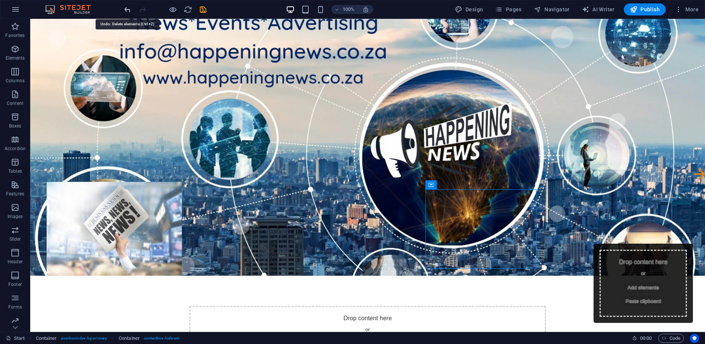
click at [131, 9] on icon "undo" at bounding box center [127, 9] width 9 height 9
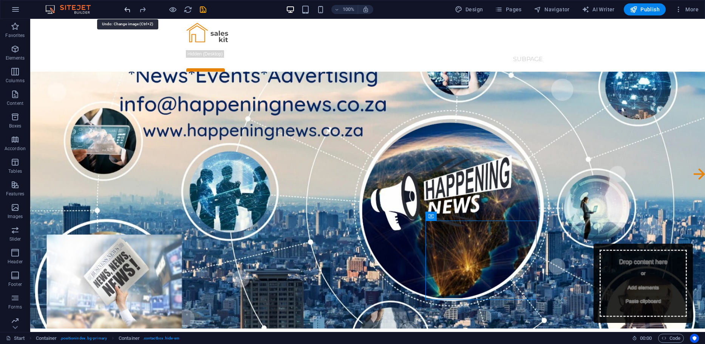
click at [129, 10] on icon "undo" at bounding box center [127, 9] width 9 height 9
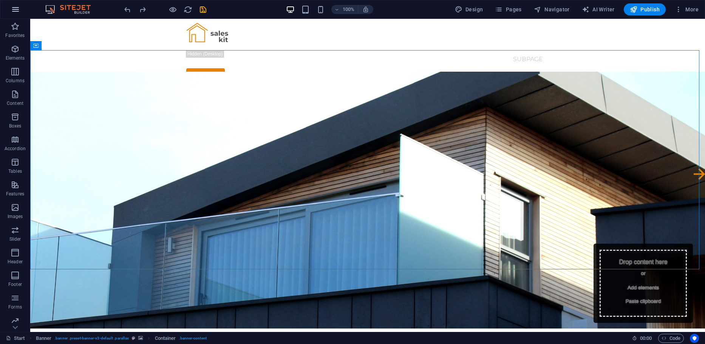
click at [15, 11] on icon "button" at bounding box center [15, 9] width 9 height 9
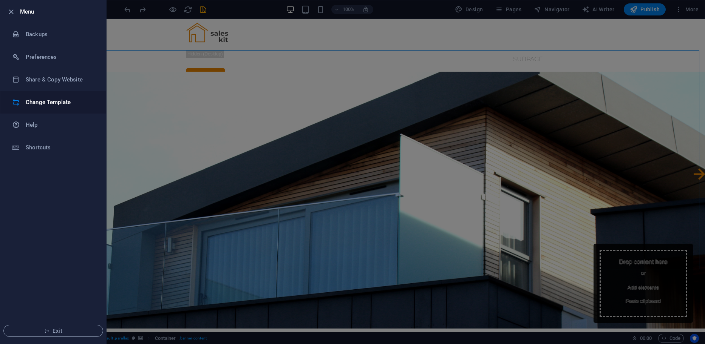
click at [35, 99] on h6 "Change Template" at bounding box center [61, 102] width 70 height 9
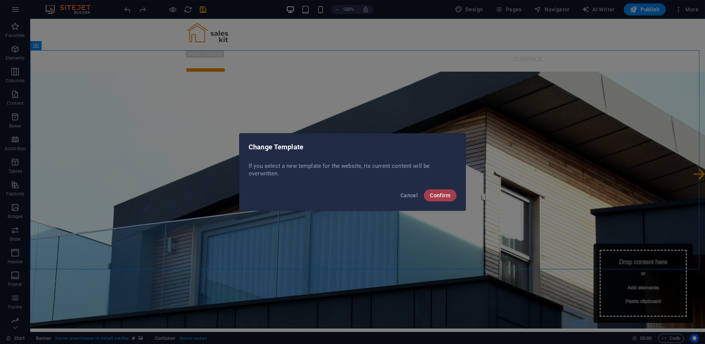
click at [443, 195] on span "Confirm" at bounding box center [440, 196] width 20 height 6
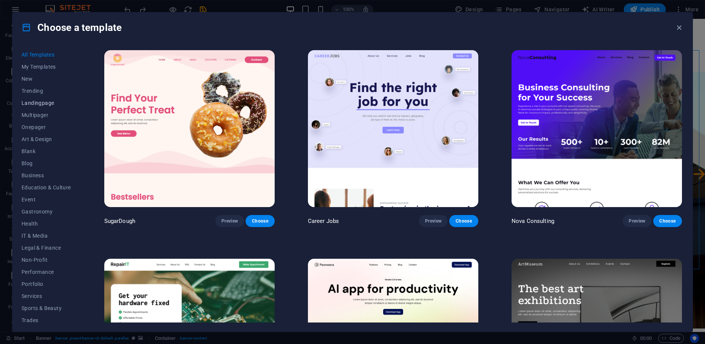
click at [52, 102] on span "Landingpage" at bounding box center [46, 103] width 49 height 6
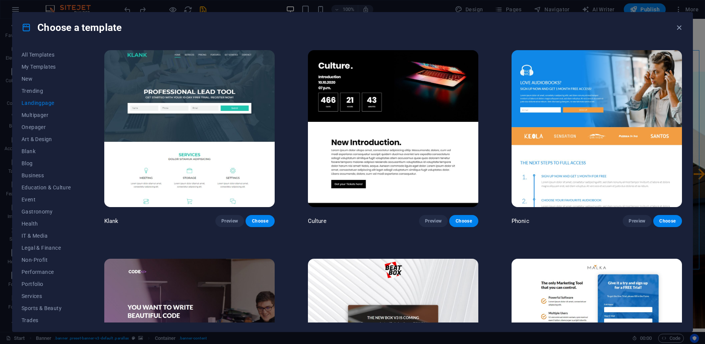
click at [611, 110] on img at bounding box center [596, 128] width 170 height 157
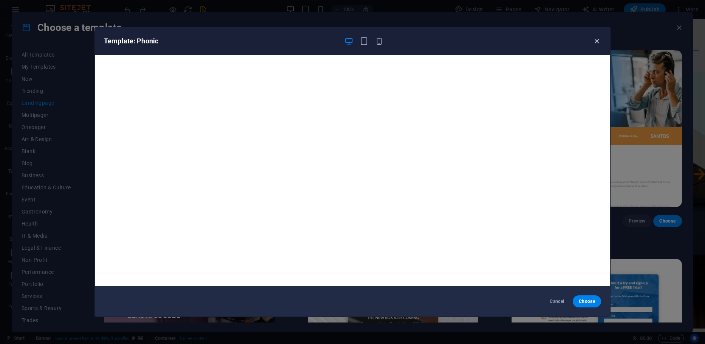
click at [596, 40] on icon "button" at bounding box center [596, 41] width 9 height 9
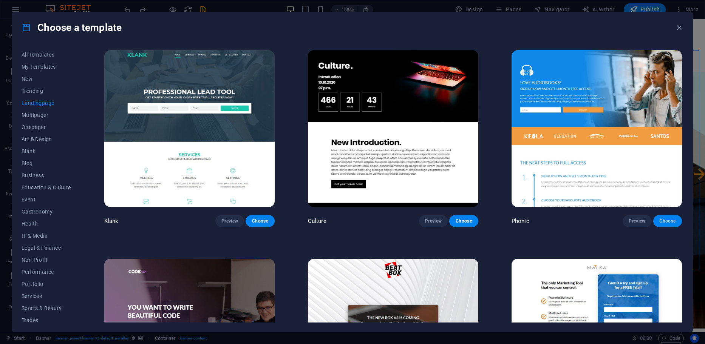
click at [674, 221] on button "Choose" at bounding box center [667, 221] width 29 height 12
checkbox input "false"
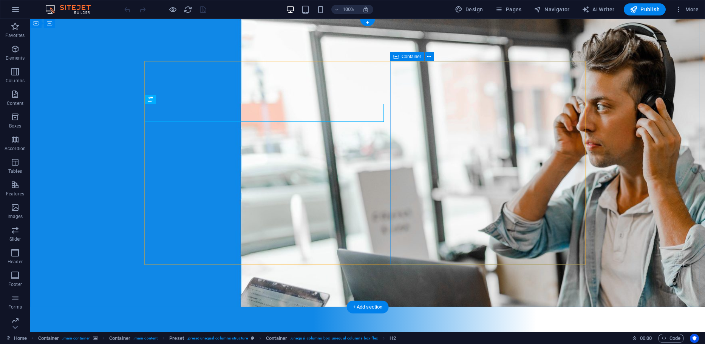
click at [428, 59] on icon at bounding box center [429, 57] width 4 height 8
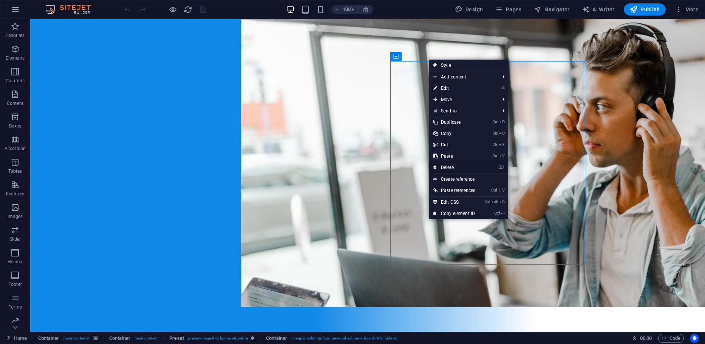
click at [443, 164] on link "⌦ Delete" at bounding box center [454, 167] width 51 height 11
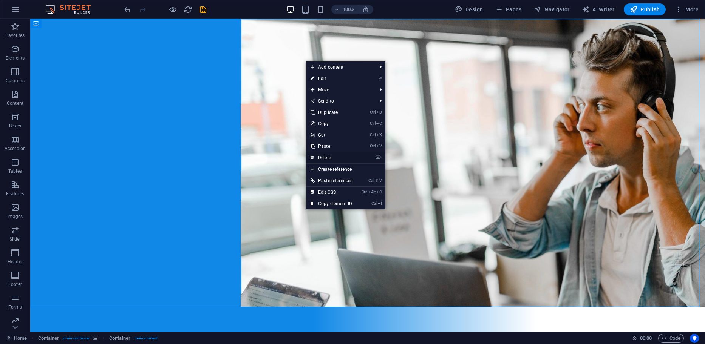
click at [316, 162] on link "⌦ Delete" at bounding box center [331, 157] width 51 height 11
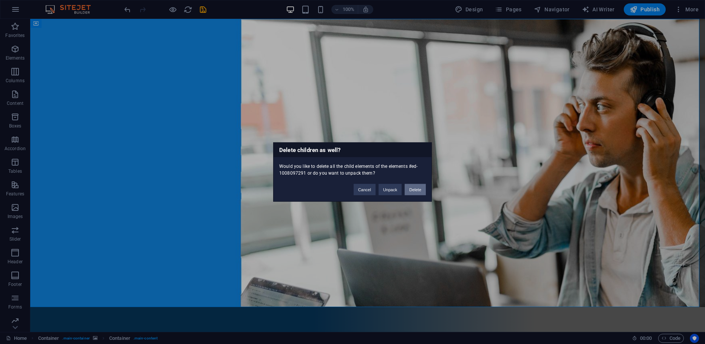
click at [419, 189] on button "Delete" at bounding box center [414, 189] width 21 height 11
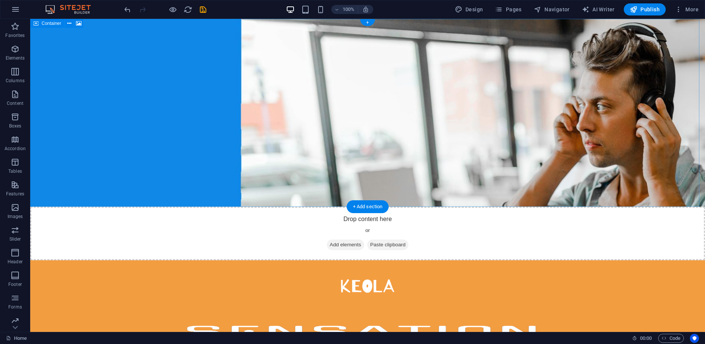
click at [384, 207] on div "Drop content here or Add elements Paste clipboard" at bounding box center [367, 234] width 674 height 54
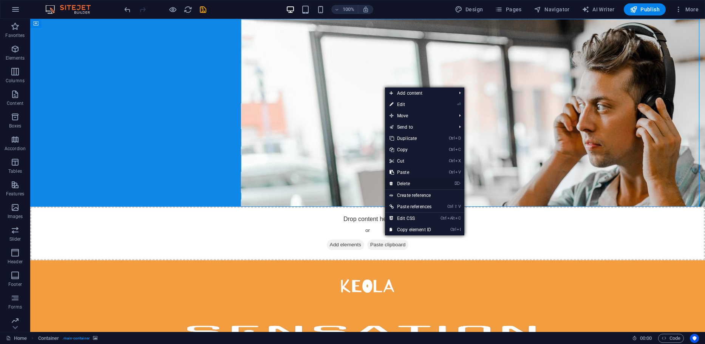
click at [409, 183] on link "⌦ Delete" at bounding box center [410, 183] width 51 height 11
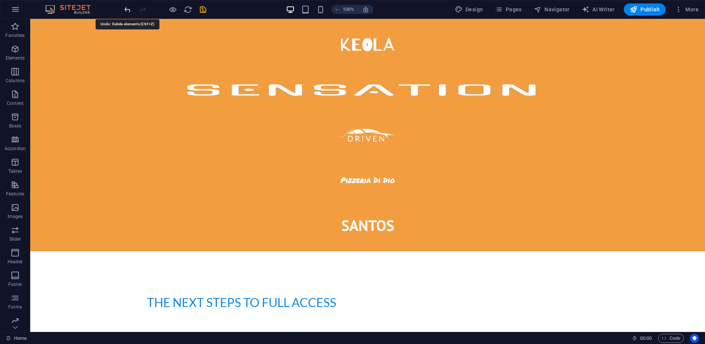
click at [126, 11] on icon "undo" at bounding box center [127, 9] width 9 height 9
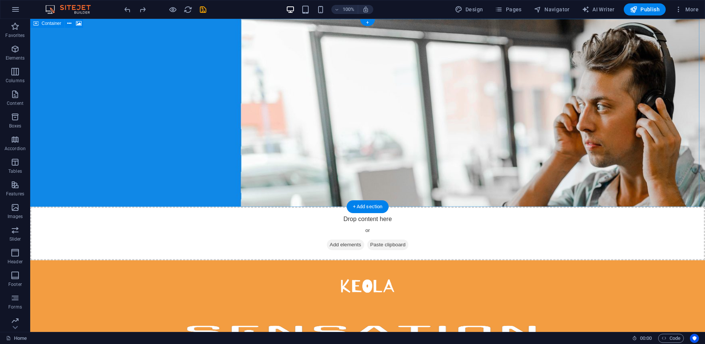
click at [259, 207] on div "Drop content here or Add elements Paste clipboard" at bounding box center [367, 234] width 674 height 54
click at [275, 66] on figure at bounding box center [367, 113] width 674 height 188
select select "vh"
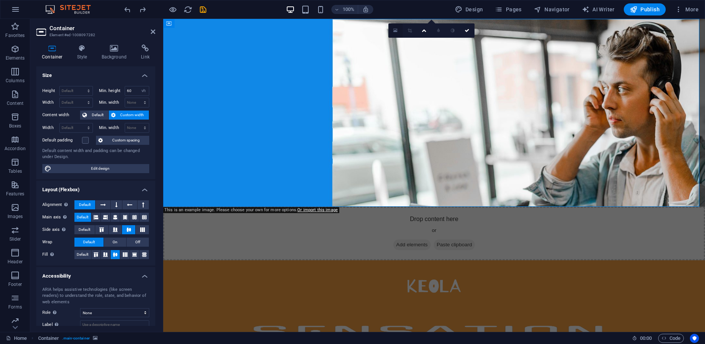
click at [393, 32] on icon at bounding box center [395, 30] width 4 height 5
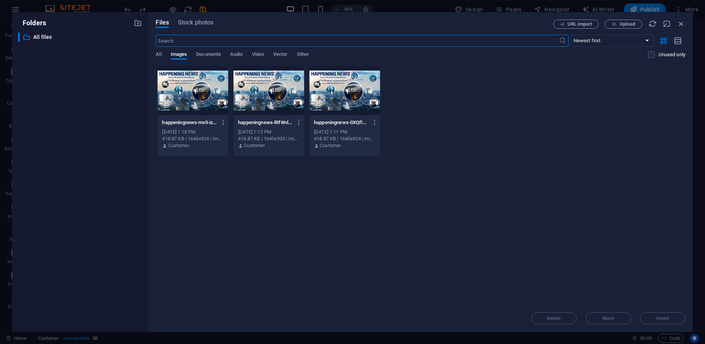
click at [190, 93] on div at bounding box center [192, 90] width 71 height 49
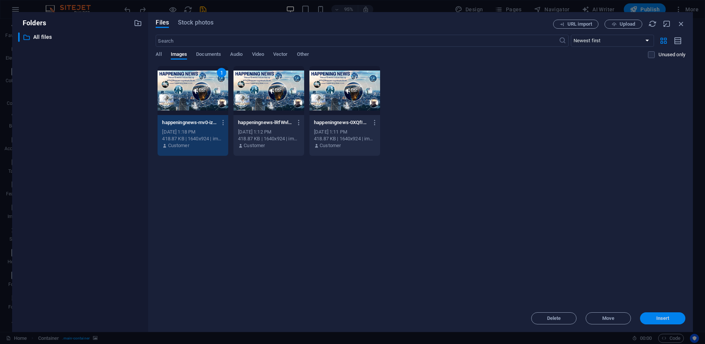
click at [660, 320] on span "Insert" at bounding box center [662, 318] width 13 height 5
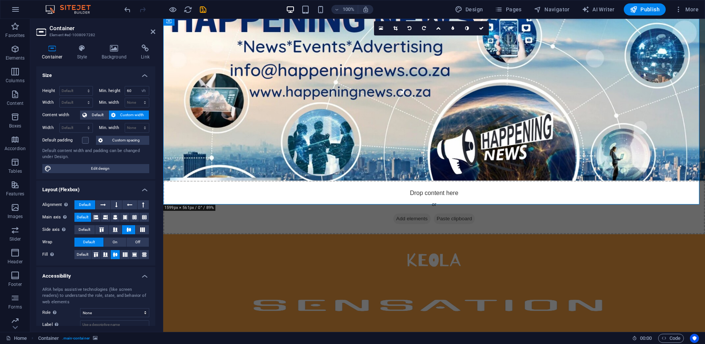
scroll to position [38, 0]
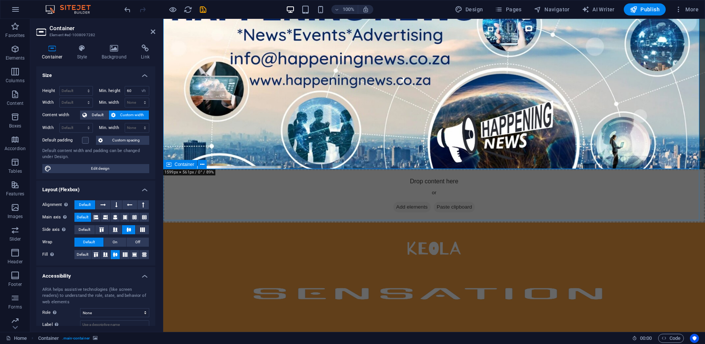
click at [673, 223] on div at bounding box center [433, 339] width 541 height 233
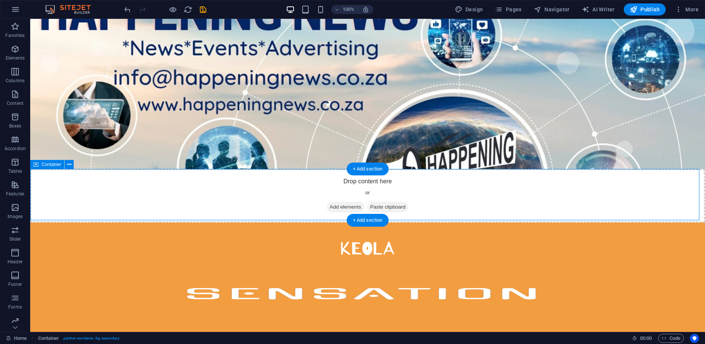
click at [80, 223] on div at bounding box center [367, 339] width 674 height 233
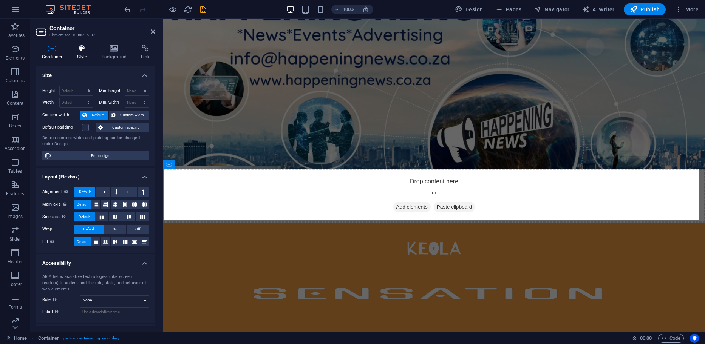
click at [79, 50] on icon at bounding box center [82, 49] width 22 height 8
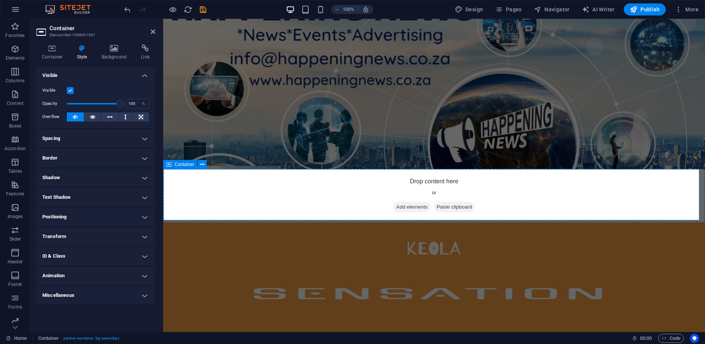
click at [181, 223] on div at bounding box center [433, 339] width 541 height 233
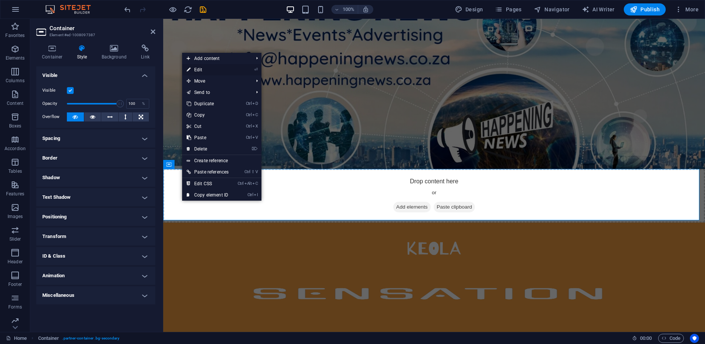
click at [199, 68] on link "⏎ Edit" at bounding box center [207, 69] width 51 height 11
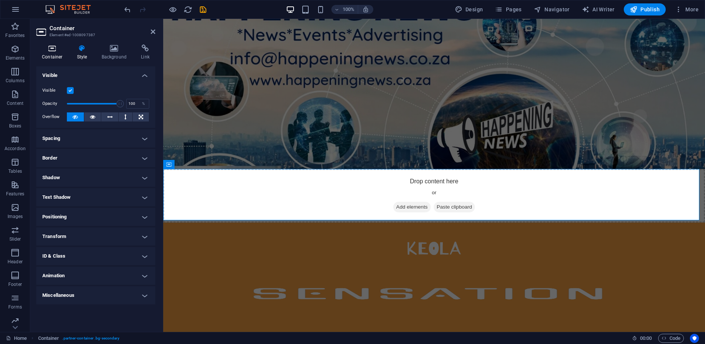
click at [52, 54] on h4 "Container" at bounding box center [53, 53] width 35 height 16
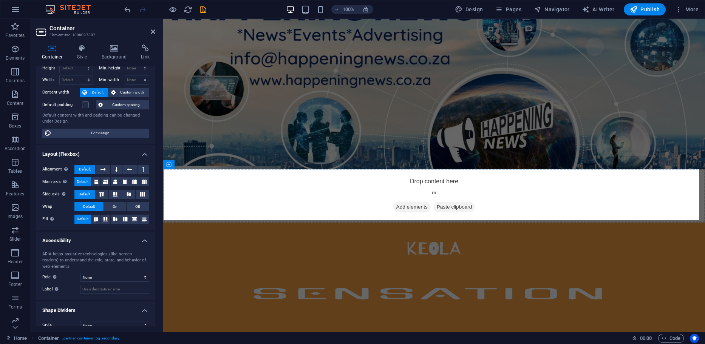
scroll to position [33, 0]
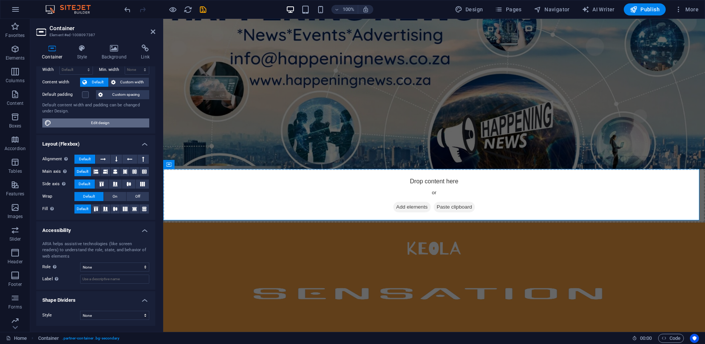
click at [77, 119] on span "Edit design" at bounding box center [100, 123] width 93 height 9
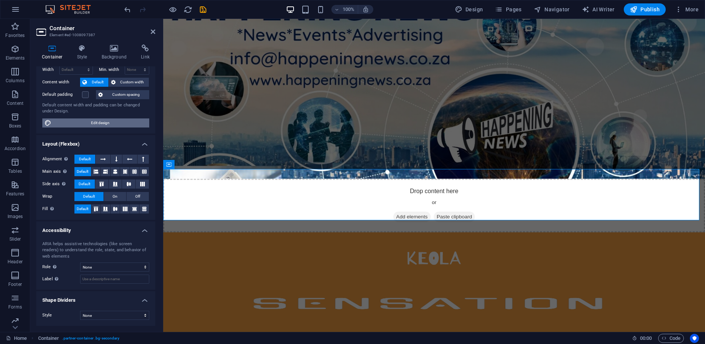
select select "px"
select select "300"
select select "px"
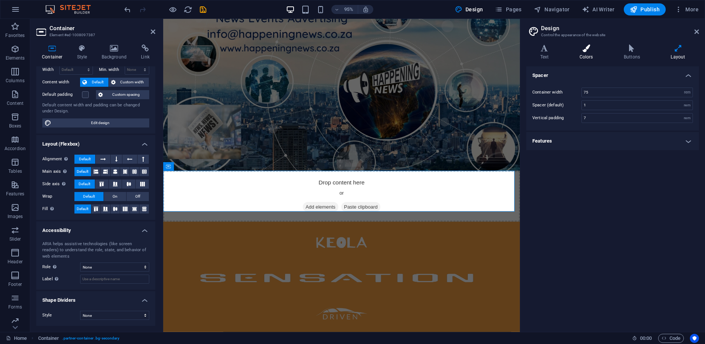
click at [589, 55] on h4 "Colors" at bounding box center [587, 53] width 44 height 16
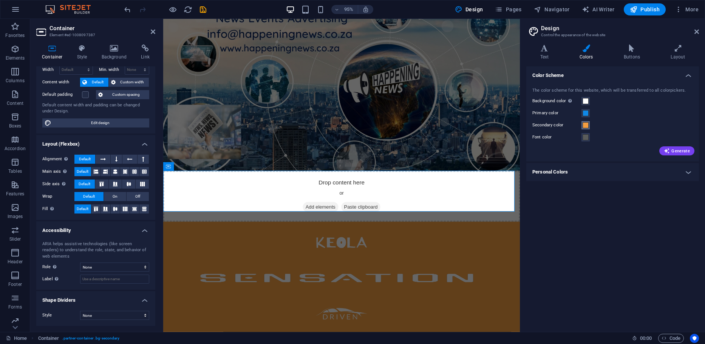
click at [584, 126] on span at bounding box center [585, 125] width 6 height 6
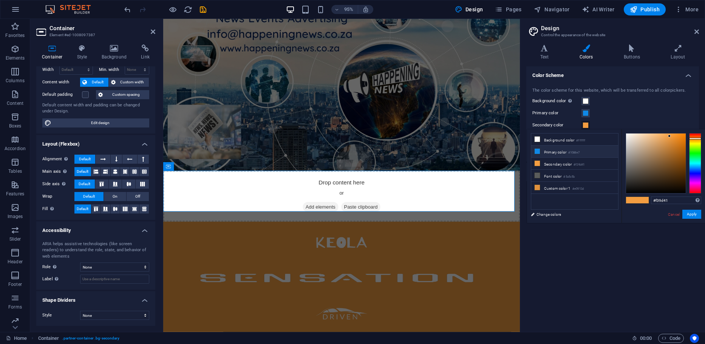
click at [568, 153] on li "Primary color #1088e7" at bounding box center [574, 152] width 87 height 12
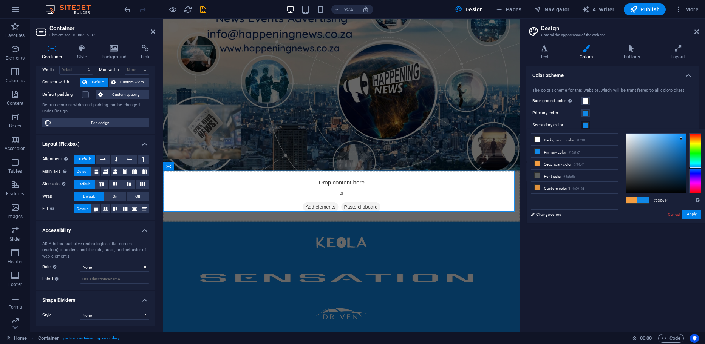
click at [675, 188] on div at bounding box center [656, 164] width 60 height 60
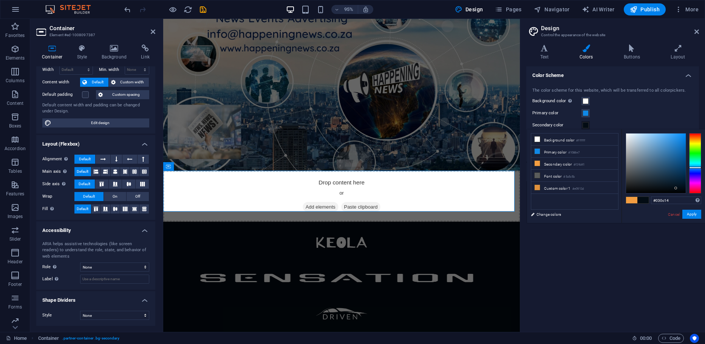
type input "#092337"
click at [675, 180] on div at bounding box center [656, 164] width 60 height 60
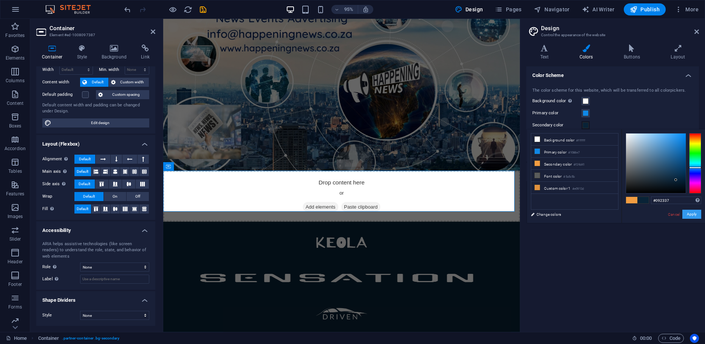
click at [696, 215] on button "Apply" at bounding box center [691, 214] width 19 height 9
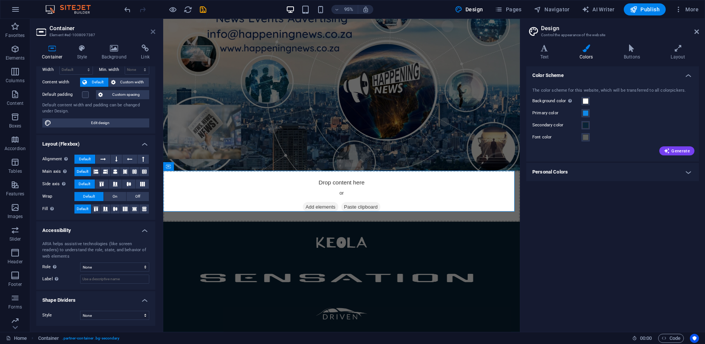
click at [152, 29] on icon at bounding box center [153, 32] width 5 height 6
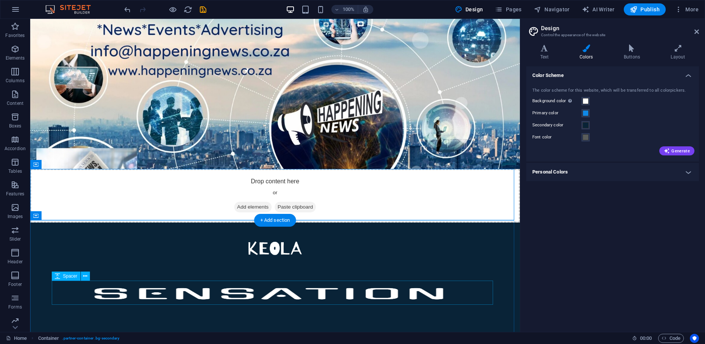
scroll to position [0, 0]
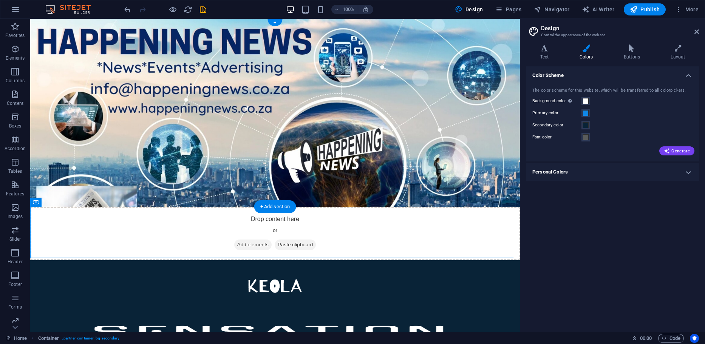
click at [315, 85] on figure at bounding box center [274, 113] width 489 height 188
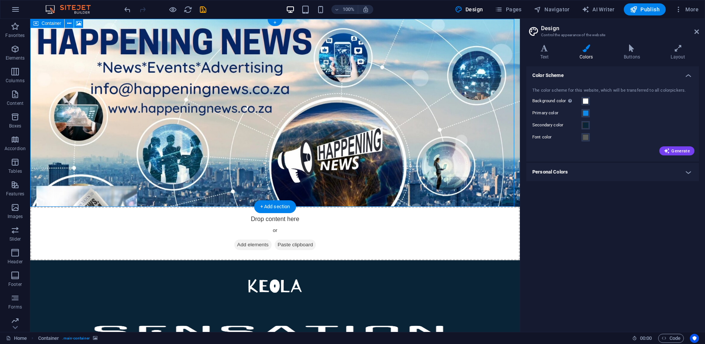
click at [308, 207] on div "Drop content here or Add elements Paste clipboard" at bounding box center [274, 234] width 489 height 54
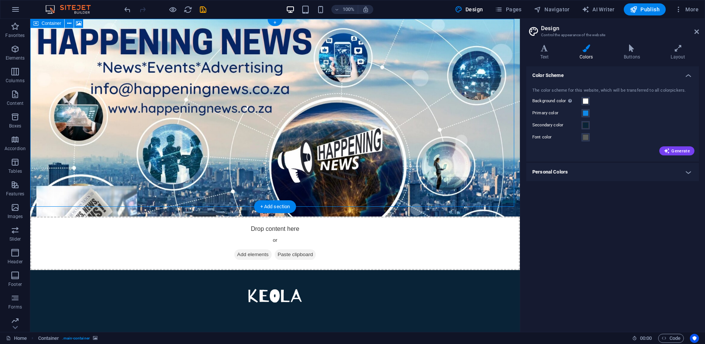
select select "vh"
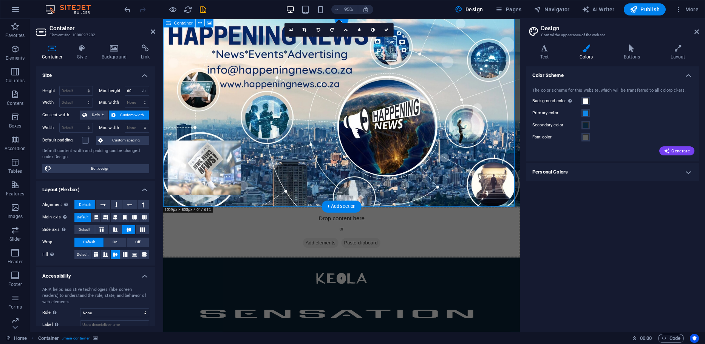
click at [311, 250] on span "Add elements" at bounding box center [328, 255] width 37 height 11
click at [356, 217] on div "Drop content here or Add elements Paste clipboard" at bounding box center [350, 244] width 375 height 54
click at [385, 191] on figure at bounding box center [350, 118] width 375 height 198
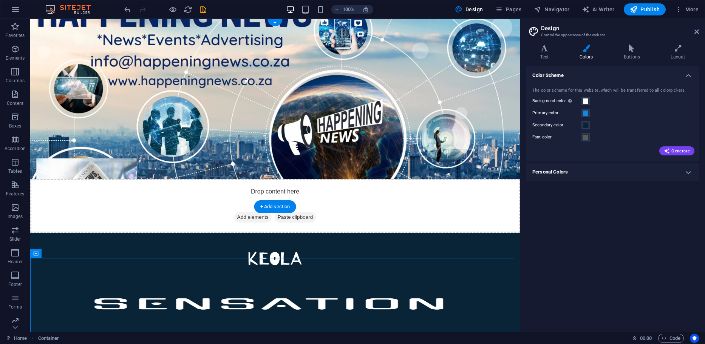
scroll to position [38, 0]
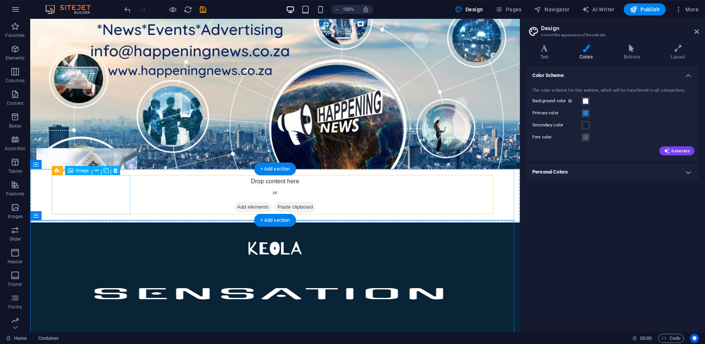
click at [96, 229] on figure at bounding box center [274, 248] width 441 height 39
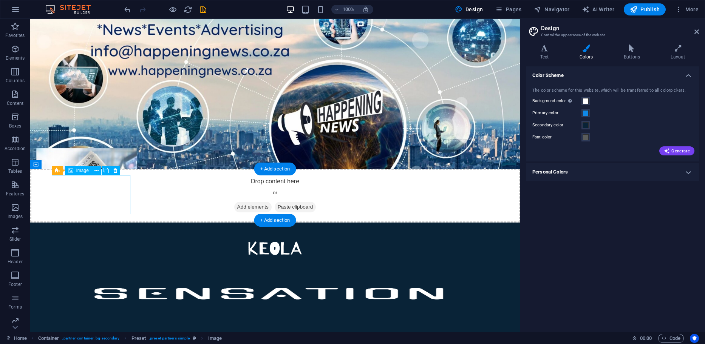
click at [96, 229] on figure at bounding box center [274, 248] width 441 height 39
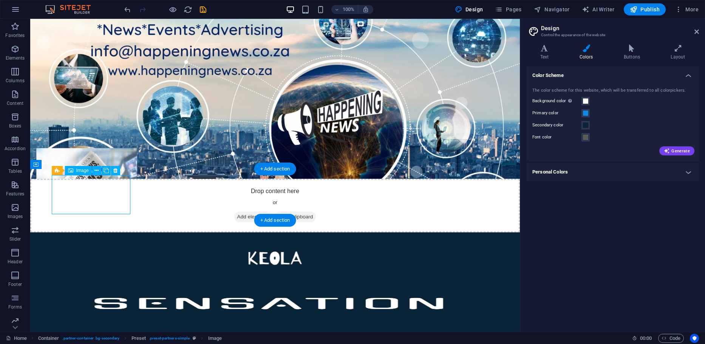
select select "px"
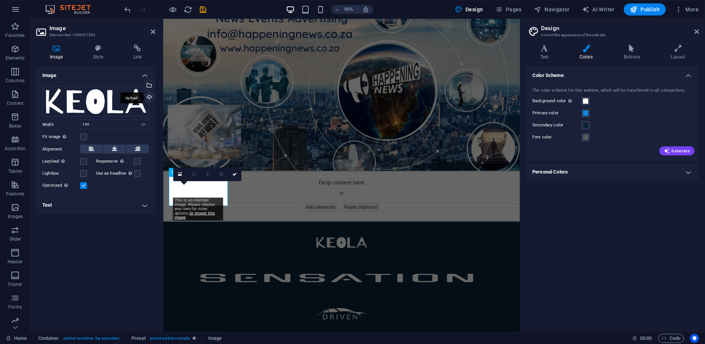
click at [149, 97] on div "Upload" at bounding box center [148, 98] width 11 height 11
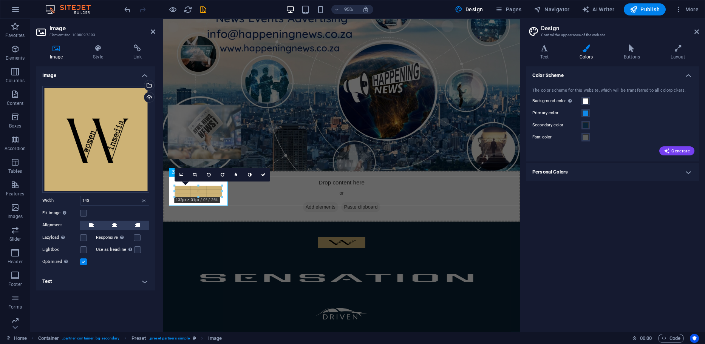
drag, startPoint x: 223, startPoint y: 197, endPoint x: 218, endPoint y: 196, distance: 4.9
drag, startPoint x: 222, startPoint y: 190, endPoint x: 204, endPoint y: 188, distance: 17.4
drag, startPoint x: 197, startPoint y: 197, endPoint x: 184, endPoint y: 198, distance: 12.9
click at [204, 174] on link at bounding box center [207, 175] width 14 height 14
drag, startPoint x: 223, startPoint y: 196, endPoint x: 49, endPoint y: 184, distance: 174.5
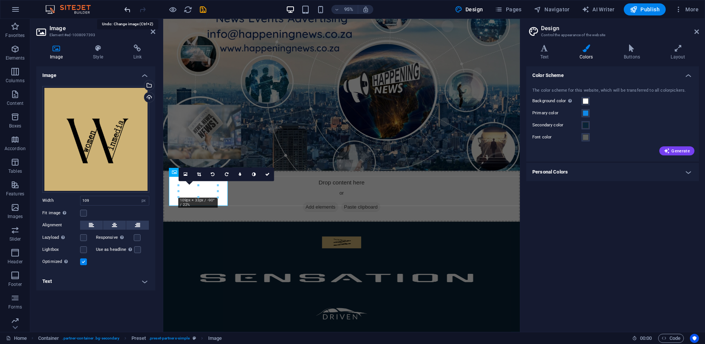
click at [128, 8] on icon "undo" at bounding box center [127, 9] width 9 height 9
type input "139"
click at [128, 8] on icon "undo" at bounding box center [127, 9] width 9 height 9
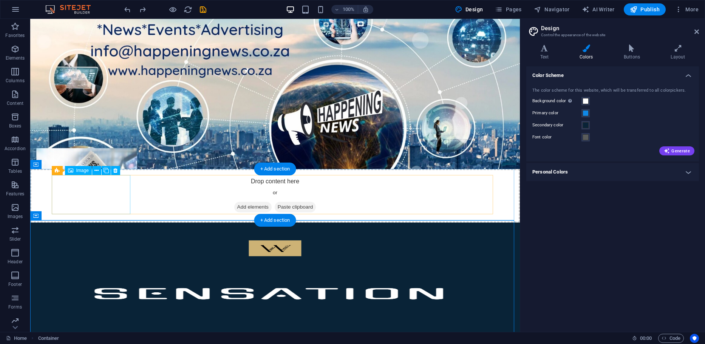
click at [99, 229] on figure at bounding box center [274, 248] width 441 height 39
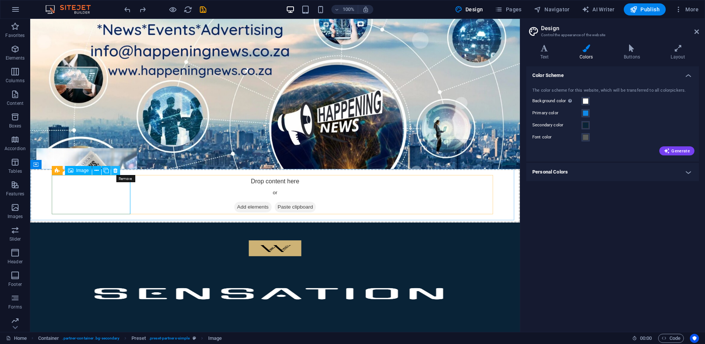
click at [117, 171] on icon at bounding box center [115, 171] width 4 height 8
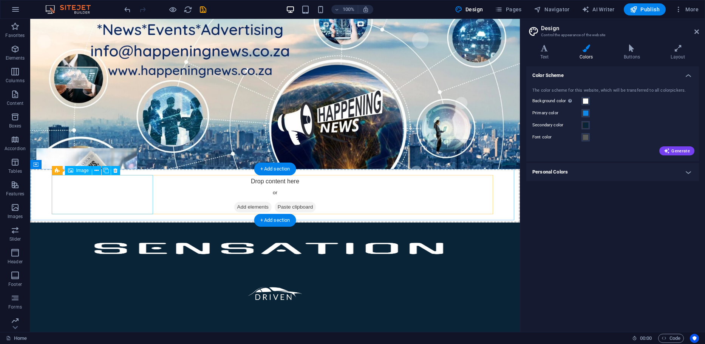
click at [102, 229] on figure at bounding box center [274, 248] width 441 height 39
click at [127, 229] on figure at bounding box center [274, 248] width 441 height 39
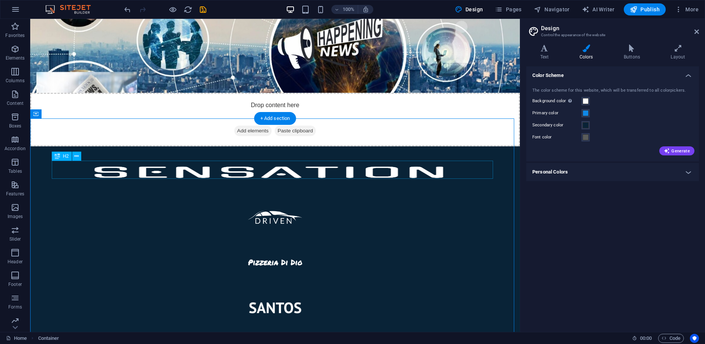
scroll to position [102, 0]
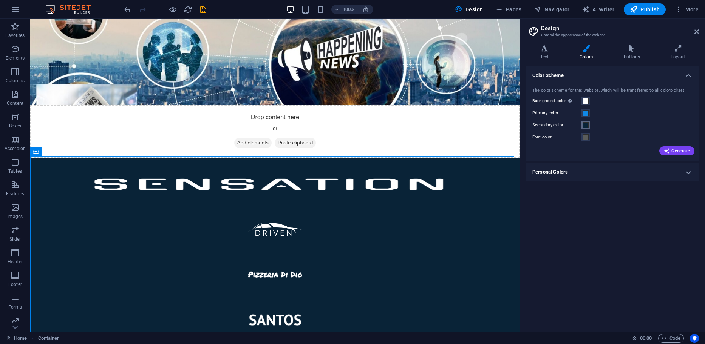
click at [585, 124] on span at bounding box center [585, 125] width 6 height 6
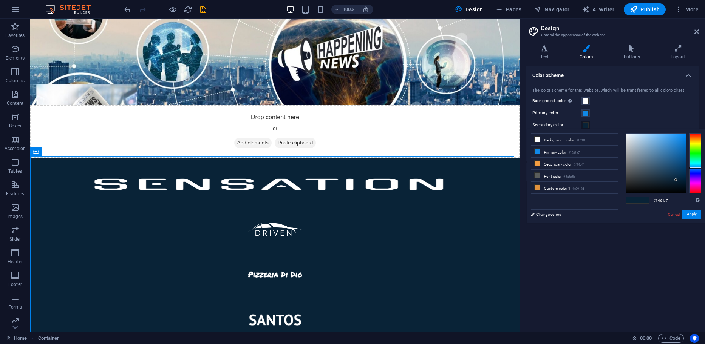
click at [679, 150] on div at bounding box center [656, 164] width 60 height 60
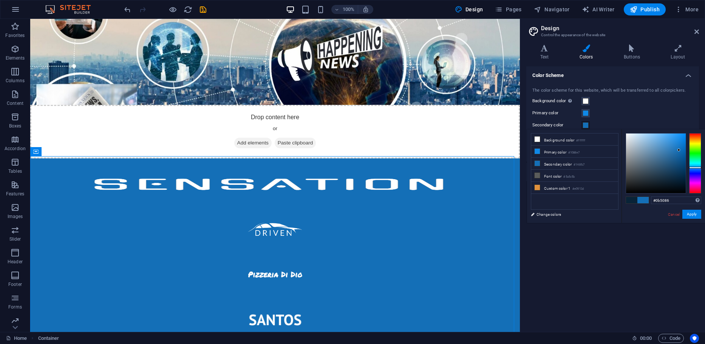
click at [680, 162] on div at bounding box center [656, 164] width 60 height 60
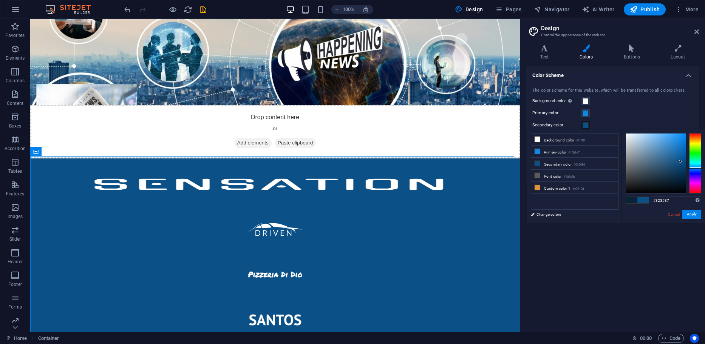
click at [631, 180] on div at bounding box center [656, 164] width 60 height 60
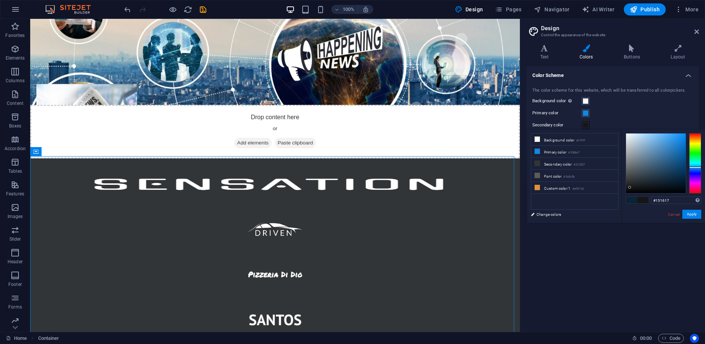
click at [629, 188] on div at bounding box center [656, 164] width 60 height 60
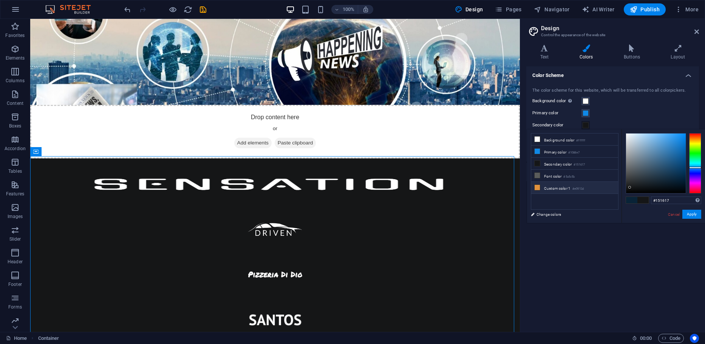
click at [537, 185] on icon at bounding box center [536, 187] width 5 height 5
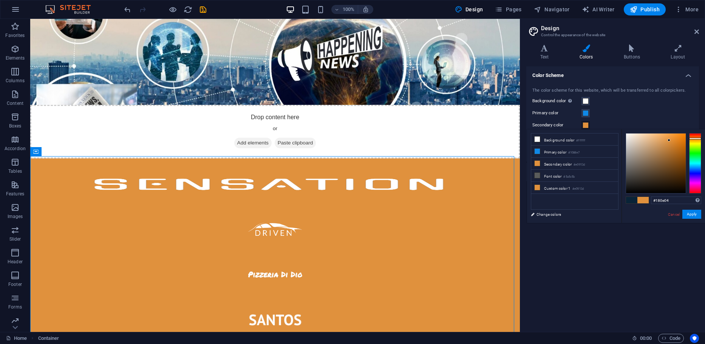
click at [676, 187] on div at bounding box center [656, 164] width 60 height 60
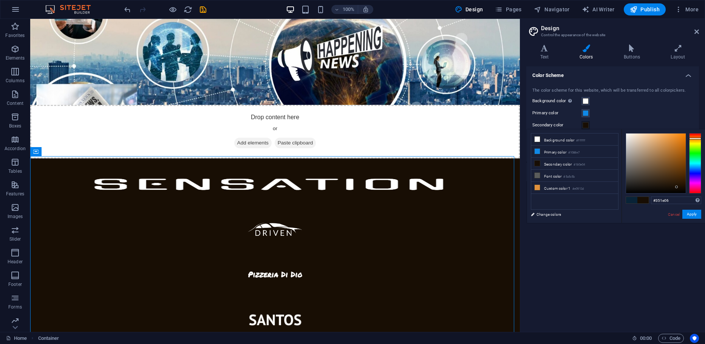
click at [678, 180] on div at bounding box center [656, 164] width 60 height 60
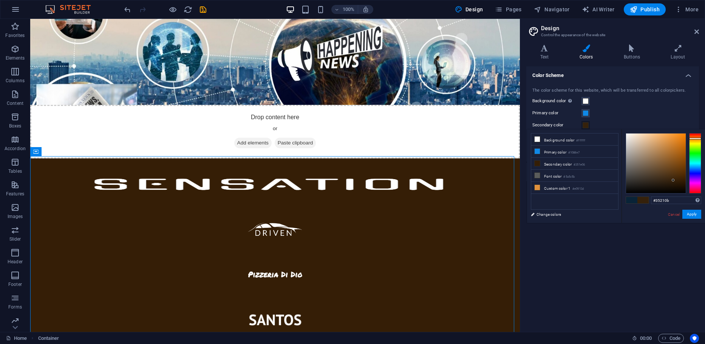
click at [673, 180] on div at bounding box center [656, 164] width 60 height 60
click at [667, 181] on div at bounding box center [656, 164] width 60 height 60
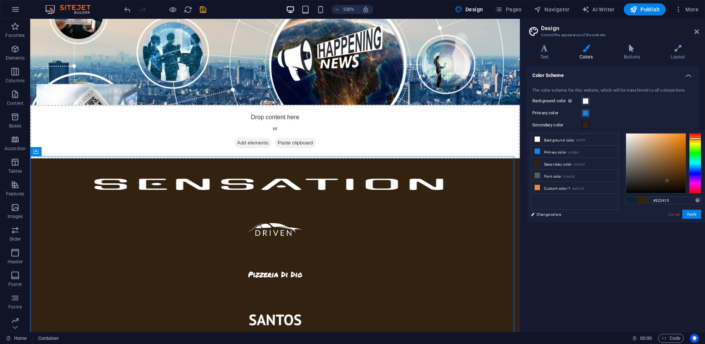
click at [660, 181] on div at bounding box center [656, 164] width 60 height 60
click at [652, 181] on div at bounding box center [656, 164] width 60 height 60
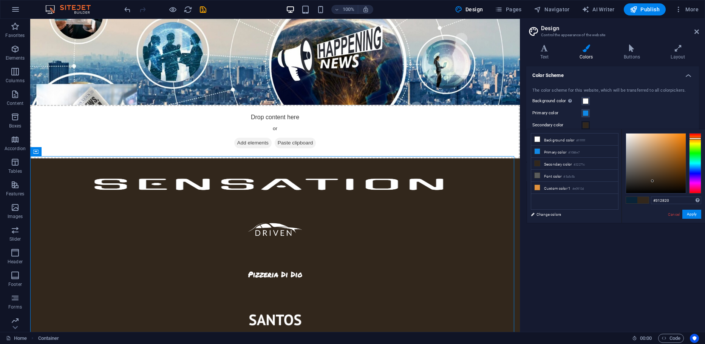
click at [646, 182] on div at bounding box center [656, 164] width 60 height 60
click at [637, 182] on div at bounding box center [656, 164] width 60 height 60
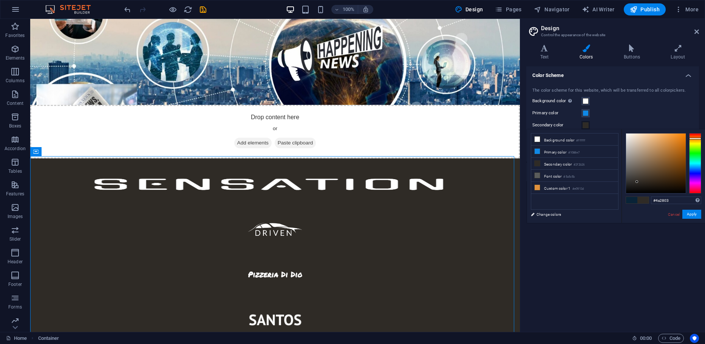
click at [682, 176] on div at bounding box center [656, 164] width 60 height 60
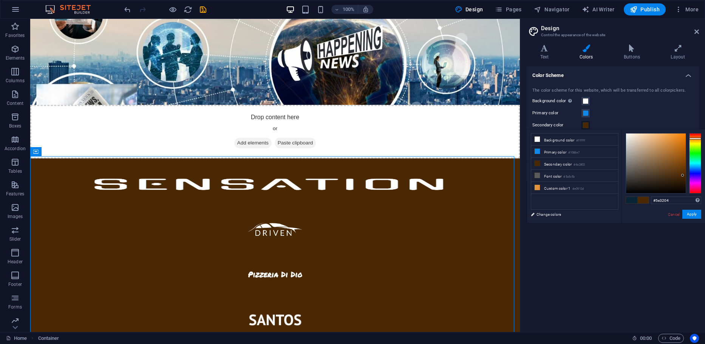
click at [682, 171] on div at bounding box center [656, 164] width 60 height 60
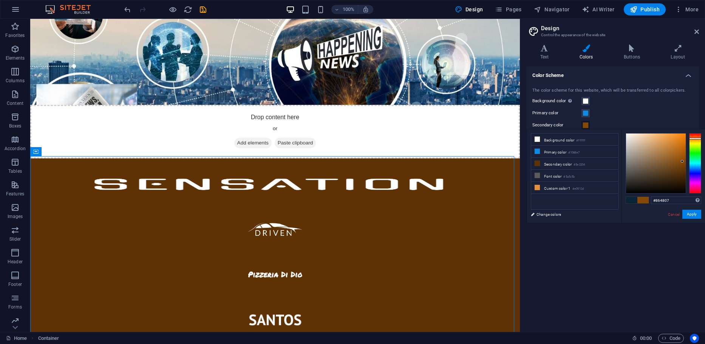
click at [682, 162] on div at bounding box center [656, 164] width 60 height 60
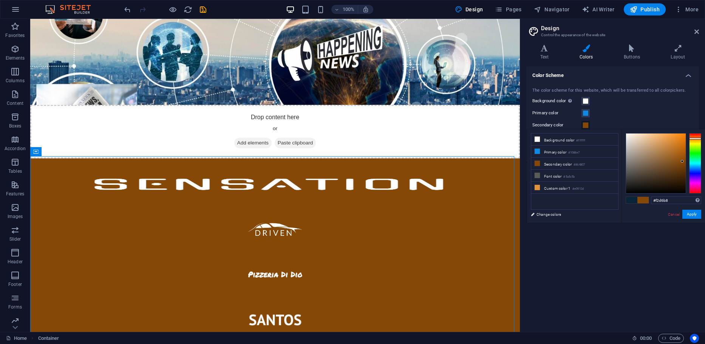
click at [640, 136] on div at bounding box center [656, 164] width 60 height 60
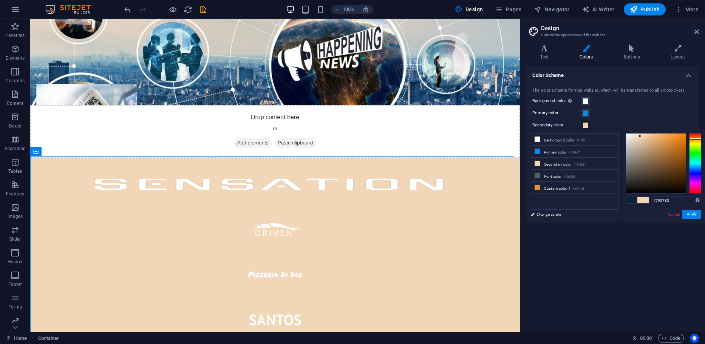
click at [660, 165] on div at bounding box center [656, 164] width 60 height 60
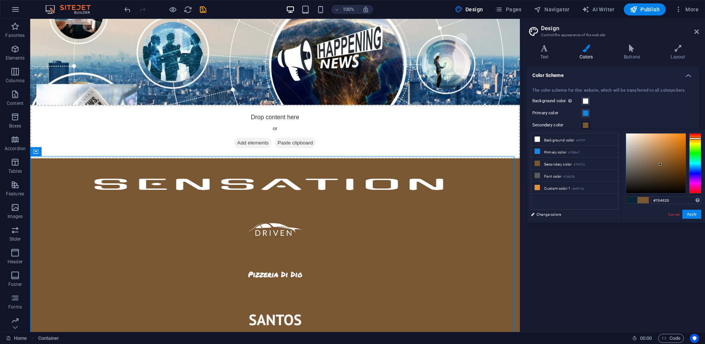
click at [668, 167] on div at bounding box center [656, 164] width 60 height 60
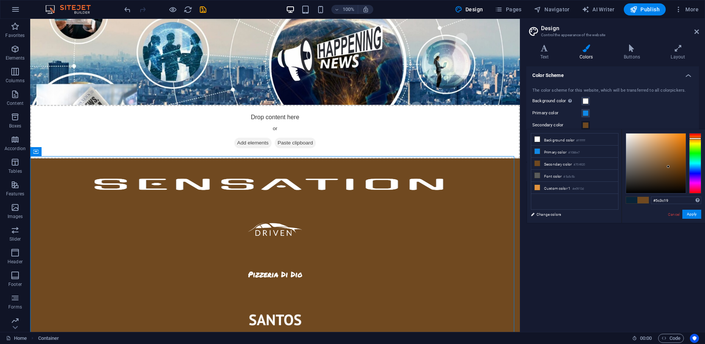
click at [669, 171] on div at bounding box center [656, 164] width 60 height 60
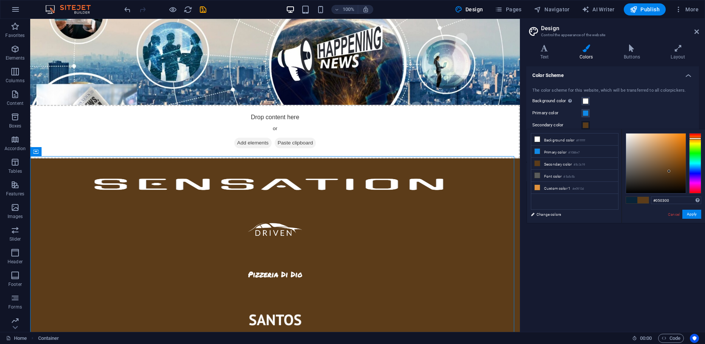
click at [682, 192] on div at bounding box center [656, 164] width 60 height 60
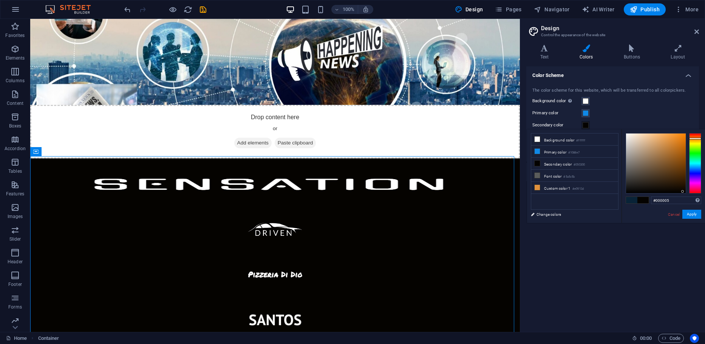
click at [698, 173] on div at bounding box center [695, 163] width 12 height 60
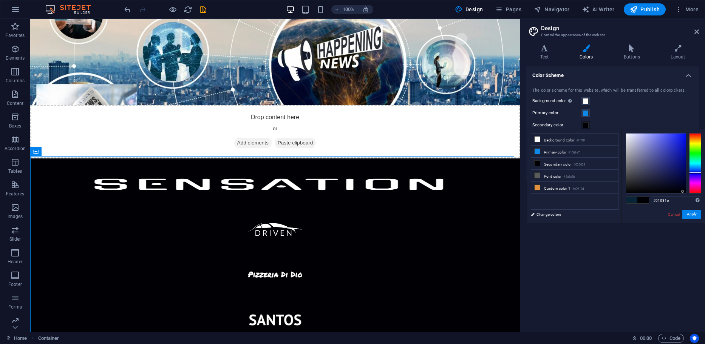
click at [682, 187] on div at bounding box center [656, 164] width 60 height 60
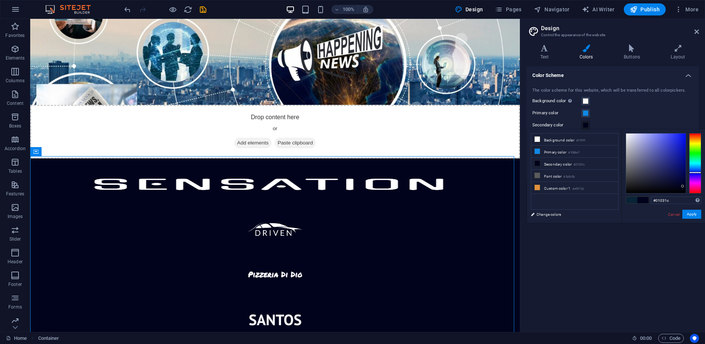
type input "#02052f"
click at [682, 182] on div at bounding box center [656, 164] width 60 height 60
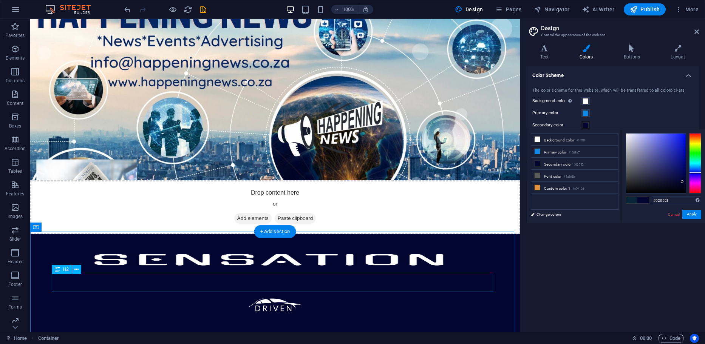
scroll to position [0, 0]
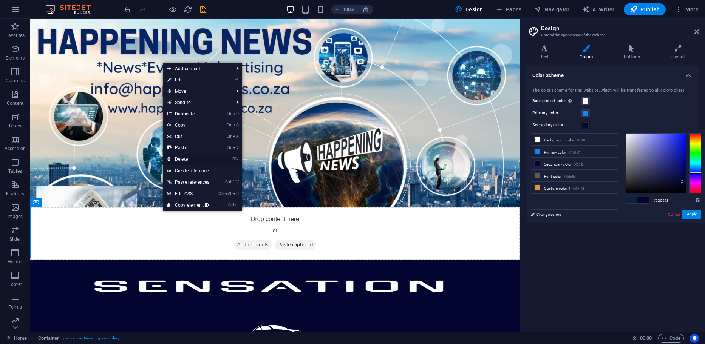
click at [180, 159] on link "⌦ Delete" at bounding box center [188, 159] width 51 height 11
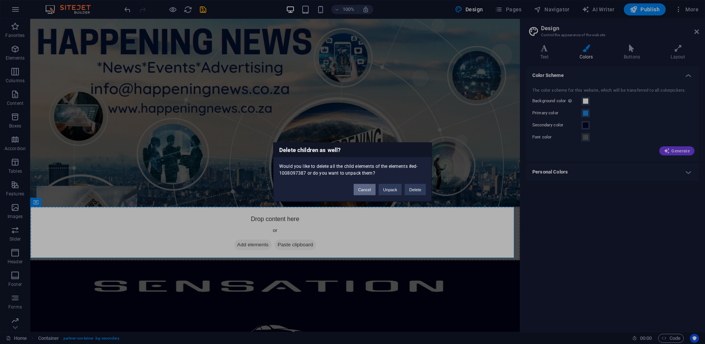
click at [367, 189] on button "Cancel" at bounding box center [364, 189] width 22 height 11
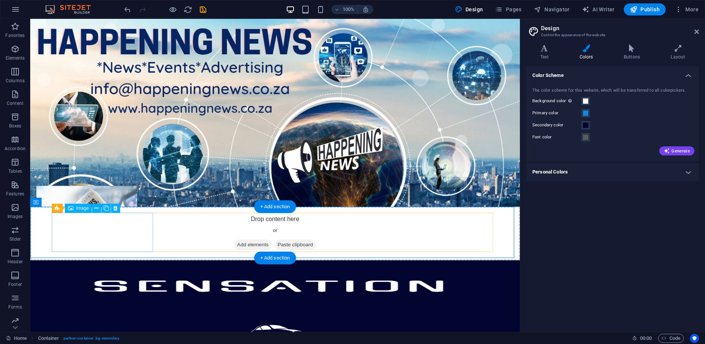
click at [108, 267] on figure at bounding box center [274, 286] width 441 height 39
click at [114, 207] on icon at bounding box center [115, 209] width 4 height 8
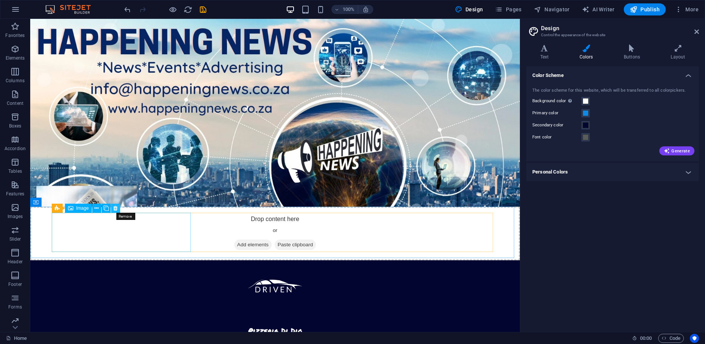
click at [119, 210] on button at bounding box center [115, 208] width 9 height 9
click at [116, 209] on icon at bounding box center [115, 209] width 4 height 8
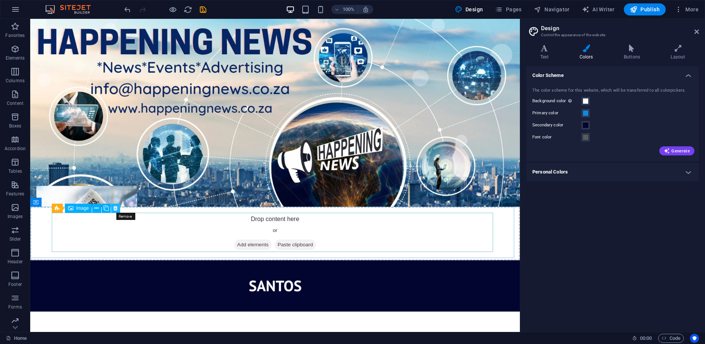
click at [116, 208] on icon at bounding box center [115, 209] width 4 height 8
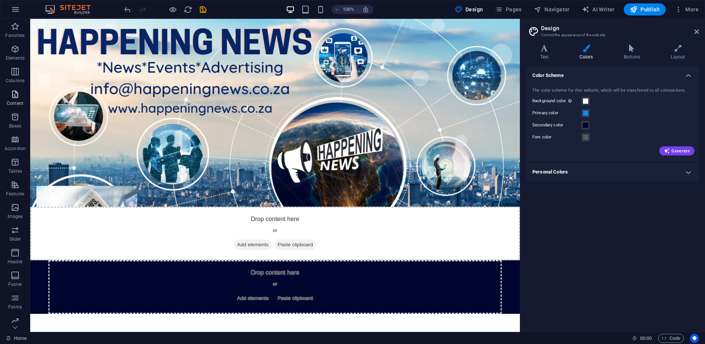
click at [11, 92] on icon "button" at bounding box center [15, 94] width 9 height 9
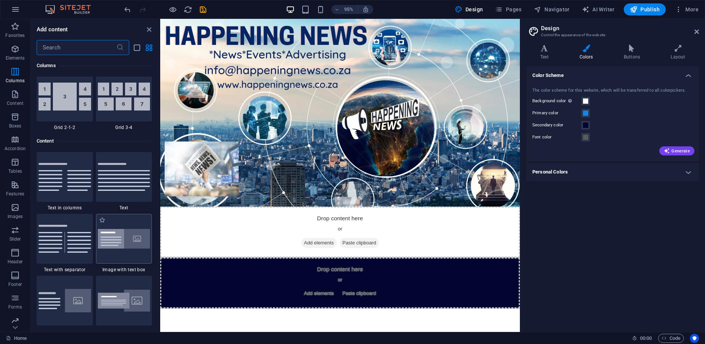
scroll to position [1132, 0]
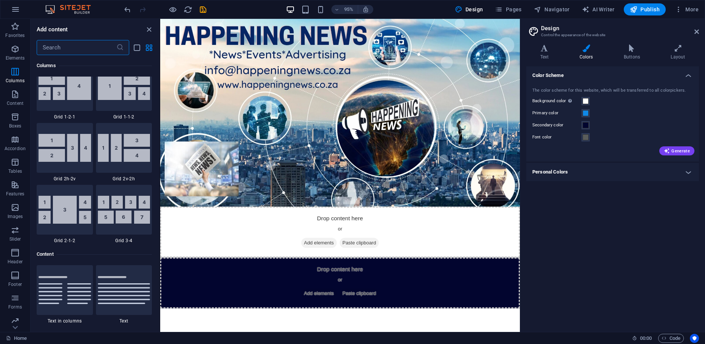
click at [63, 46] on input "text" at bounding box center [77, 47] width 80 height 15
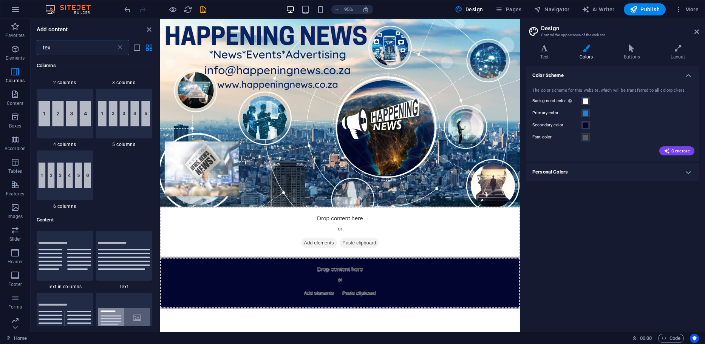
scroll to position [0, 0]
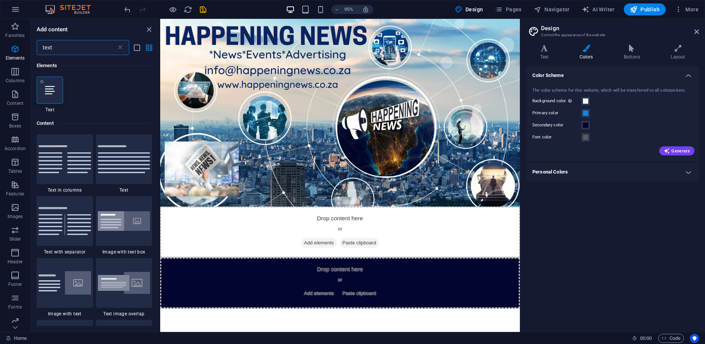
type input "text"
click at [50, 92] on icon at bounding box center [50, 90] width 10 height 10
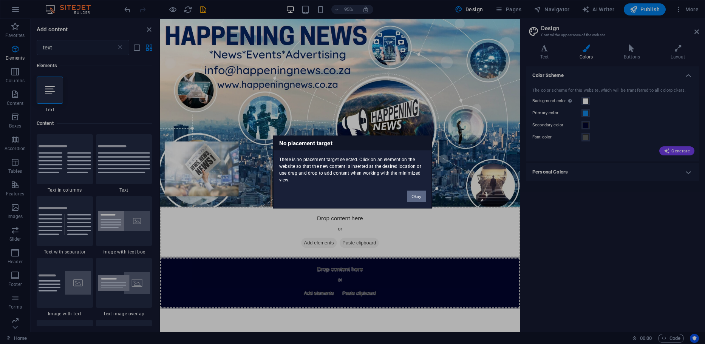
click at [414, 195] on button "Okay" at bounding box center [416, 196] width 19 height 11
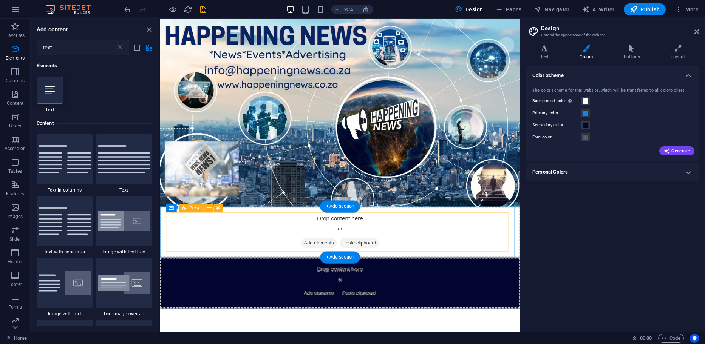
click at [380, 270] on div "Drop content here or Add elements Paste clipboard" at bounding box center [349, 297] width 378 height 54
click at [316, 303] on span "Add elements" at bounding box center [326, 308] width 37 height 11
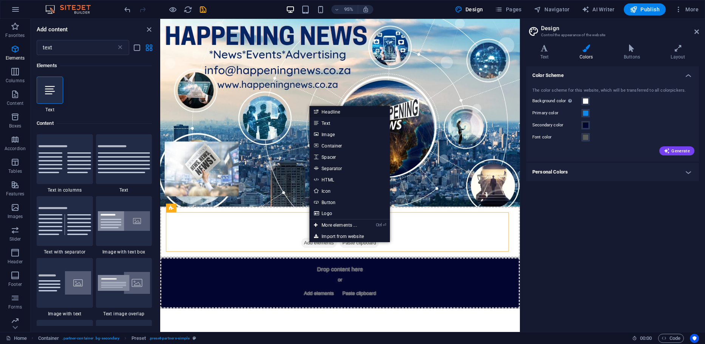
click at [330, 113] on link "Headline" at bounding box center [349, 111] width 80 height 11
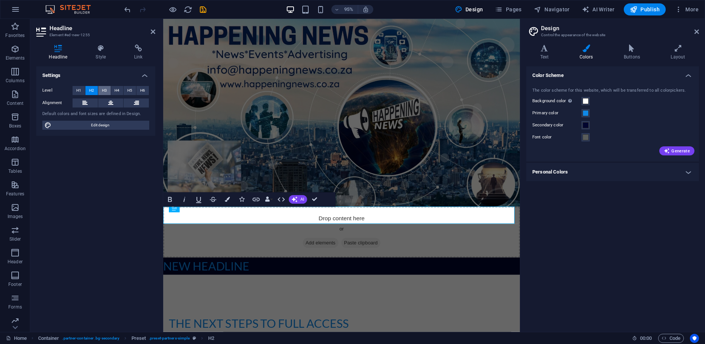
click at [102, 90] on span "H3" at bounding box center [104, 90] width 5 height 9
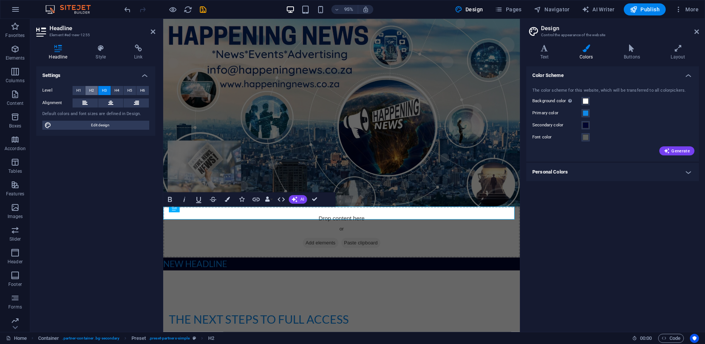
click at [93, 90] on span "H2" at bounding box center [91, 90] width 5 height 9
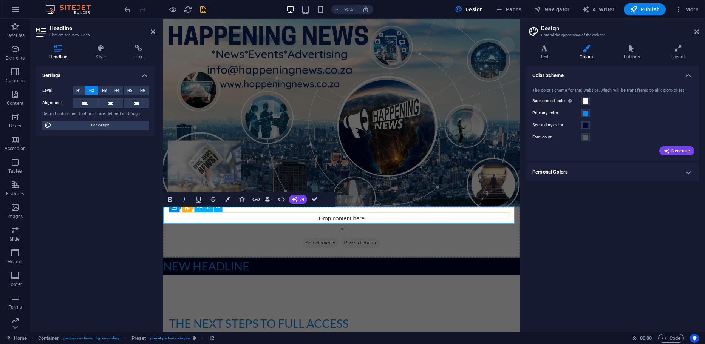
click at [222, 270] on h2 "New headline" at bounding box center [350, 279] width 375 height 18
click at [126, 8] on icon "undo" at bounding box center [127, 9] width 9 height 9
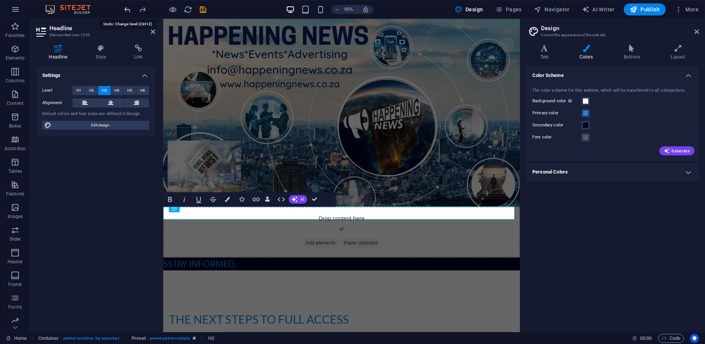
click at [126, 8] on icon "undo" at bounding box center [127, 9] width 9 height 9
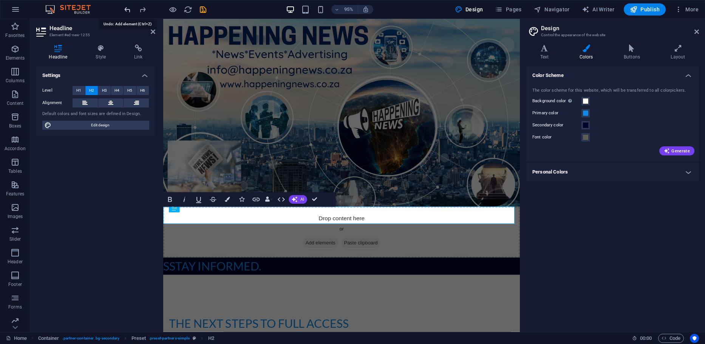
click at [126, 8] on icon "undo" at bounding box center [127, 9] width 9 height 9
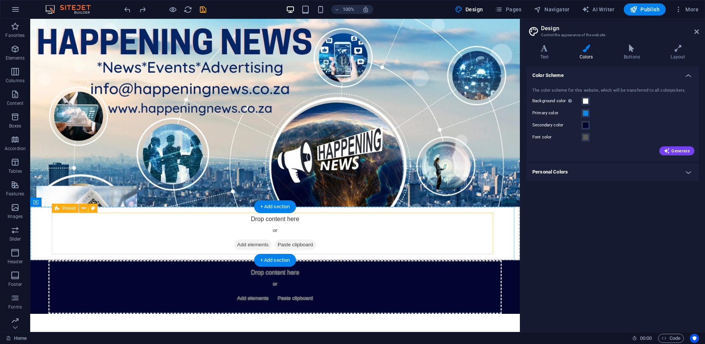
click at [251, 293] on span "Add elements" at bounding box center [252, 298] width 37 height 11
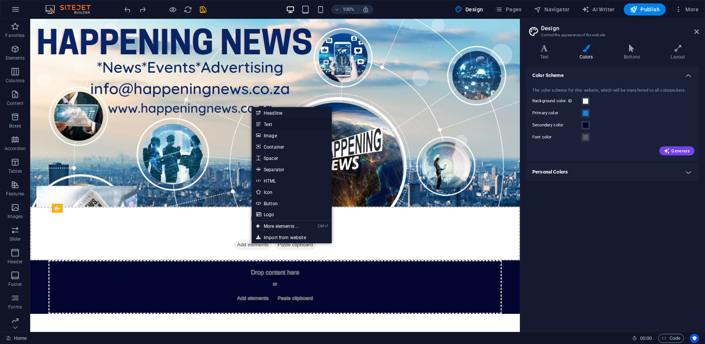
click at [267, 126] on link "Text" at bounding box center [291, 124] width 80 height 11
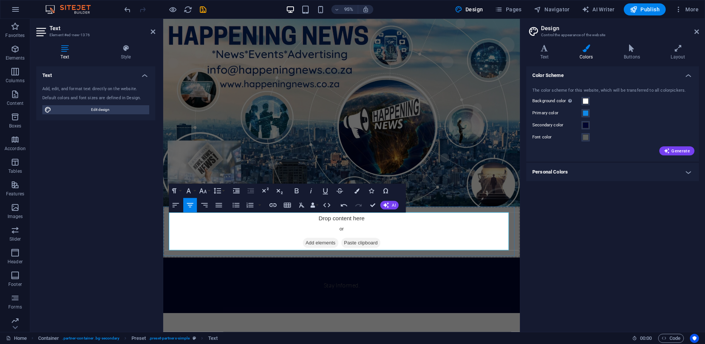
click at [372, 276] on div "Stay Informed." at bounding box center [350, 299] width 363 height 46
click at [365, 295] on p "Stay Informed." at bounding box center [351, 299] width 38 height 9
click at [368, 276] on div "Stay Informed." at bounding box center [350, 299] width 363 height 46
click at [364, 295] on p "Stay Informed." at bounding box center [351, 299] width 38 height 9
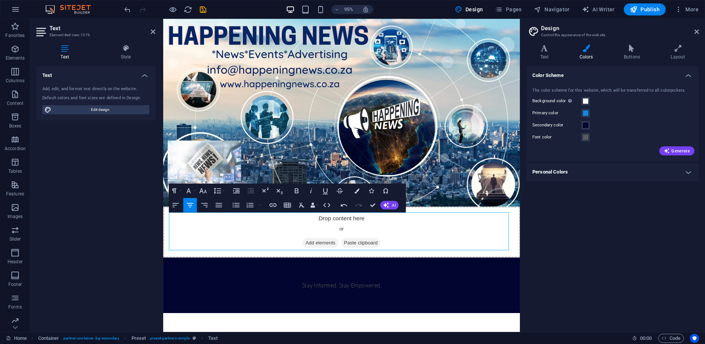
drag, startPoint x: 398, startPoint y: 244, endPoint x: 315, endPoint y: 242, distance: 82.7
click at [315, 276] on div "Stay Informed. Stay Empowered." at bounding box center [350, 299] width 363 height 46
click at [362, 295] on p "Stay Informed. Stay Empowered." at bounding box center [351, 299] width 84 height 9
click at [403, 276] on div "Stay Informed. Stay Empowered." at bounding box center [350, 299] width 363 height 46
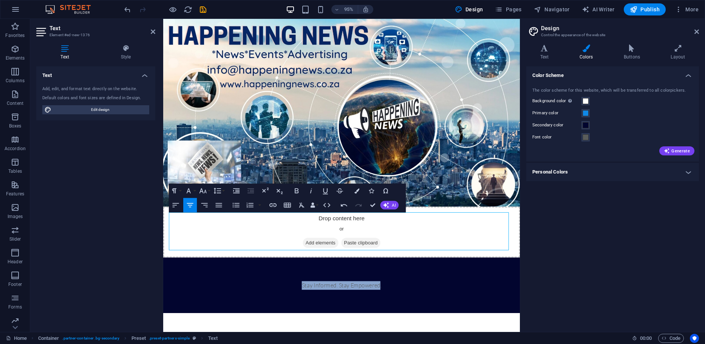
drag, startPoint x: 306, startPoint y: 244, endPoint x: 388, endPoint y: 244, distance: 81.9
click at [388, 295] on p "Stay Informed. Stay Empowered." at bounding box center [351, 299] width 84 height 9
click at [188, 191] on icon "button" at bounding box center [189, 191] width 4 height 5
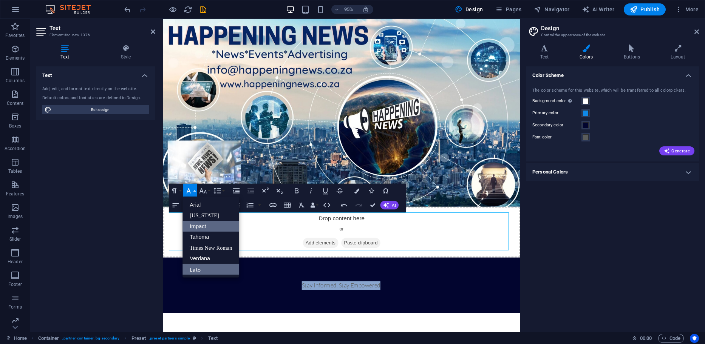
click at [197, 227] on link "Impact" at bounding box center [210, 226] width 57 height 11
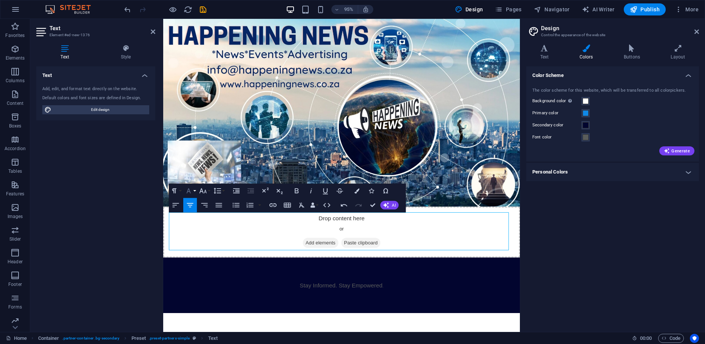
click at [193, 191] on icon "button" at bounding box center [188, 191] width 9 height 9
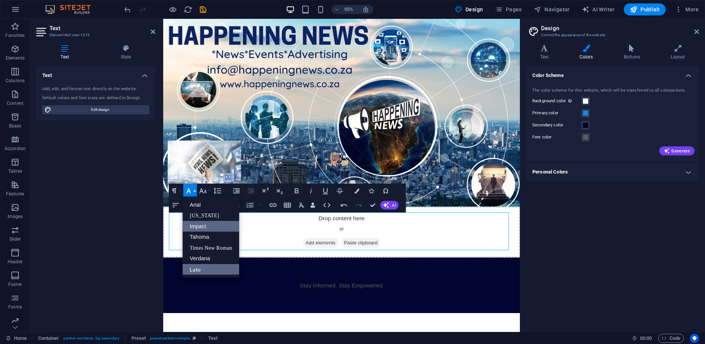
click at [205, 268] on link "Lato" at bounding box center [210, 269] width 57 height 11
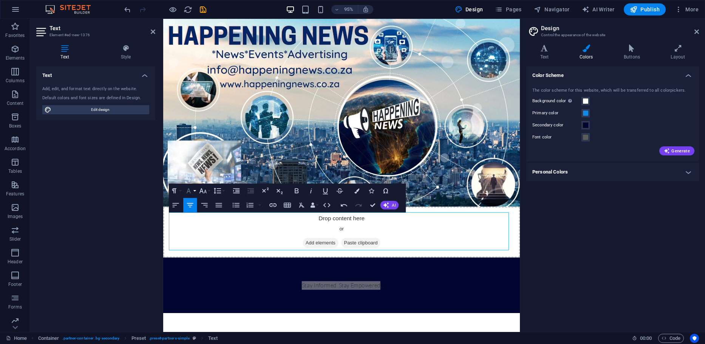
click at [194, 191] on button "Font Family" at bounding box center [190, 191] width 14 height 14
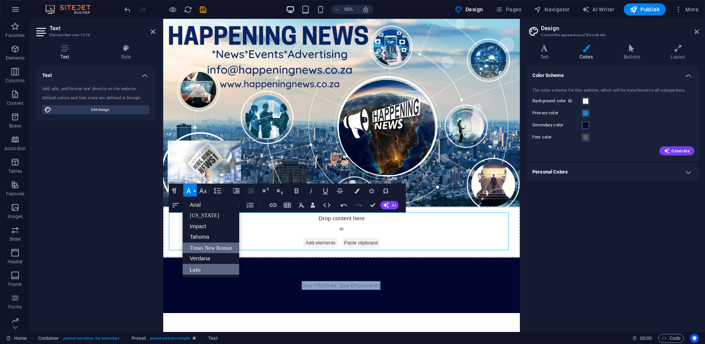
click at [200, 246] on link "Times New Roman" at bounding box center [210, 248] width 57 height 11
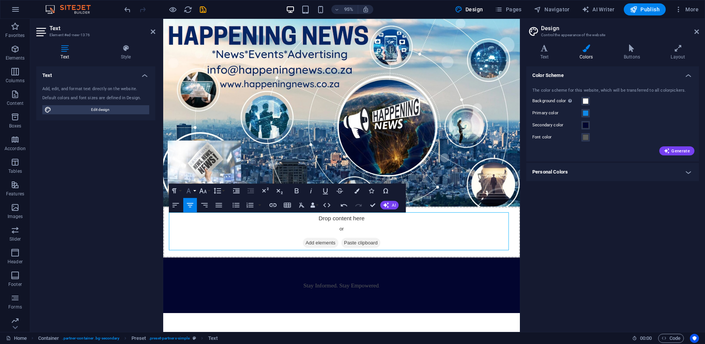
click at [194, 191] on button "Font Family" at bounding box center [190, 191] width 14 height 14
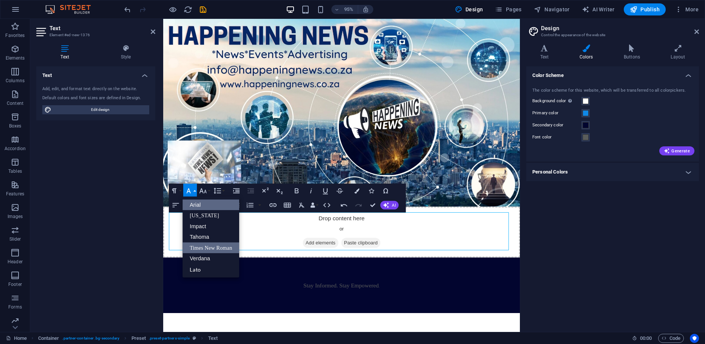
click at [194, 207] on link "Arial" at bounding box center [210, 205] width 57 height 11
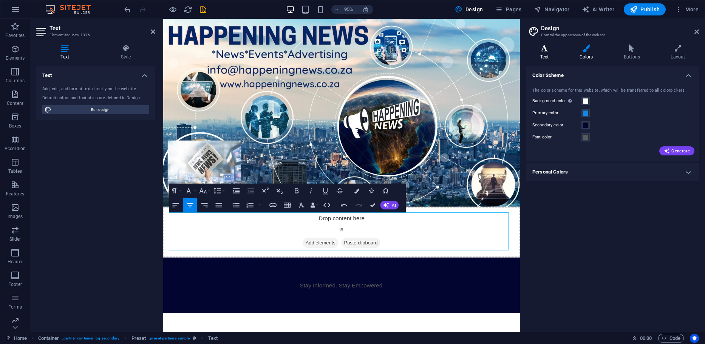
click at [543, 51] on icon at bounding box center [544, 49] width 36 height 8
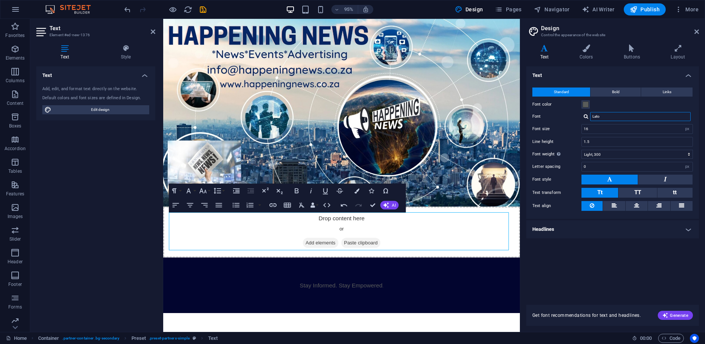
click at [600, 116] on input "Lato" at bounding box center [640, 116] width 100 height 9
click at [594, 116] on input "Lato" at bounding box center [640, 116] width 100 height 9
type input "type"
click at [585, 118] on div at bounding box center [585, 116] width 5 height 5
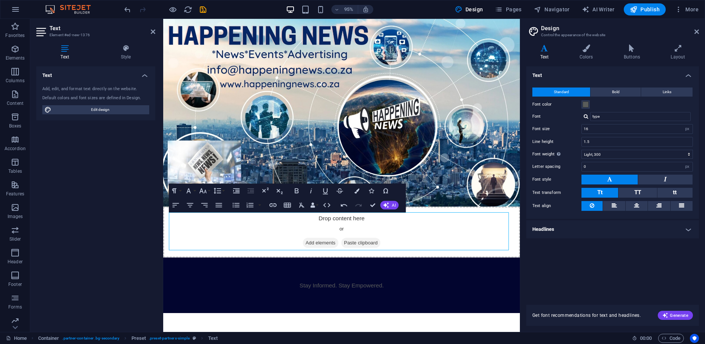
click at [585, 117] on div at bounding box center [585, 116] width 5 height 5
click at [598, 134] on div "Manage fonts →" at bounding box center [642, 136] width 100 height 9
select select "popularity"
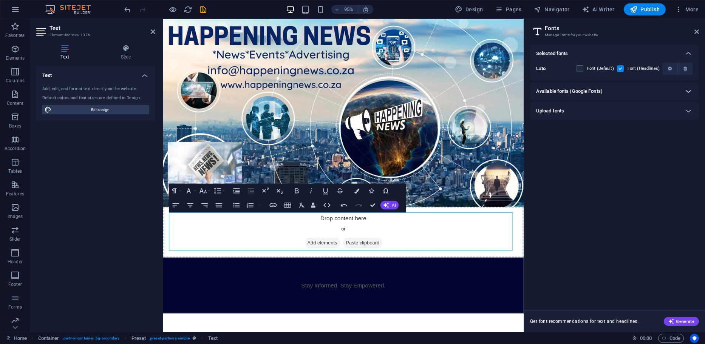
click at [687, 89] on icon at bounding box center [687, 91] width 9 height 9
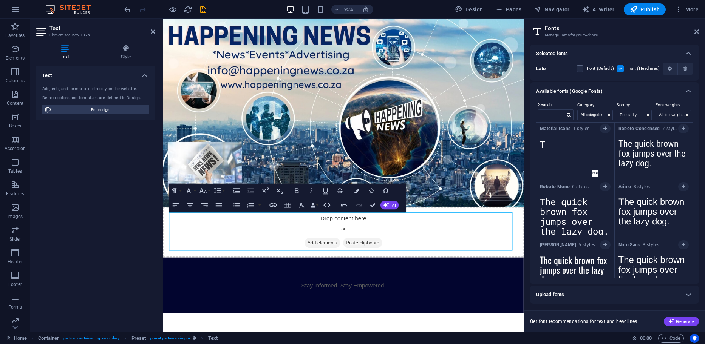
scroll to position [189, 0]
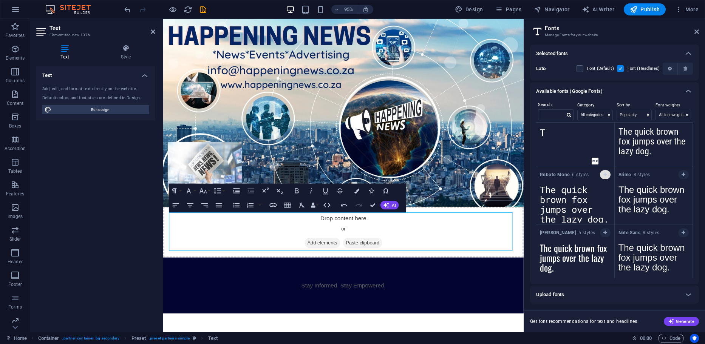
click at [604, 175] on icon "button" at bounding box center [604, 175] width 3 height 5
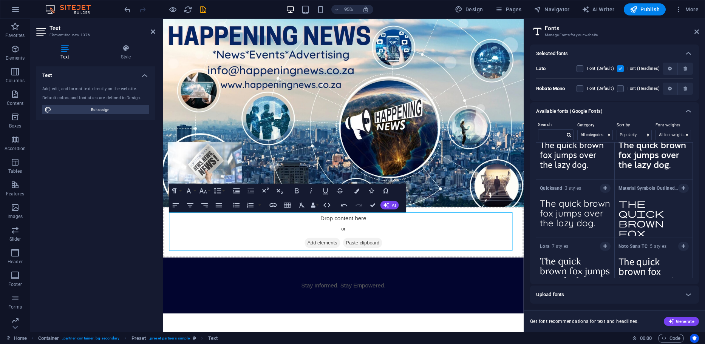
scroll to position [710, 0]
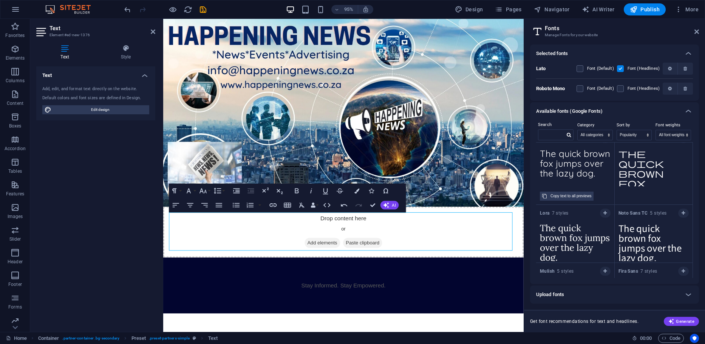
drag, startPoint x: 605, startPoint y: 179, endPoint x: 605, endPoint y: 174, distance: 4.5
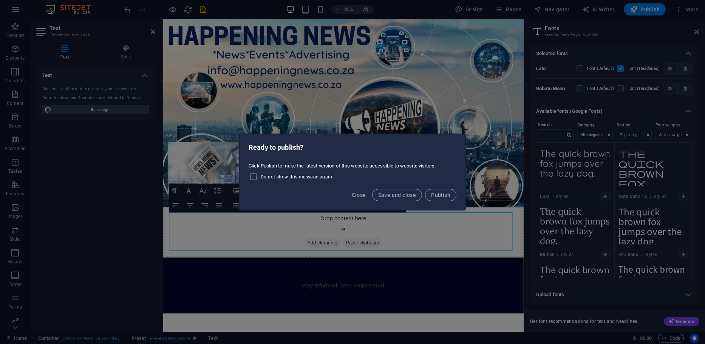
click at [357, 256] on div "Ready to publish? Click Publish to make the latest version of this website acce…" at bounding box center [352, 172] width 705 height 344
click at [358, 197] on span "Close" at bounding box center [359, 195] width 14 height 6
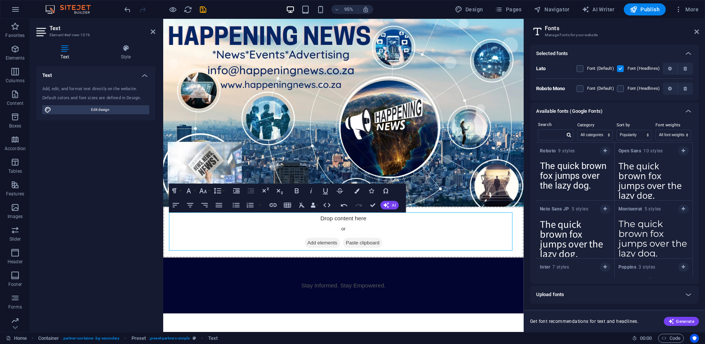
click at [699, 31] on aside "Fonts Manage Fonts for your website Selected fonts Lato Font (Default) Font (He…" at bounding box center [613, 175] width 181 height 313
click at [696, 31] on icon at bounding box center [696, 32] width 5 height 6
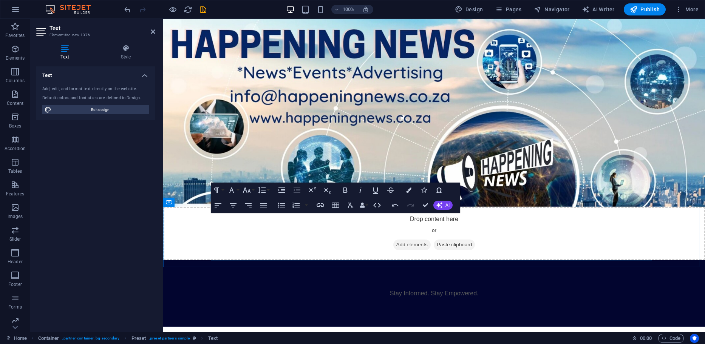
click at [399, 290] on span "Stay Informed. Stay Empowered" at bounding box center [433, 293] width 87 height 6
drag, startPoint x: 388, startPoint y: 237, endPoint x: 481, endPoint y: 236, distance: 93.3
click at [481, 267] on div "Stay Informed. Stay Empowered ." at bounding box center [433, 294] width 441 height 54
click at [467, 290] on span "Stay Informed. Stay Empowered" at bounding box center [433, 293] width 87 height 6
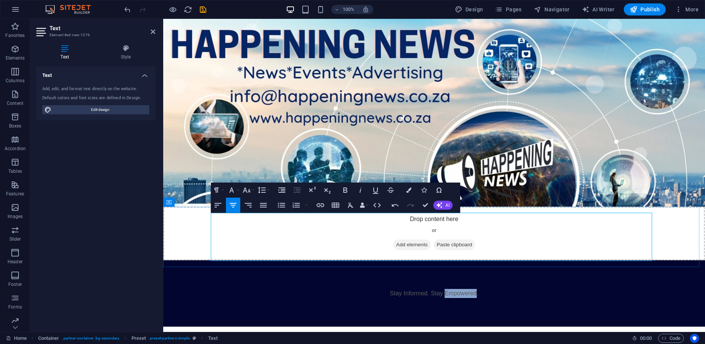
click at [467, 290] on span "Stay Informed. Stay Empowered" at bounding box center [433, 293] width 87 height 6
click at [126, 51] on icon at bounding box center [125, 49] width 59 height 8
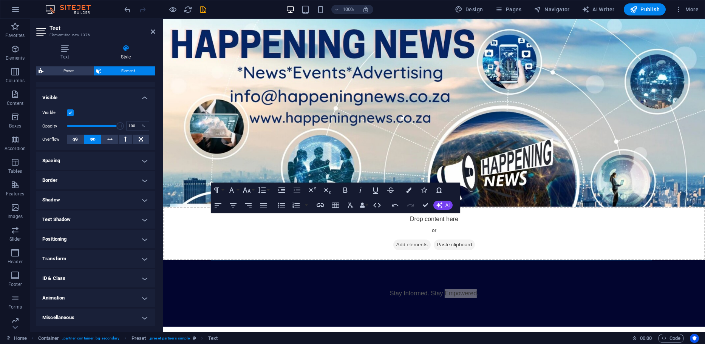
scroll to position [75, 0]
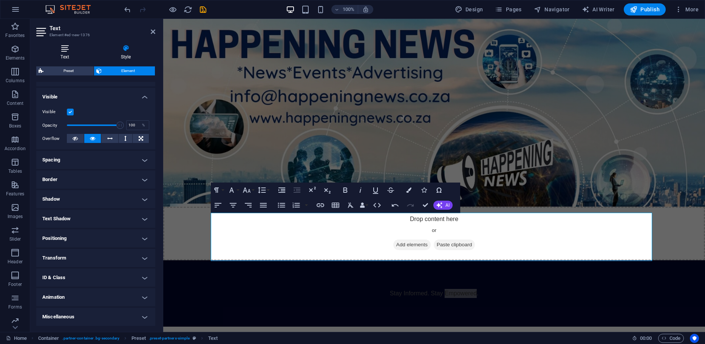
click at [66, 52] on icon at bounding box center [64, 49] width 57 height 8
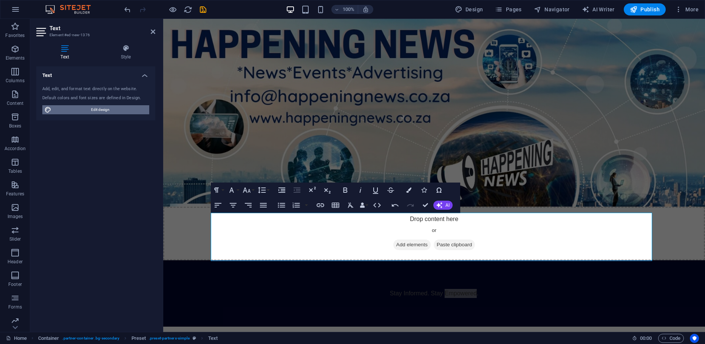
click at [97, 110] on span "Edit design" at bounding box center [100, 109] width 93 height 9
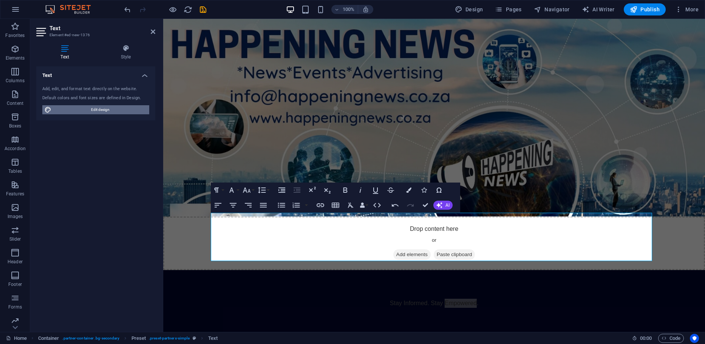
select select "px"
select select "300"
select select "px"
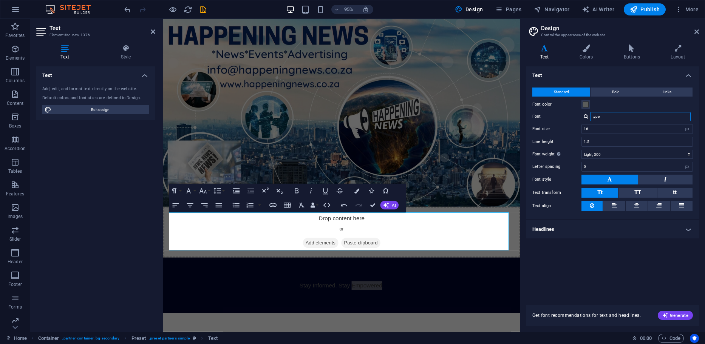
click at [602, 118] on input "type" at bounding box center [640, 116] width 100 height 9
click at [584, 116] on div at bounding box center [585, 116] width 5 height 5
click at [598, 135] on div "Roboto Mono" at bounding box center [642, 136] width 100 height 8
type input "Roboto Mono"
click at [636, 193] on span "TT" at bounding box center [637, 192] width 7 height 7
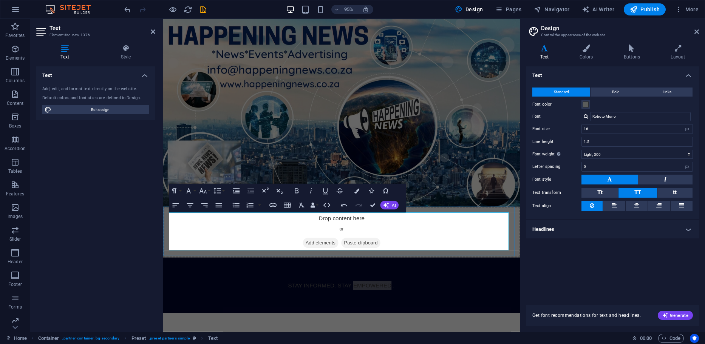
click at [425, 276] on div "Stay Informed. Stay Empowered ." at bounding box center [350, 299] width 363 height 46
click at [410, 276] on div "Stay Informed. Stay Empowered ." at bounding box center [350, 299] width 363 height 46
click at [695, 30] on icon at bounding box center [696, 32] width 5 height 6
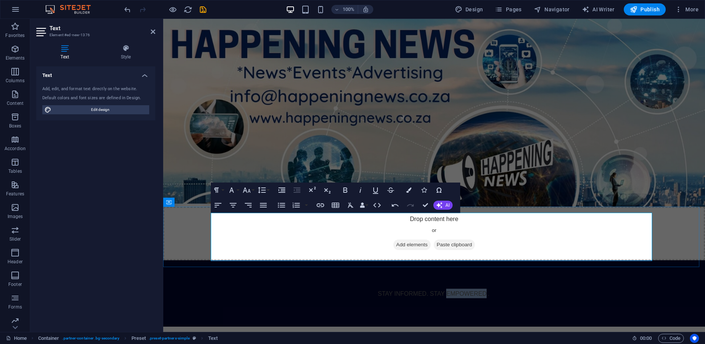
click at [464, 289] on p "Stay Informed. Stay Empowered ." at bounding box center [434, 293] width 113 height 9
click at [517, 267] on div "Stay Informed. Stay Empowered ." at bounding box center [433, 294] width 441 height 54
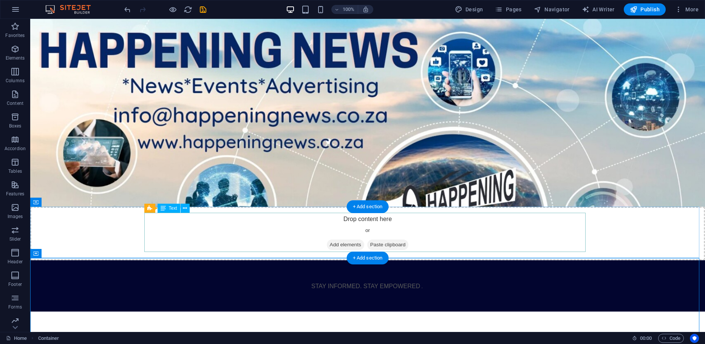
click at [363, 267] on div "Stay Informed. Stay Empowered ." at bounding box center [367, 286] width 441 height 39
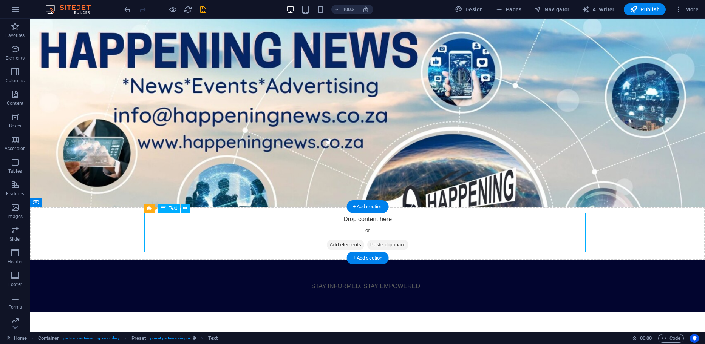
click at [351, 267] on div "Stay Informed. Stay Empowered ." at bounding box center [367, 286] width 441 height 39
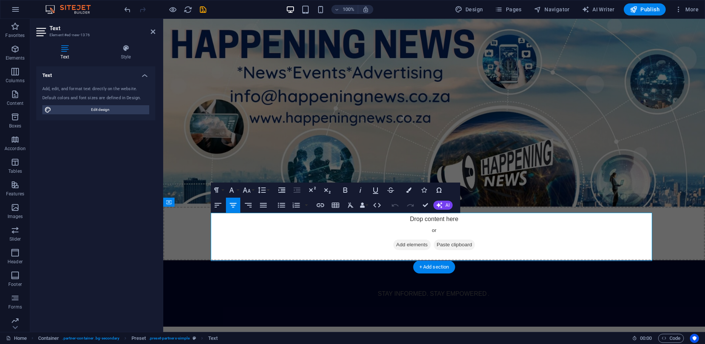
drag, startPoint x: 375, startPoint y: 237, endPoint x: 490, endPoint y: 239, distance: 115.6
click at [490, 267] on div "Stay Informed. Stay Empowered ." at bounding box center [433, 294] width 441 height 54
click at [409, 191] on icon "button" at bounding box center [408, 190] width 5 height 5
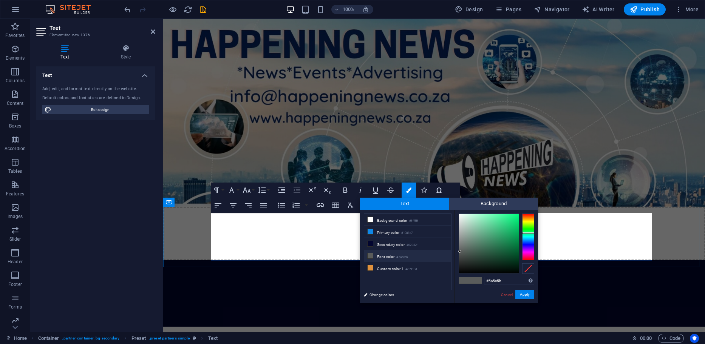
click at [574, 267] on div "​ ​ Stay Informed. Stay Empowered ." at bounding box center [433, 294] width 441 height 54
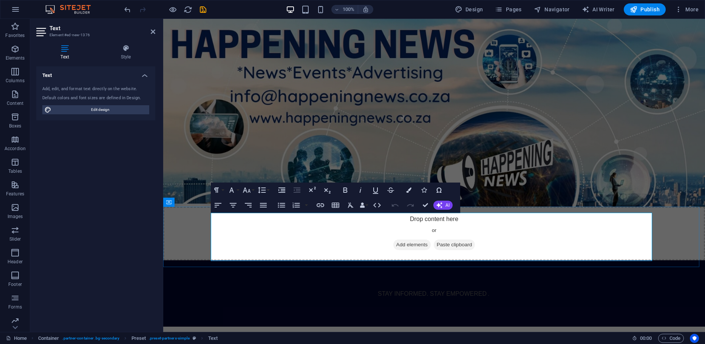
click at [396, 291] on span "Stay Informed. Stay Empowered" at bounding box center [432, 294] width 109 height 6
drag, startPoint x: 375, startPoint y: 237, endPoint x: 483, endPoint y: 236, distance: 108.4
click at [483, 289] on p "Stay Informed. Stay Empowered ." at bounding box center [434, 293] width 113 height 9
click at [409, 189] on icon "button" at bounding box center [408, 190] width 5 height 5
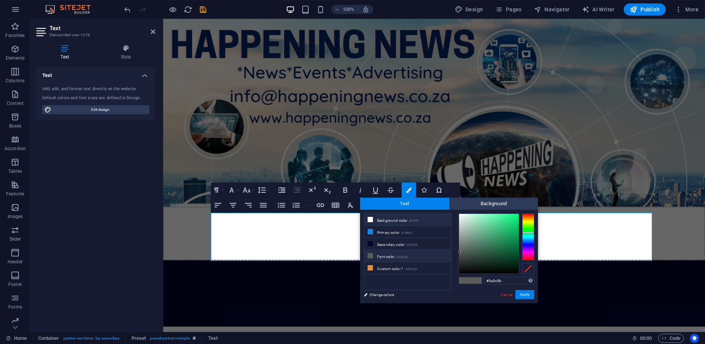
click at [371, 217] on icon at bounding box center [369, 219] width 5 height 5
type input "#ffffff"
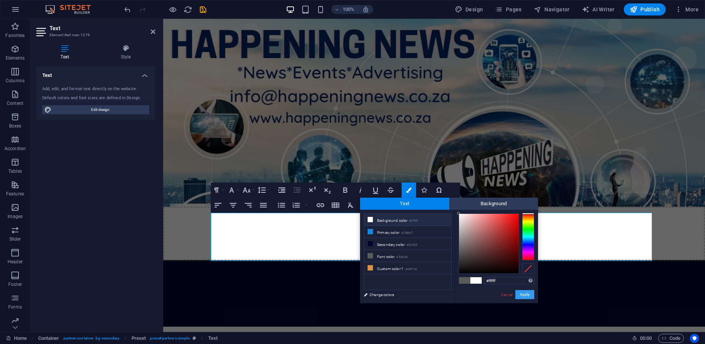
click at [526, 295] on button "Apply" at bounding box center [524, 294] width 19 height 9
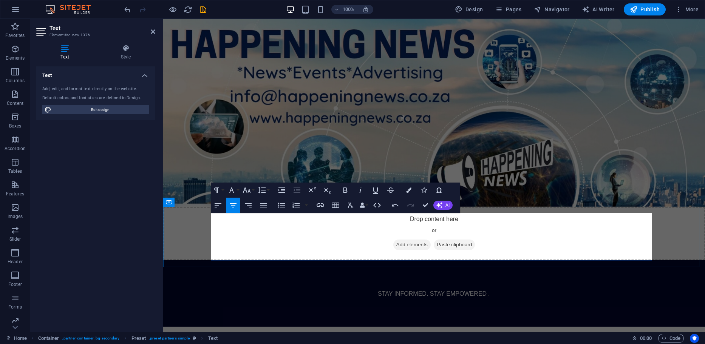
click at [536, 267] on div "Stay Informed. Stay Empowered ." at bounding box center [433, 294] width 441 height 54
click at [520, 267] on div "Stay Informed. Stay Empowered ." at bounding box center [433, 294] width 441 height 54
click at [482, 267] on div "Stay Informed. Stay Empowered ." at bounding box center [433, 294] width 441 height 54
click at [577, 187] on figure at bounding box center [433, 113] width 541 height 188
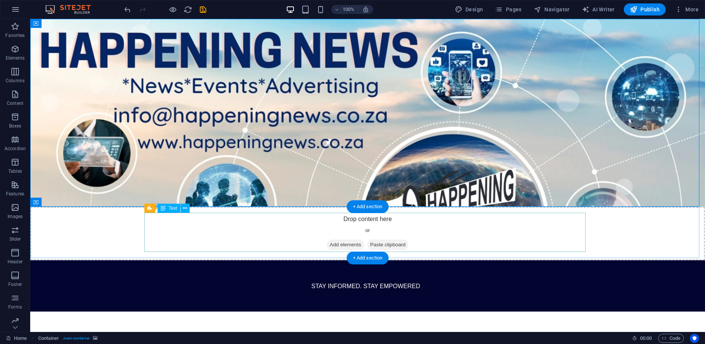
click at [389, 267] on div "Stay Informed. Stay Empowered ." at bounding box center [367, 286] width 441 height 39
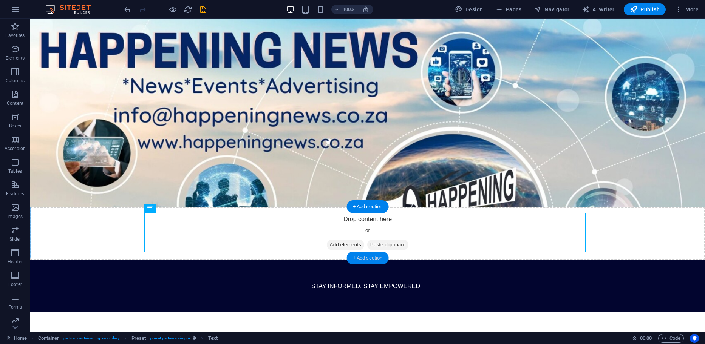
click at [361, 259] on div "+ Add section" at bounding box center [368, 258] width 42 height 13
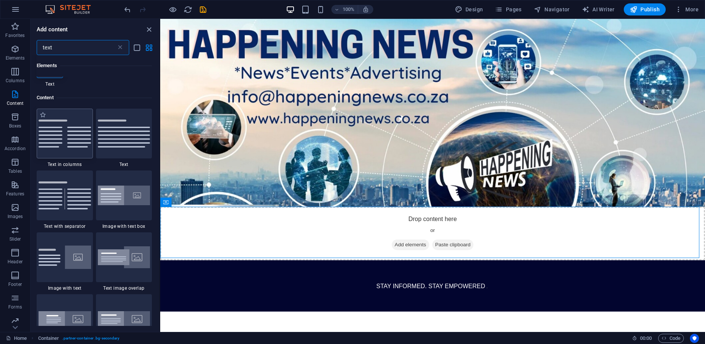
scroll to position [0, 0]
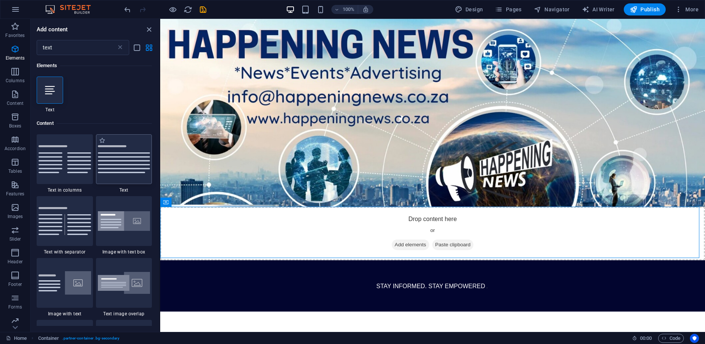
click at [129, 165] on img at bounding box center [124, 159] width 52 height 28
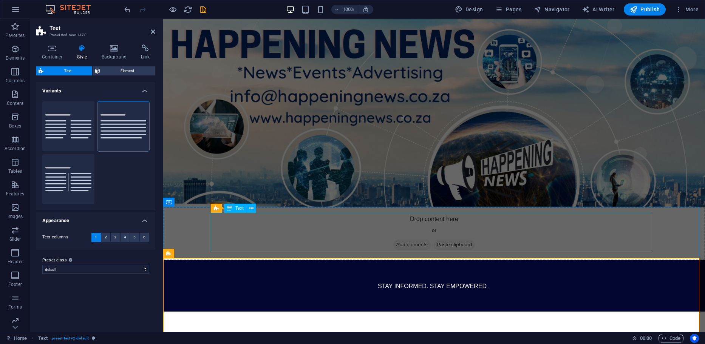
click at [395, 267] on div "Stay Informed. Stay Empowered ." at bounding box center [433, 286] width 441 height 39
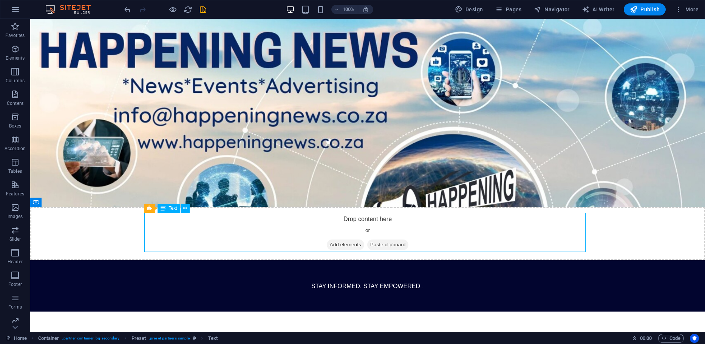
click at [391, 267] on div "Stay Informed. Stay Empowered ." at bounding box center [367, 286] width 441 height 39
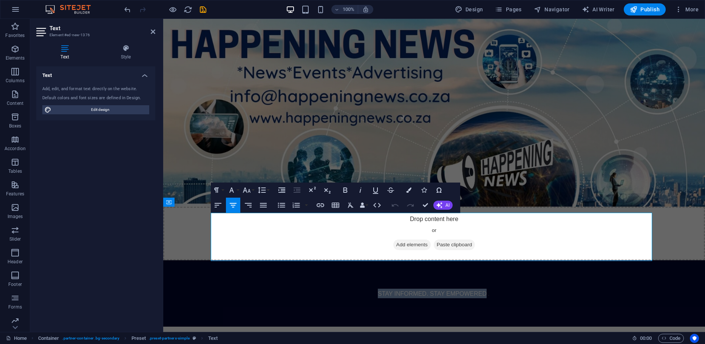
drag, startPoint x: 376, startPoint y: 238, endPoint x: 484, endPoint y: 238, distance: 108.0
click at [484, 289] on p "Stay Informed. Stay Empowered ." at bounding box center [434, 293] width 113 height 9
click at [479, 291] on span "Stay Informed. Stay Empowered" at bounding box center [432, 294] width 109 height 6
click at [488, 267] on div "Stay Informed. Stay Empowered ." at bounding box center [433, 294] width 441 height 54
click at [484, 289] on p "Stay Informed. Stay Empowered ." at bounding box center [434, 293] width 113 height 9
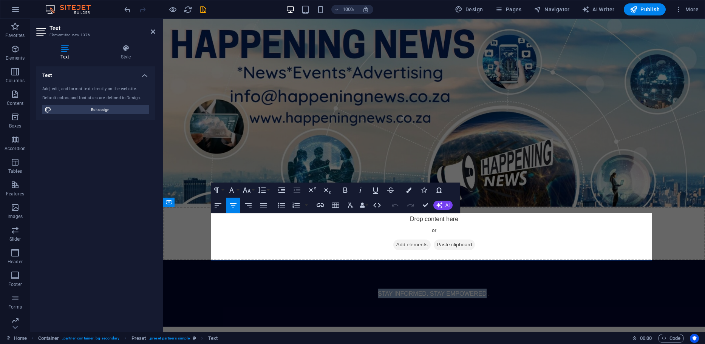
drag, startPoint x: 484, startPoint y: 237, endPoint x: 372, endPoint y: 237, distance: 112.1
click at [372, 267] on div "Stay Informed. Stay Empowered ." at bounding box center [433, 294] width 441 height 54
copy span "Stay Informed. Stay Empowered"
click at [491, 267] on div "Stay Informed. Stay Empowered ." at bounding box center [433, 294] width 441 height 54
click at [486, 289] on p "Stay Informed. Stay Empowered ." at bounding box center [434, 293] width 113 height 9
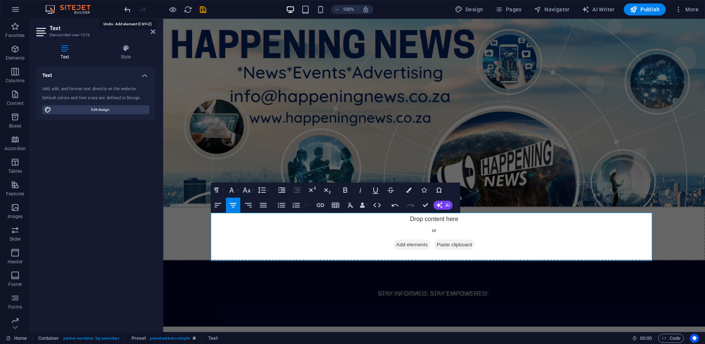
click at [124, 8] on icon "undo" at bounding box center [127, 9] width 9 height 9
click at [466, 291] on span "Stay Informed. Stay Empowered" at bounding box center [433, 294] width 109 height 6
click at [512, 267] on div "Stay Informed. Stay Empowered . Stay Informed. Stay Empowered" at bounding box center [433, 294] width 441 height 54
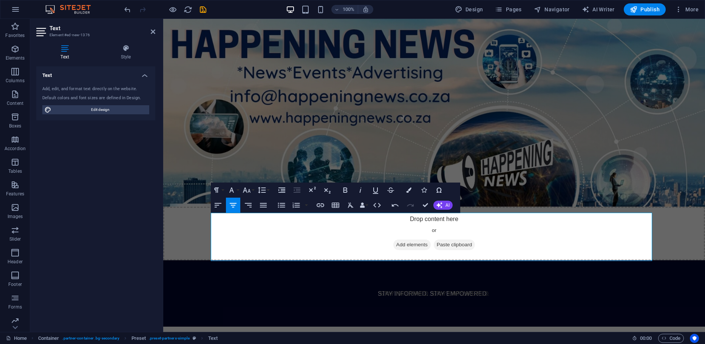
click at [529, 178] on figure at bounding box center [433, 113] width 541 height 188
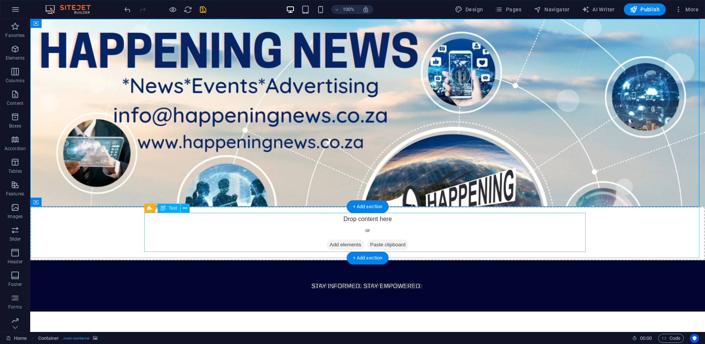
click at [393, 267] on div "Stay Informed. Stay Empowered . Stay Informed. Stay Empowered" at bounding box center [367, 286] width 441 height 39
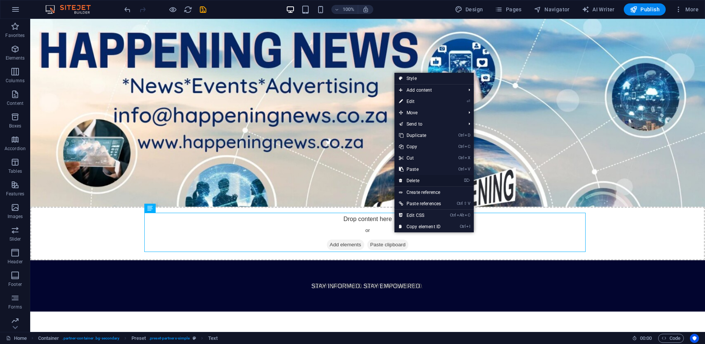
click at [417, 180] on link "⌦ Delete" at bounding box center [419, 180] width 51 height 11
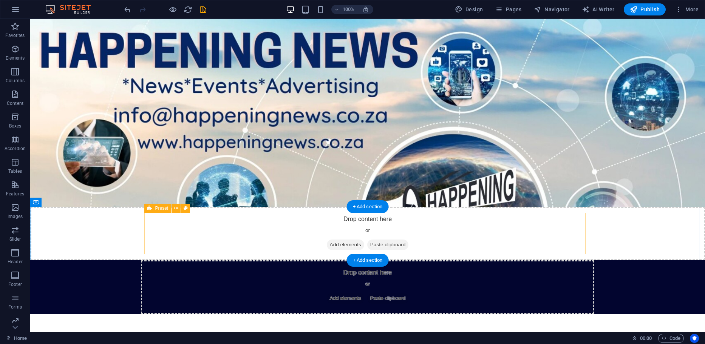
click at [333, 293] on span "Add elements" at bounding box center [345, 298] width 37 height 11
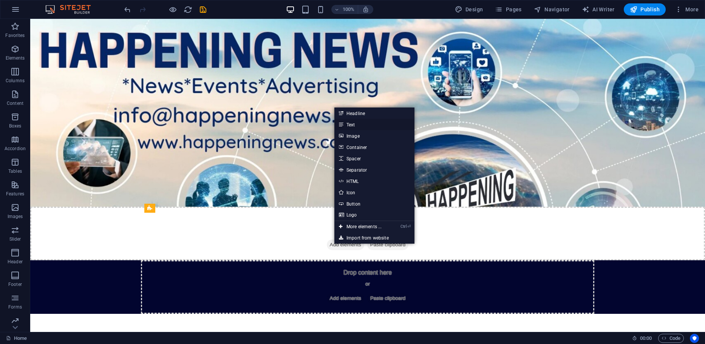
click at [349, 124] on link "Text" at bounding box center [374, 124] width 80 height 11
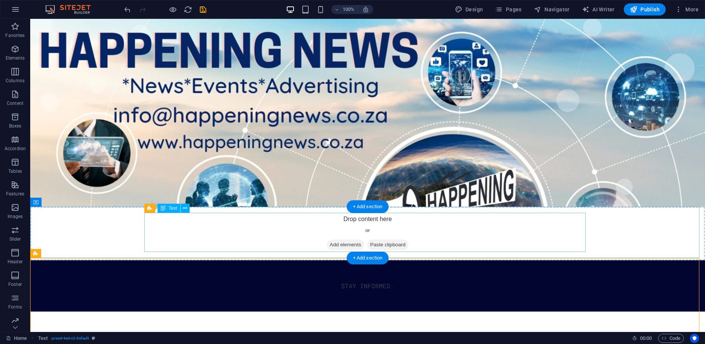
click at [403, 267] on div "Stay informed." at bounding box center [367, 286] width 441 height 39
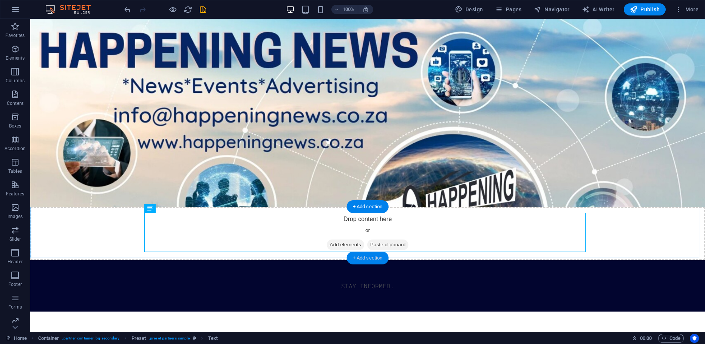
click at [367, 256] on div "+ Add section" at bounding box center [368, 258] width 42 height 13
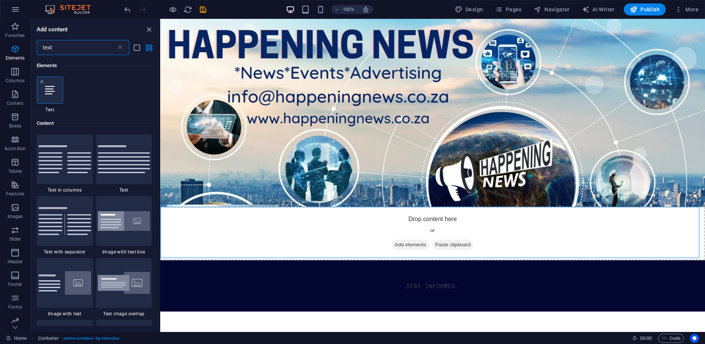
click at [49, 88] on icon at bounding box center [50, 90] width 10 height 10
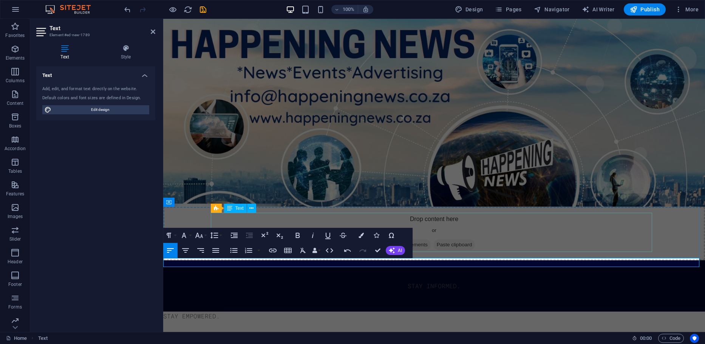
click at [464, 267] on div "Stay informed." at bounding box center [433, 286] width 441 height 39
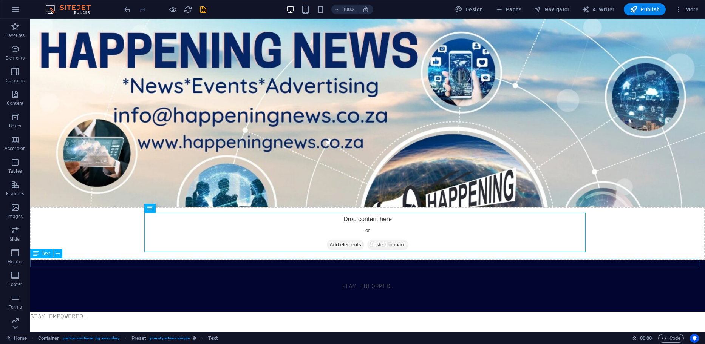
click at [65, 312] on div "stay empowered." at bounding box center [367, 316] width 674 height 9
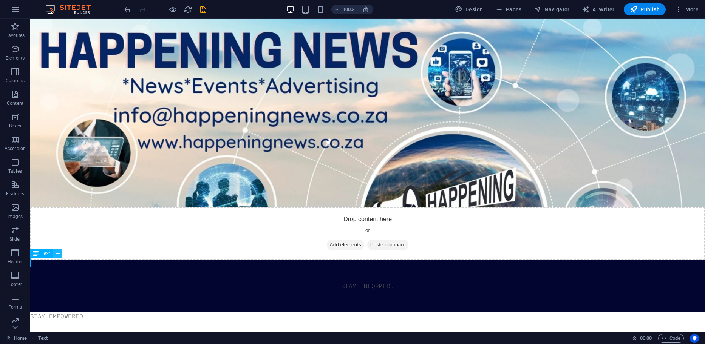
click at [57, 254] on icon at bounding box center [58, 254] width 4 height 8
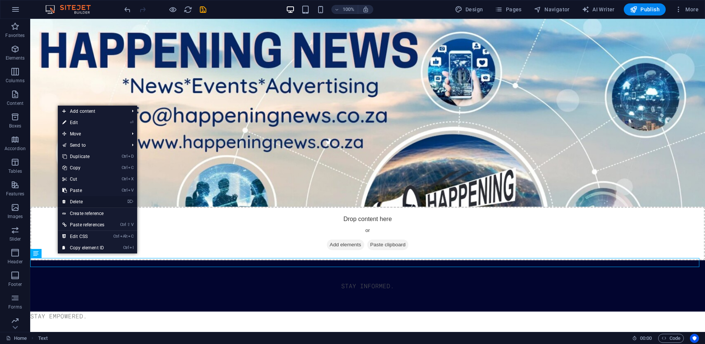
click at [88, 201] on link "⌦ Delete" at bounding box center [83, 201] width 51 height 11
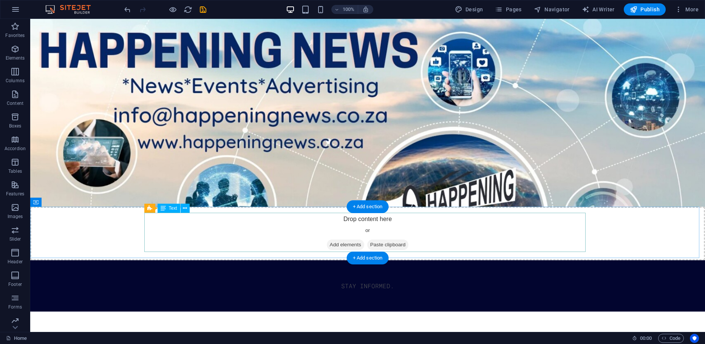
click at [357, 267] on div "Stay informed." at bounding box center [367, 286] width 441 height 39
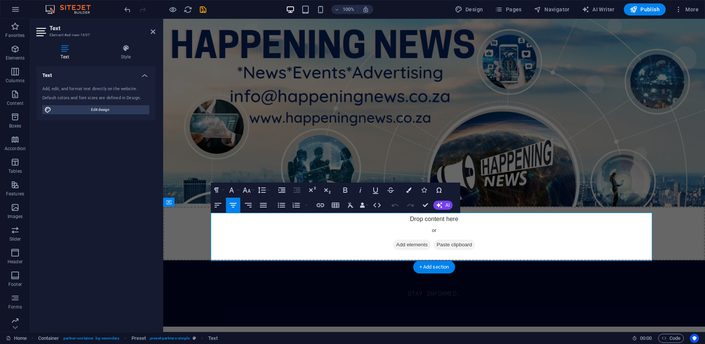
drag, startPoint x: 430, startPoint y: 239, endPoint x: 461, endPoint y: 247, distance: 32.2
click at [461, 267] on div "Stay informed." at bounding box center [433, 294] width 441 height 54
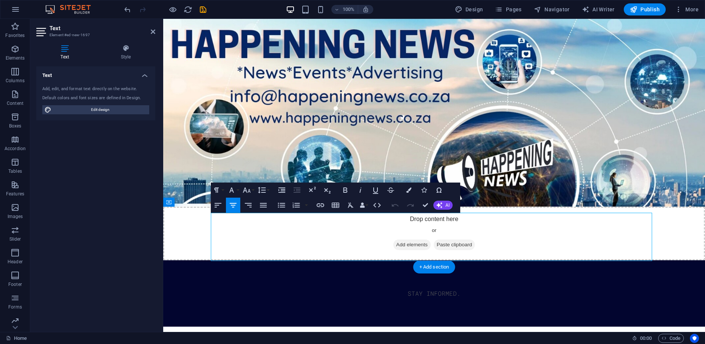
drag, startPoint x: 461, startPoint y: 239, endPoint x: 397, endPoint y: 235, distance: 63.5
click at [397, 267] on div "Stay informed." at bounding box center [433, 294] width 441 height 54
drag, startPoint x: 407, startPoint y: 237, endPoint x: 454, endPoint y: 239, distance: 47.3
click at [454, 289] on p "Stay informed." at bounding box center [433, 293] width 53 height 9
drag, startPoint x: 434, startPoint y: 239, endPoint x: 359, endPoint y: 240, distance: 74.8
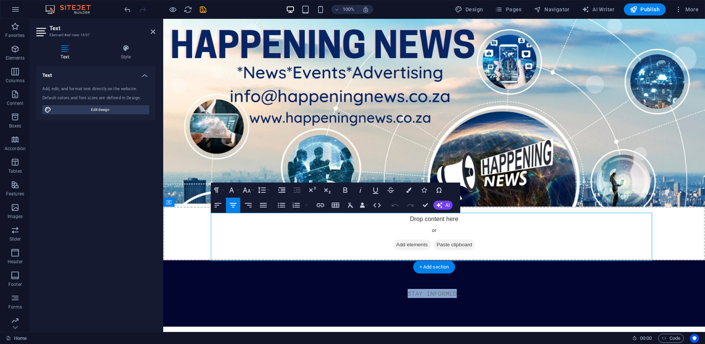
click at [359, 267] on div "Stay informed." at bounding box center [433, 294] width 441 height 54
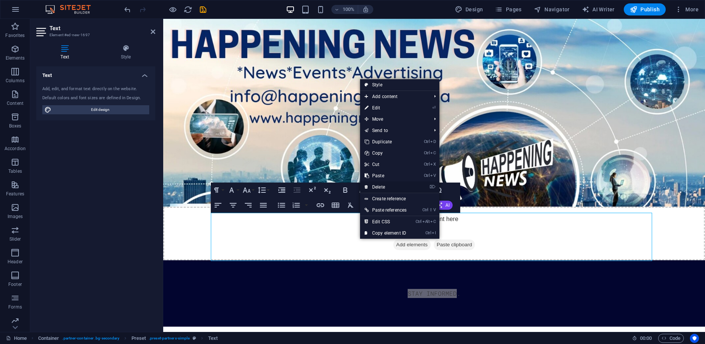
click at [377, 188] on link "⌦ Delete" at bounding box center [385, 187] width 51 height 11
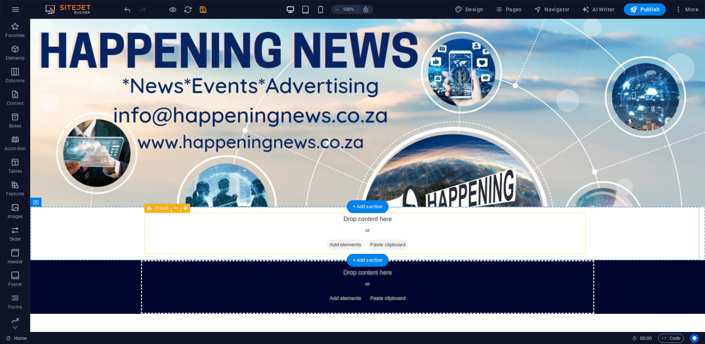
click at [333, 293] on span "Add elements" at bounding box center [345, 298] width 37 height 11
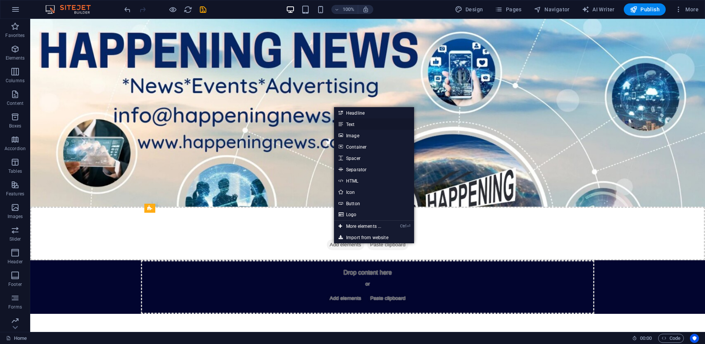
click at [349, 124] on link "Text" at bounding box center [374, 124] width 80 height 11
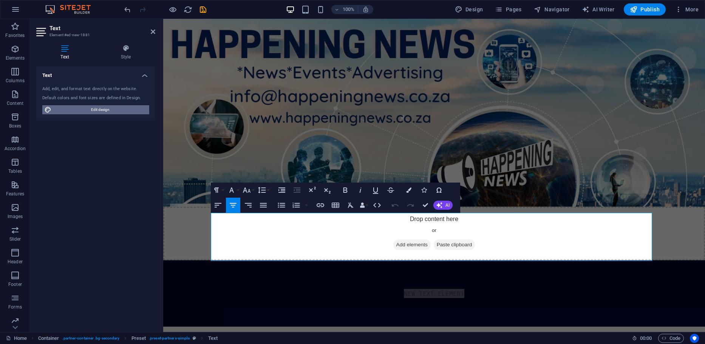
click at [95, 106] on span "Edit design" at bounding box center [100, 109] width 93 height 9
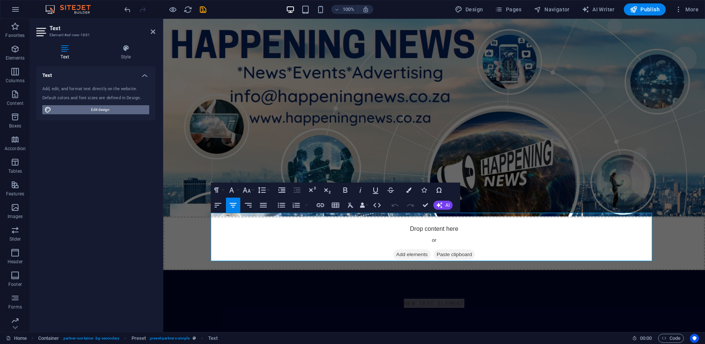
select select "px"
select select "300"
select select "px"
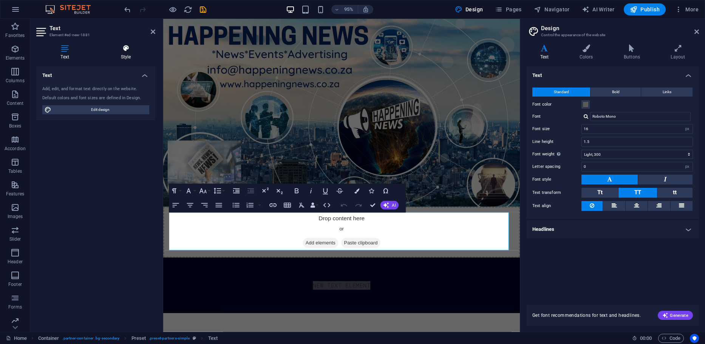
click at [130, 51] on icon at bounding box center [125, 49] width 59 height 8
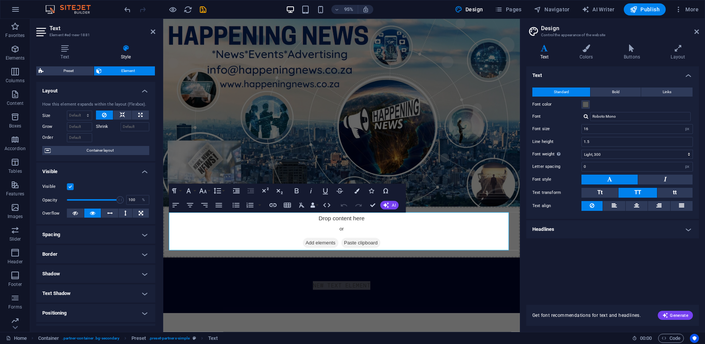
click at [36, 30] on aside "Text Element #ed-new-1881 Text Style Text Add, edit, and format text directly o…" at bounding box center [96, 175] width 133 height 313
click at [154, 27] on h2 "Text" at bounding box center [102, 28] width 106 height 7
click at [153, 31] on icon at bounding box center [153, 32] width 5 height 6
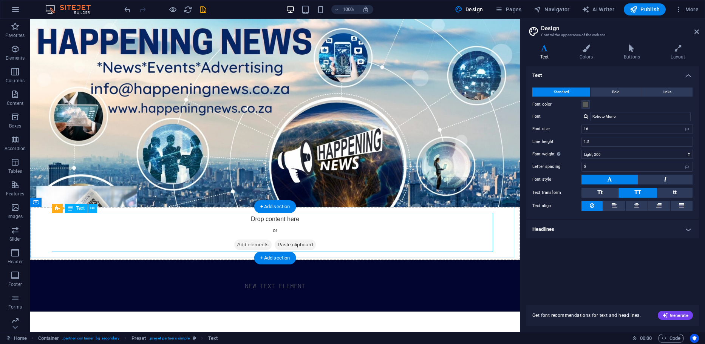
click at [241, 267] on div "New text element" at bounding box center [274, 286] width 441 height 39
click at [247, 267] on div "New text element" at bounding box center [274, 286] width 441 height 39
click at [78, 211] on span "Text" at bounding box center [80, 208] width 8 height 5
click at [68, 209] on icon at bounding box center [70, 208] width 5 height 9
click at [91, 210] on icon at bounding box center [92, 209] width 4 height 8
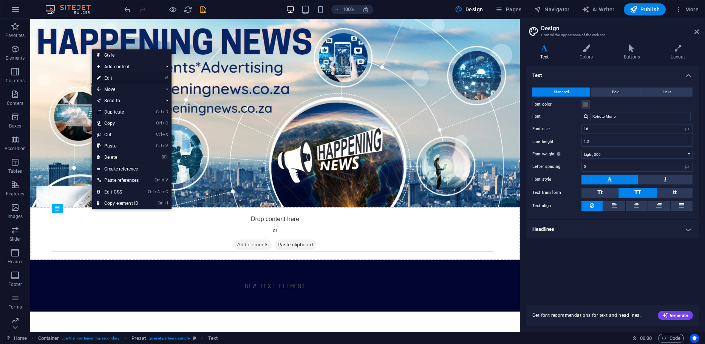
click at [109, 76] on link "⏎ Edit" at bounding box center [117, 77] width 51 height 11
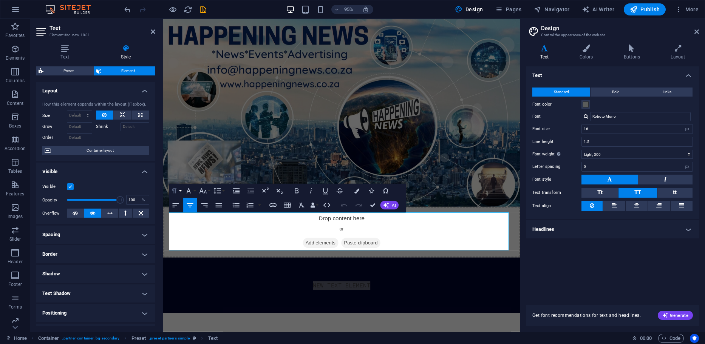
click at [175, 189] on icon "button" at bounding box center [174, 191] width 4 height 5
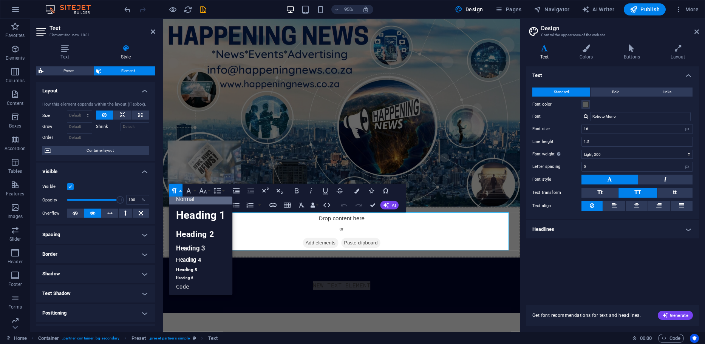
scroll to position [6, 0]
click at [182, 231] on link "Heading 2" at bounding box center [200, 234] width 63 height 16
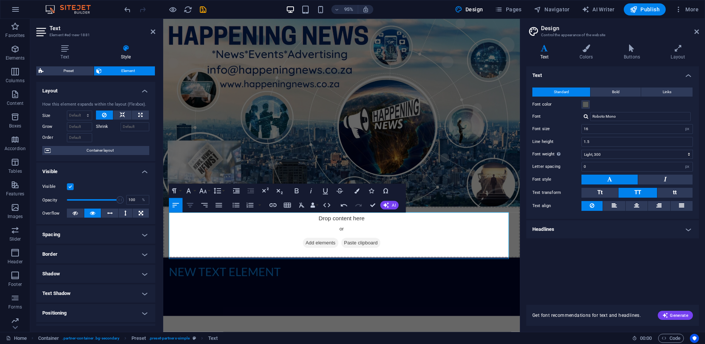
click at [190, 204] on icon "button" at bounding box center [190, 206] width 6 height 4
click at [377, 276] on h2 "New text element" at bounding box center [350, 285] width 363 height 18
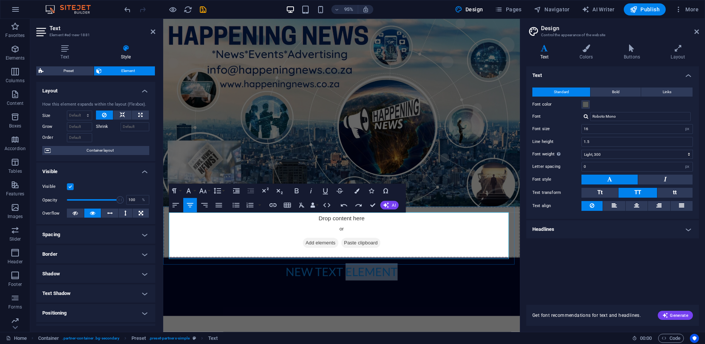
click at [377, 276] on h2 "New text element" at bounding box center [350, 285] width 363 height 18
drag, startPoint x: 288, startPoint y: 231, endPoint x: 404, endPoint y: 228, distance: 115.6
click at [404, 276] on h2 "New text element" at bounding box center [350, 285] width 363 height 18
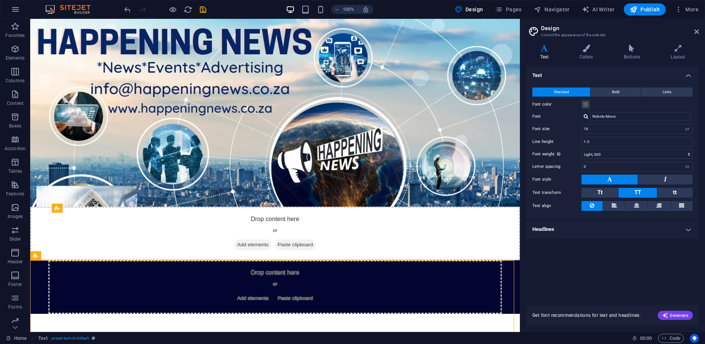
click at [689, 228] on h4 "Headlines" at bounding box center [612, 230] width 173 height 18
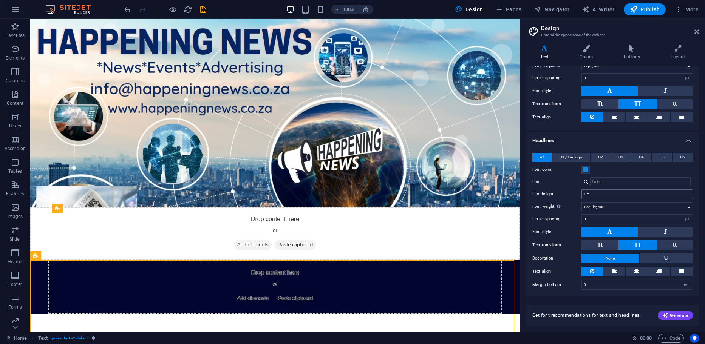
scroll to position [90, 0]
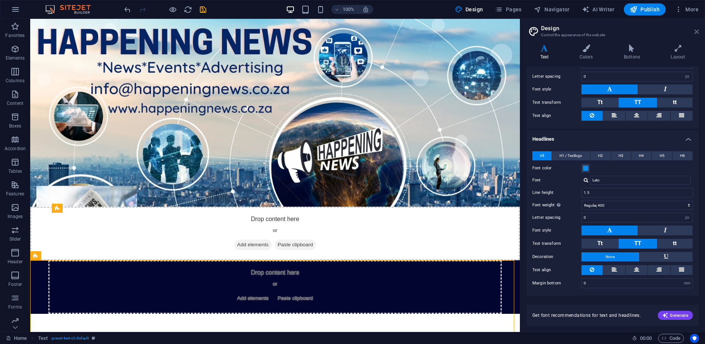
click at [696, 31] on icon at bounding box center [696, 32] width 5 height 6
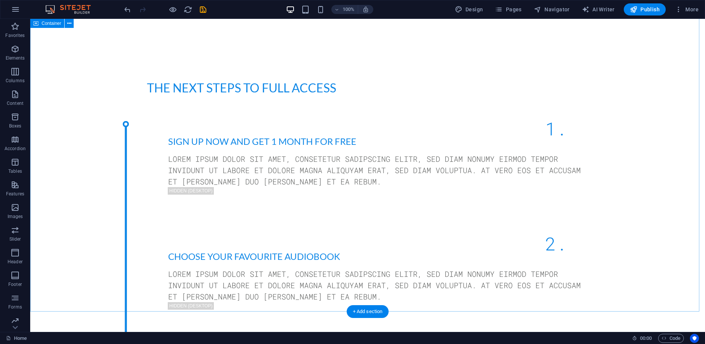
scroll to position [330, 0]
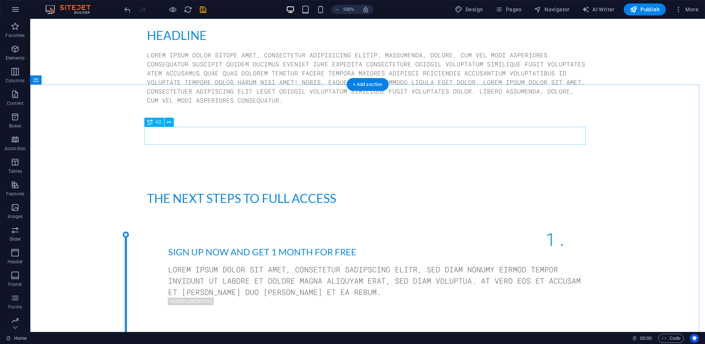
click at [354, 190] on div "The next steps to full access" at bounding box center [367, 199] width 441 height 18
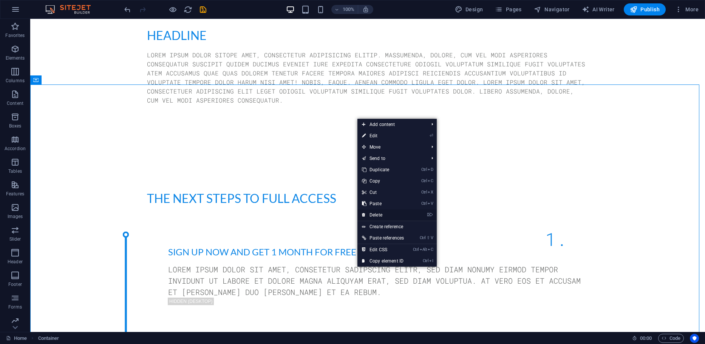
click at [385, 214] on link "⌦ Delete" at bounding box center [382, 215] width 51 height 11
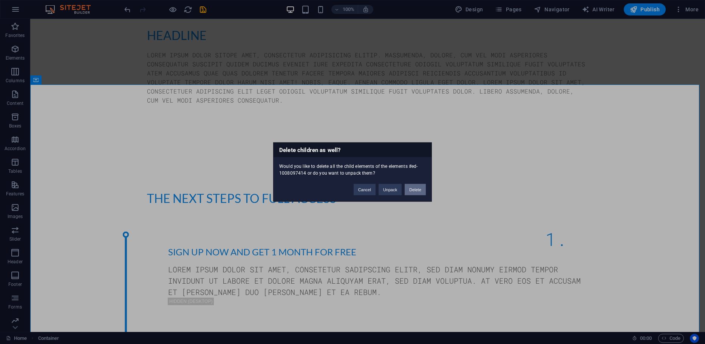
click at [414, 190] on button "Delete" at bounding box center [414, 189] width 21 height 11
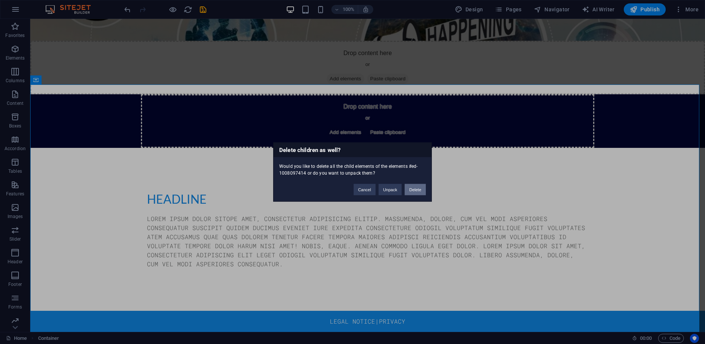
scroll to position [103, 0]
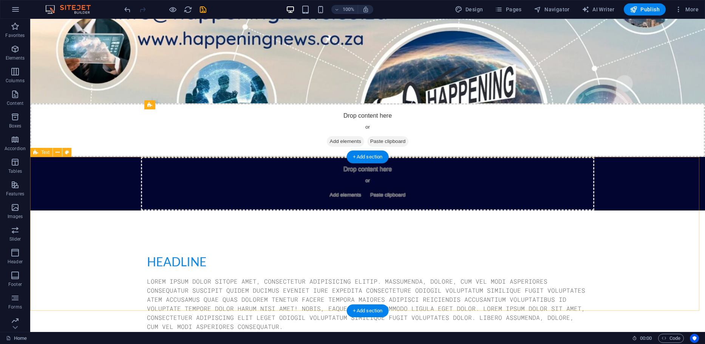
click at [416, 211] on div "Headline Lorem ipsum dolor sitope amet, consectetur adipisicing elitip. Massume…" at bounding box center [367, 292] width 674 height 163
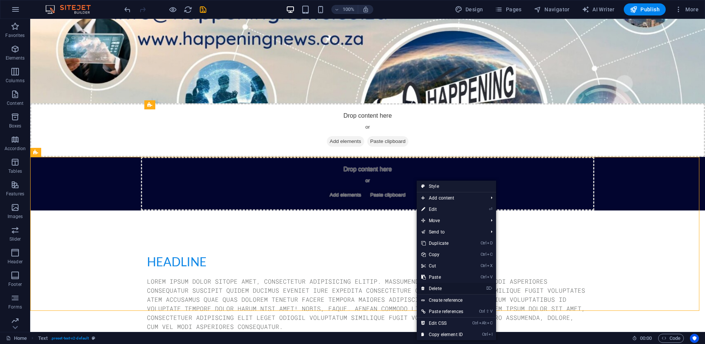
click at [446, 285] on link "⌦ Delete" at bounding box center [441, 288] width 51 height 11
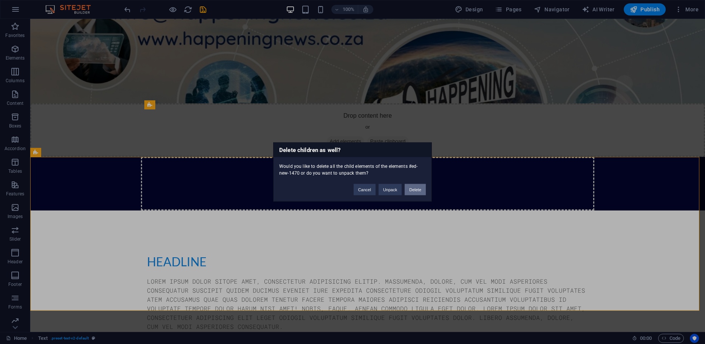
click at [413, 191] on button "Delete" at bounding box center [414, 189] width 21 height 11
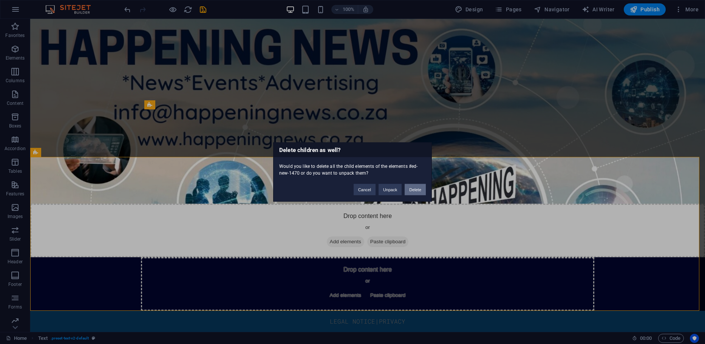
scroll to position [0, 0]
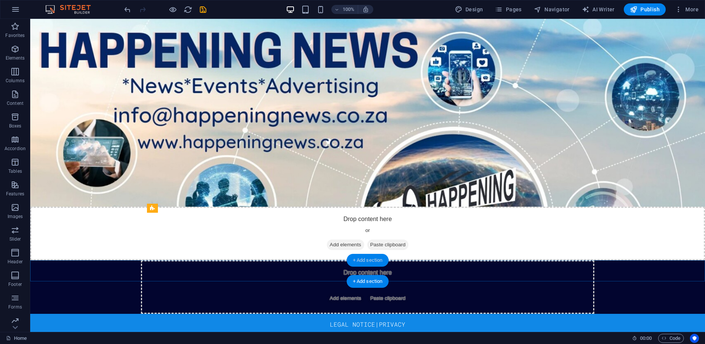
click at [363, 259] on div "+ Add section" at bounding box center [368, 260] width 42 height 13
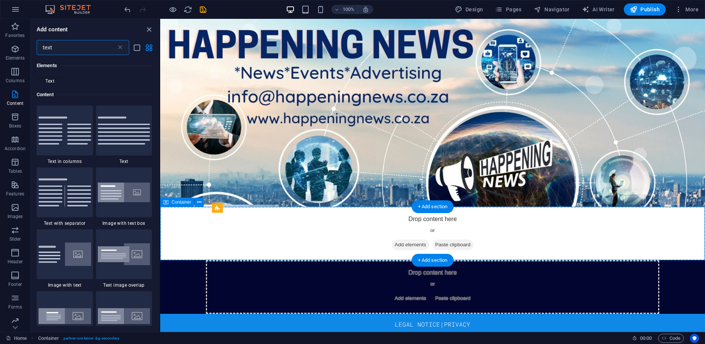
scroll to position [58, 0]
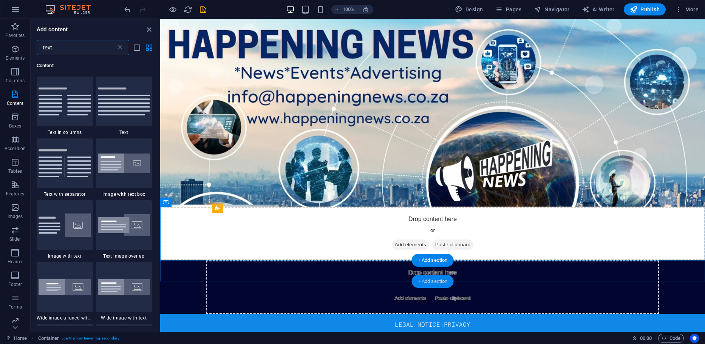
click at [423, 279] on div "+ Add section" at bounding box center [433, 281] width 42 height 13
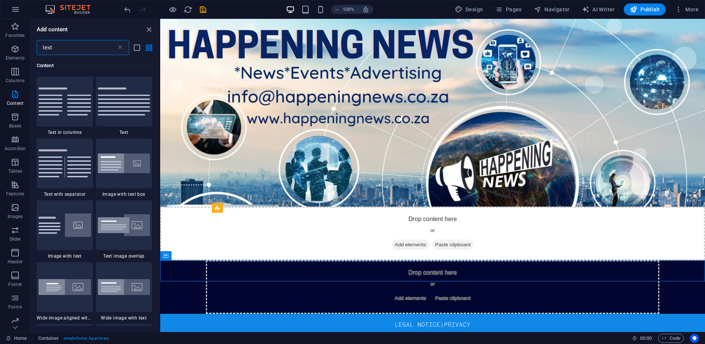
drag, startPoint x: 65, startPoint y: 51, endPoint x: 36, endPoint y: 45, distance: 28.9
click at [36, 45] on div "text ​" at bounding box center [95, 47] width 129 height 15
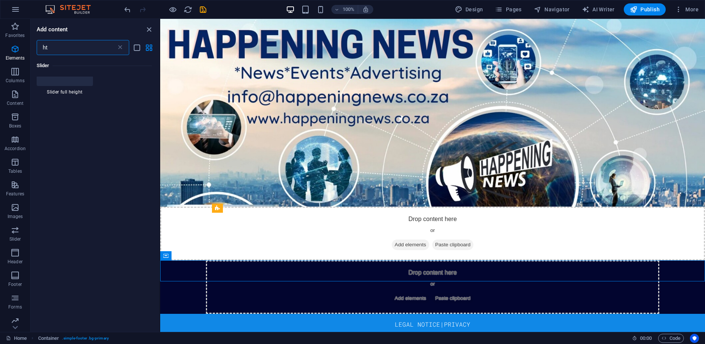
scroll to position [0, 0]
type input "html"
click at [47, 89] on icon at bounding box center [50, 90] width 10 height 10
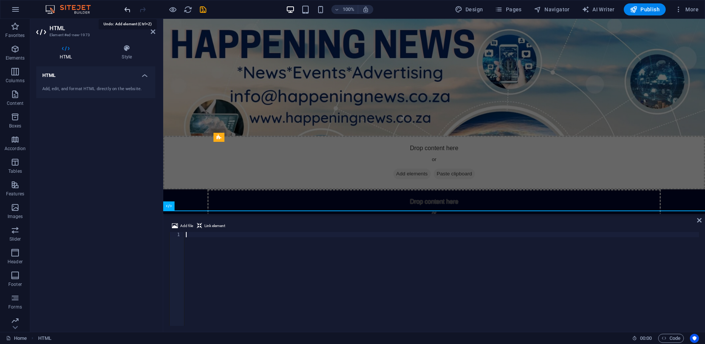
click at [128, 6] on icon "undo" at bounding box center [127, 9] width 9 height 9
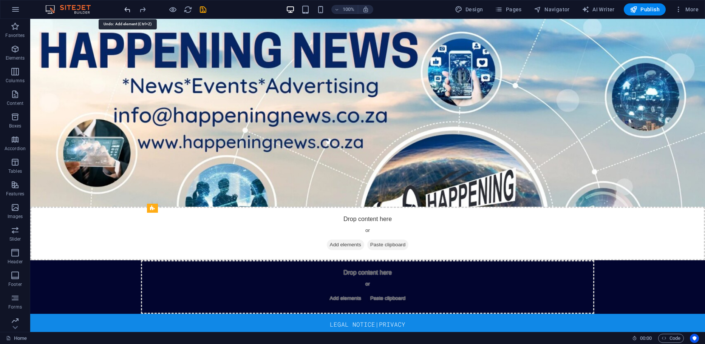
click at [126, 9] on icon "undo" at bounding box center [127, 9] width 9 height 9
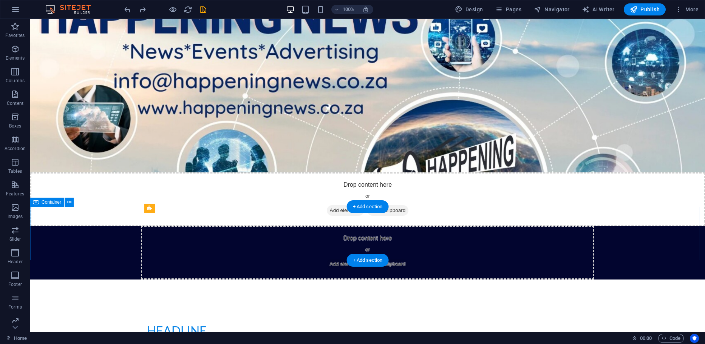
scroll to position [76, 0]
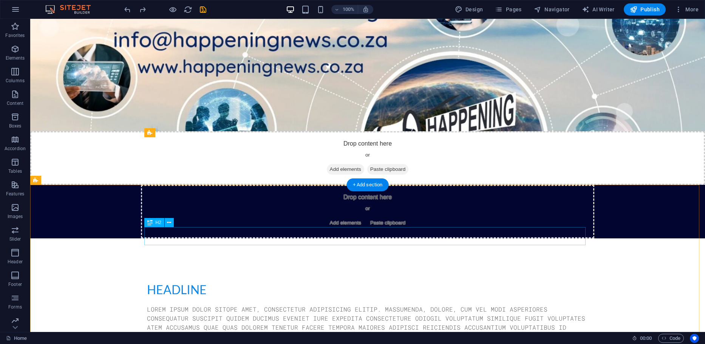
click at [168, 281] on div "Headline" at bounding box center [367, 290] width 441 height 18
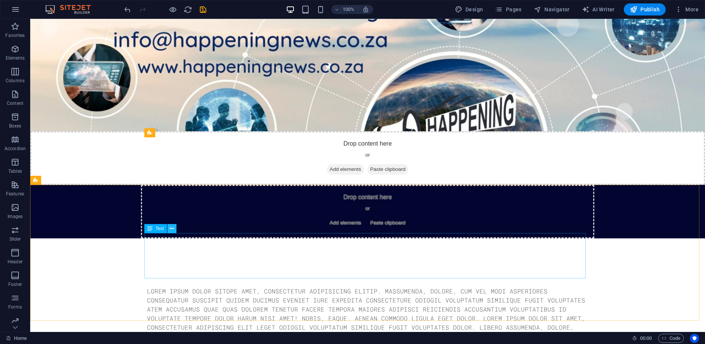
click at [172, 230] on icon at bounding box center [172, 229] width 4 height 8
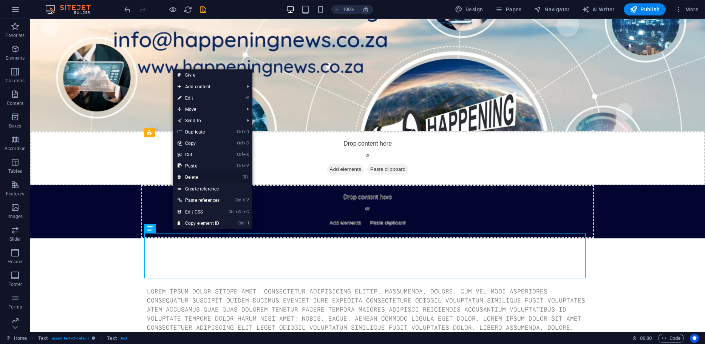
click at [196, 177] on link "⌦ Delete" at bounding box center [198, 177] width 51 height 11
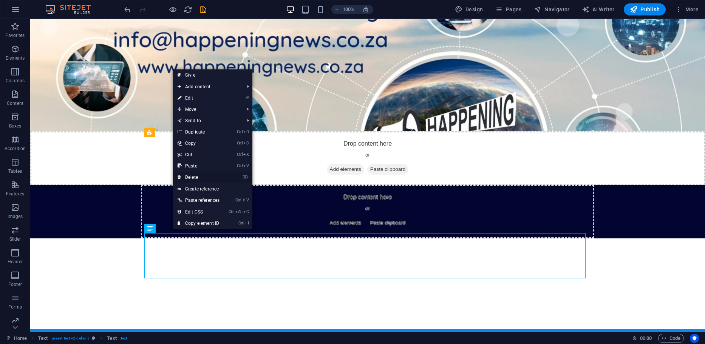
scroll to position [40, 0]
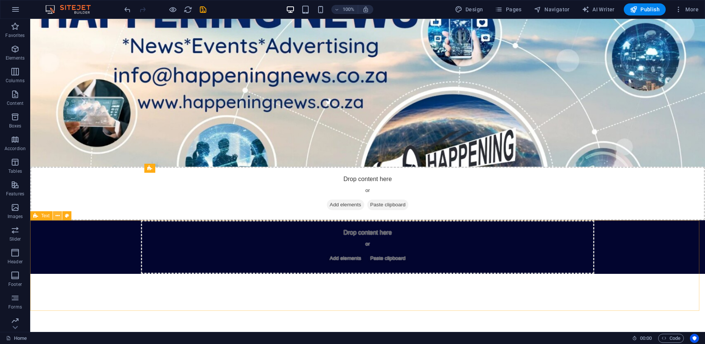
click at [58, 217] on icon at bounding box center [58, 216] width 4 height 8
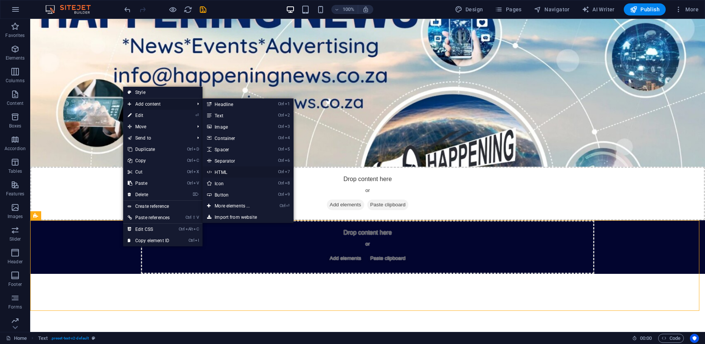
click at [226, 171] on link "Ctrl 7 HTML" at bounding box center [233, 172] width 62 height 11
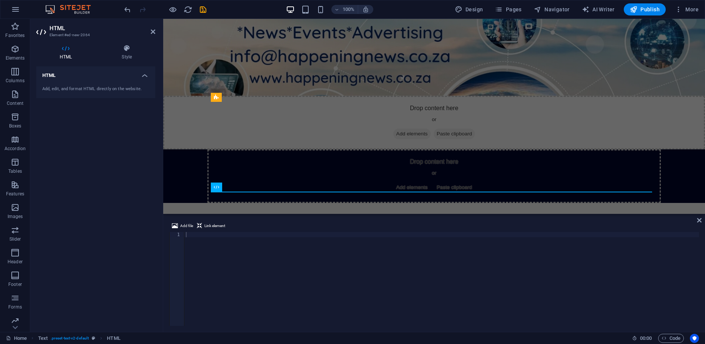
click at [199, 237] on div at bounding box center [441, 284] width 514 height 105
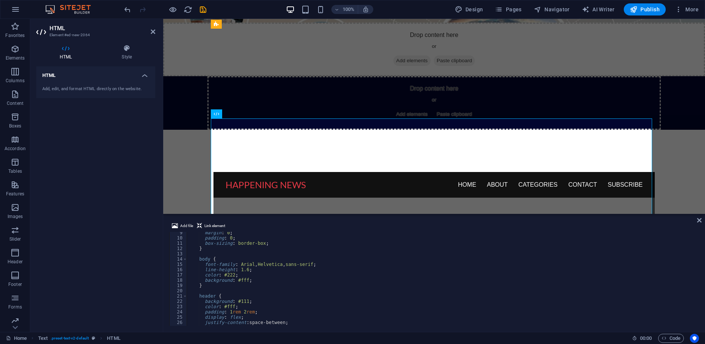
scroll to position [0, 0]
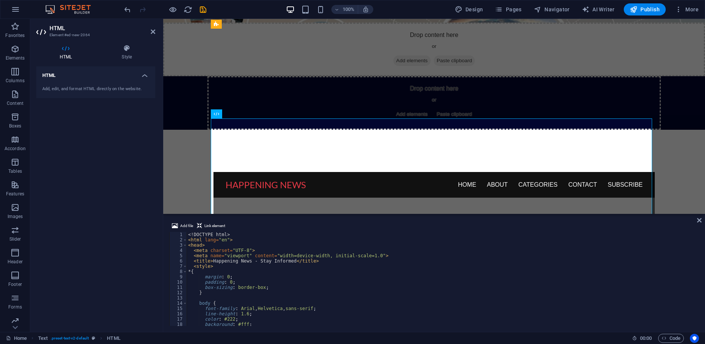
click at [216, 268] on div "<! DOCTYPE html > < html lang = "en" > < head > < meta charset = "UTF-8" > < me…" at bounding box center [442, 284] width 510 height 105
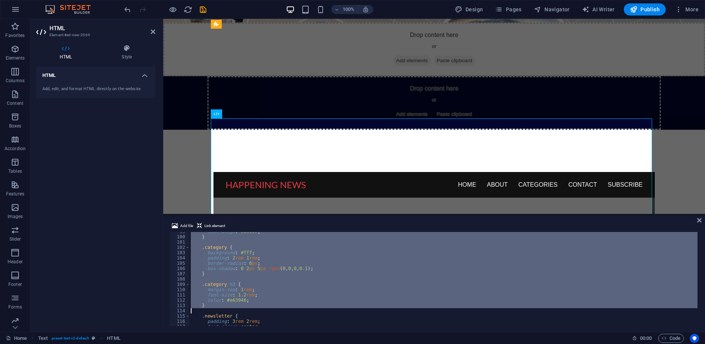
scroll to position [521, 0]
drag, startPoint x: 199, startPoint y: 313, endPoint x: 268, endPoint y: 313, distance: 69.9
click at [268, 313] on div "text-align : center ; } .category { background : #fff ; padding : 2 rem 1 rem ;…" at bounding box center [443, 281] width 508 height 105
type textarea "}"
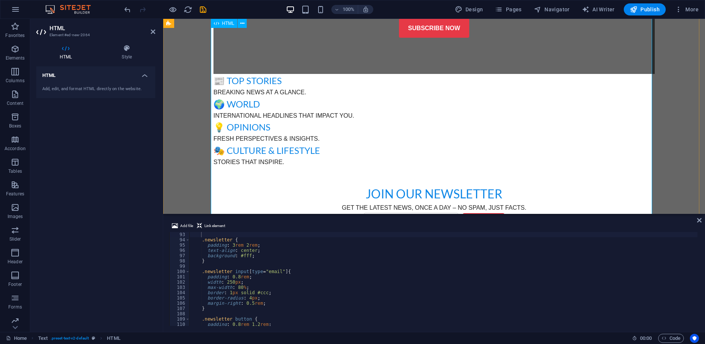
scroll to position [453, 0]
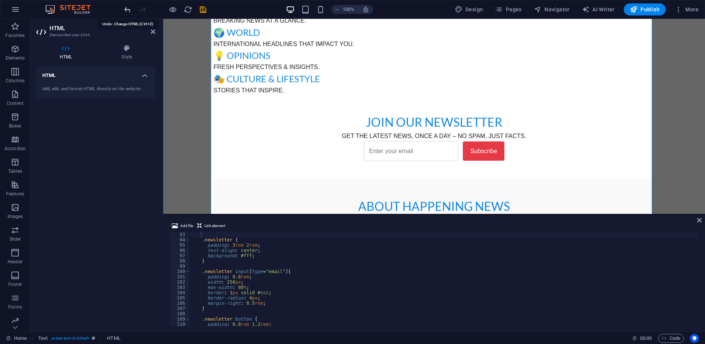
click at [128, 10] on icon "undo" at bounding box center [127, 9] width 9 height 9
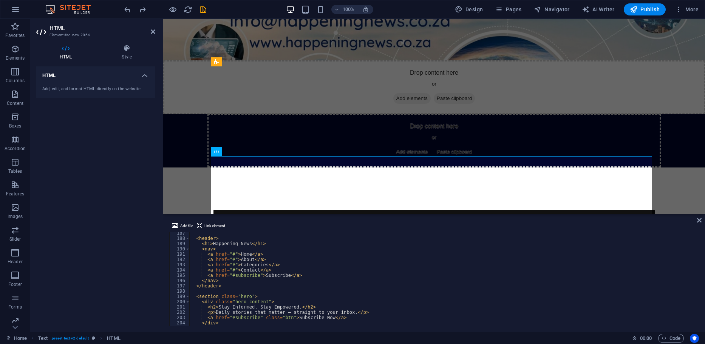
scroll to position [985, 0]
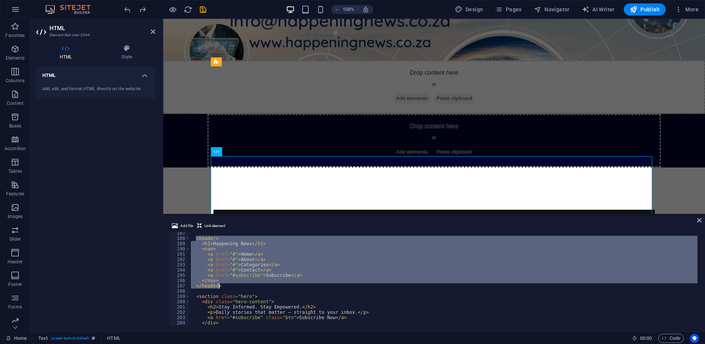
drag, startPoint x: 195, startPoint y: 240, endPoint x: 230, endPoint y: 286, distance: 57.9
click at [230, 286] on div "< header > < h1 > Happening News </ h1 > < nav > < a href = "#" > Home </ a > <…" at bounding box center [443, 283] width 508 height 105
type textarea "</nav> </header>"
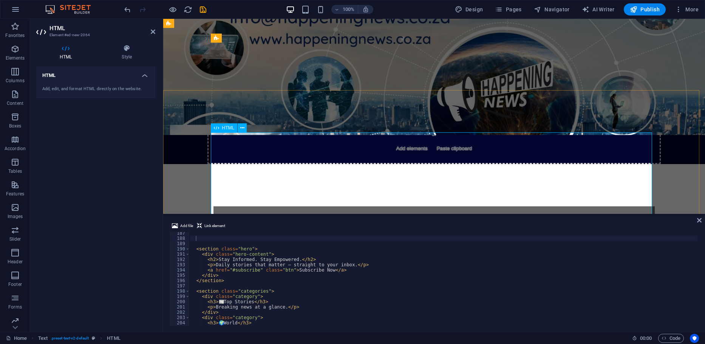
scroll to position [76, 0]
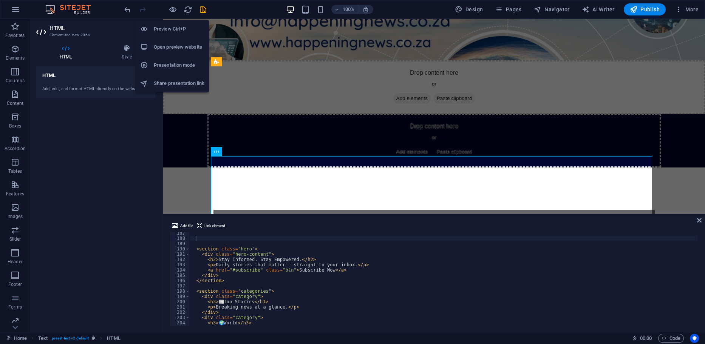
click at [174, 27] on h6 "Preview Ctrl+P" at bounding box center [179, 29] width 51 height 9
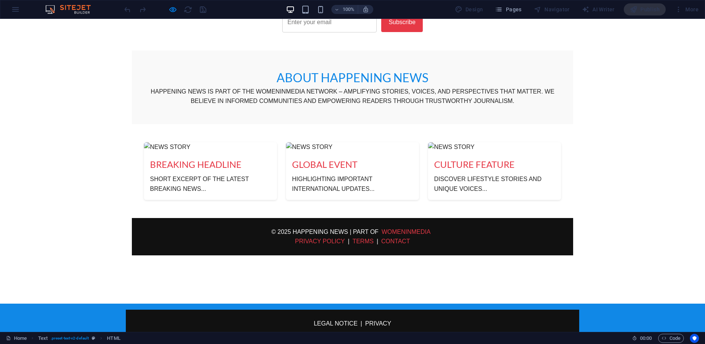
scroll to position [549, 0]
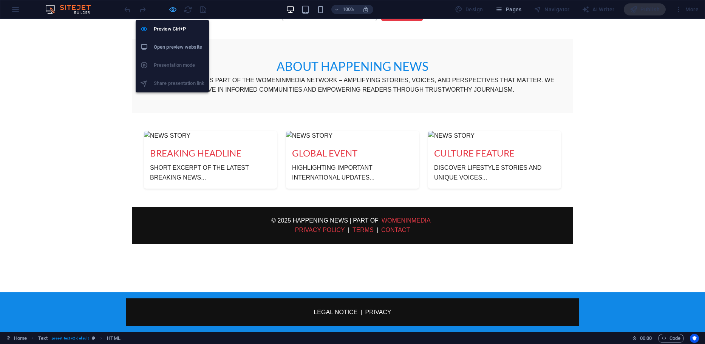
click at [174, 11] on icon "button" at bounding box center [172, 9] width 9 height 9
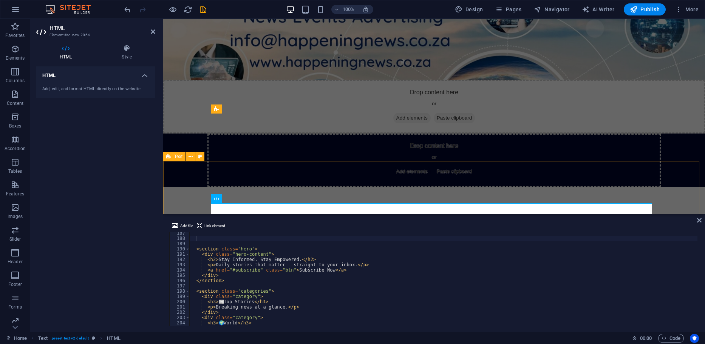
scroll to position [66, 0]
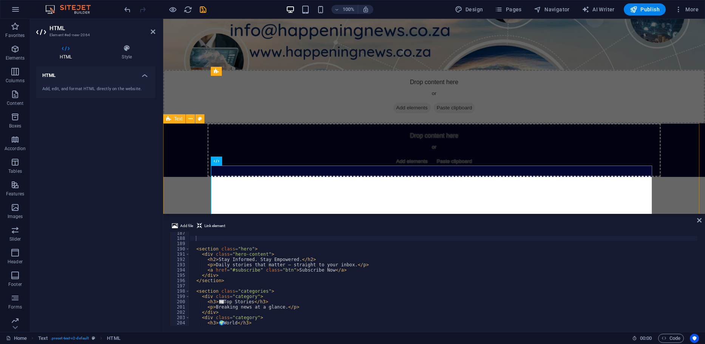
drag, startPoint x: 258, startPoint y: 166, endPoint x: 257, endPoint y: 156, distance: 10.6
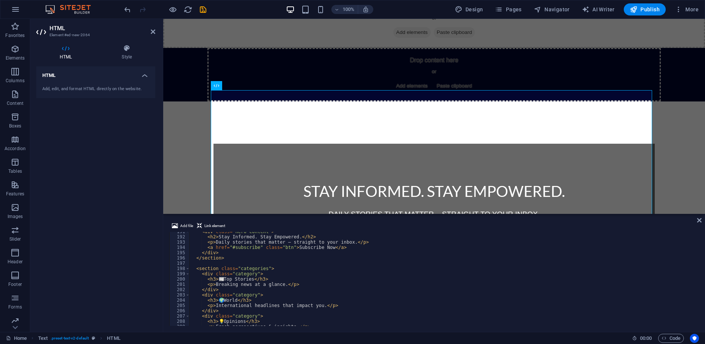
scroll to position [1030, 0]
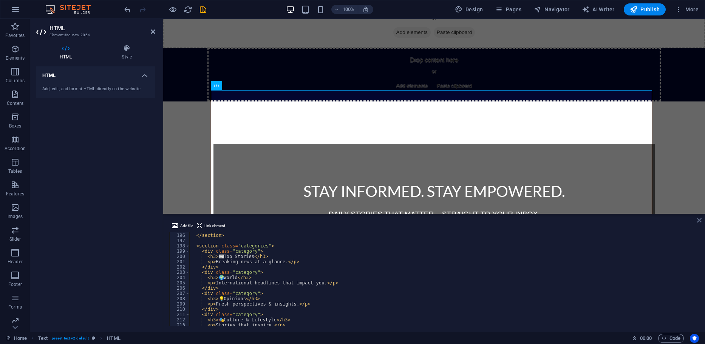
click at [699, 219] on icon at bounding box center [699, 220] width 5 height 6
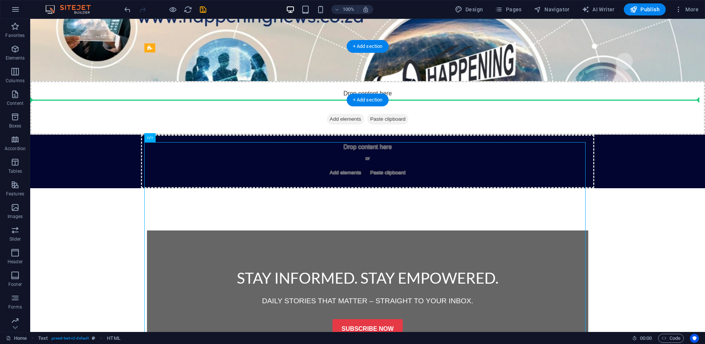
scroll to position [102, 0]
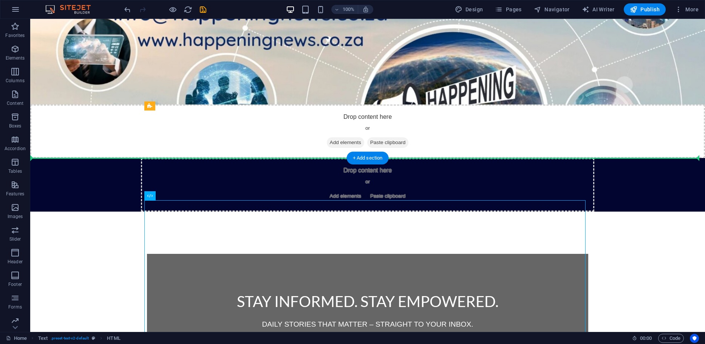
drag, startPoint x: 199, startPoint y: 99, endPoint x: 132, endPoint y: 170, distance: 97.0
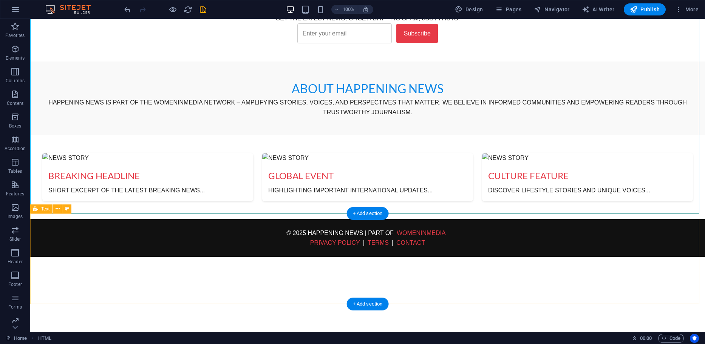
scroll to position [569, 0]
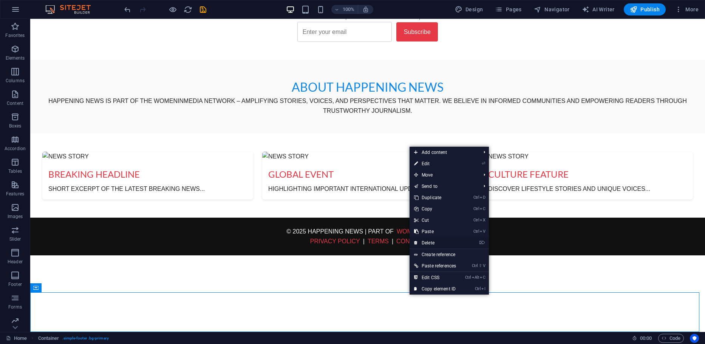
click at [437, 245] on link "⌦ Delete" at bounding box center [434, 242] width 51 height 11
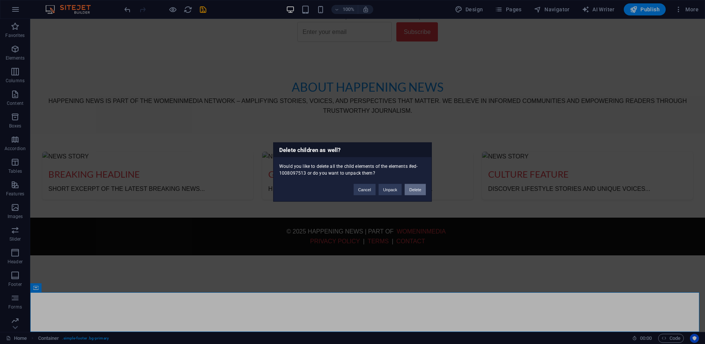
click at [414, 188] on button "Delete" at bounding box center [414, 189] width 21 height 11
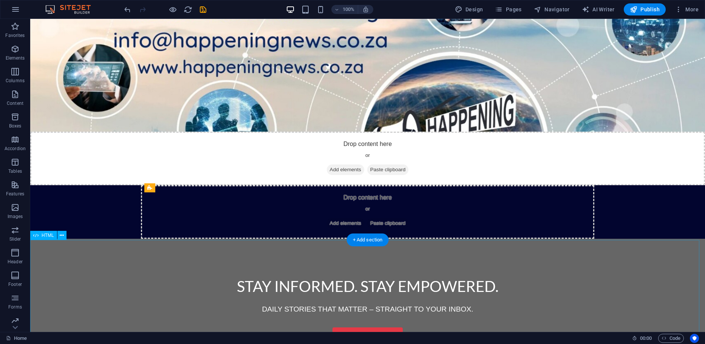
scroll to position [76, 0]
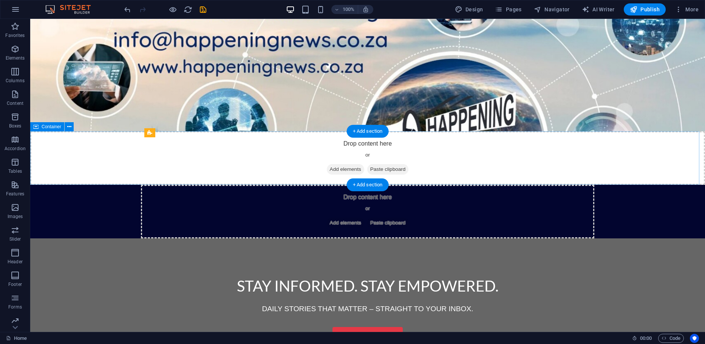
click at [623, 185] on div "Drop content here or Add elements Paste clipboard" at bounding box center [367, 212] width 674 height 54
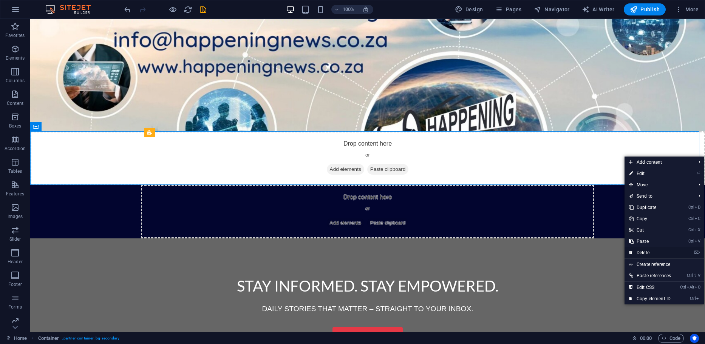
click at [652, 252] on link "⌦ Delete" at bounding box center [649, 252] width 51 height 11
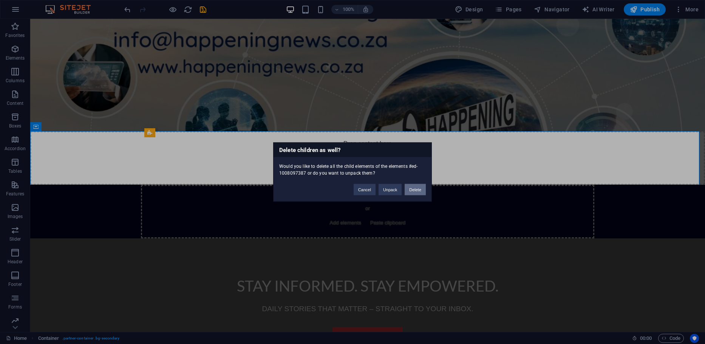
click at [416, 191] on button "Delete" at bounding box center [414, 189] width 21 height 11
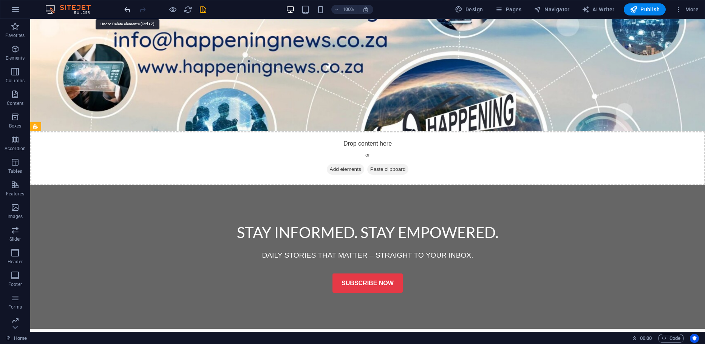
click at [123, 9] on icon "undo" at bounding box center [127, 9] width 9 height 9
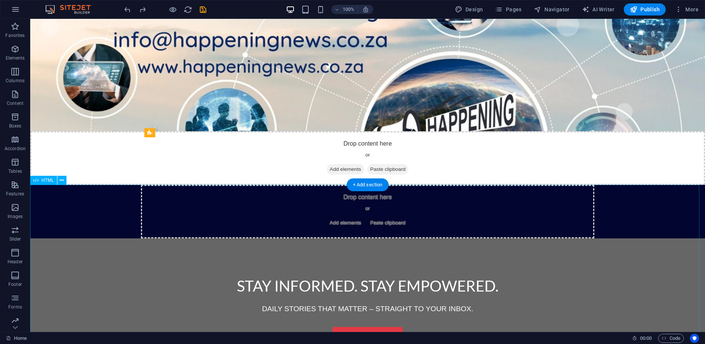
scroll to position [0, 0]
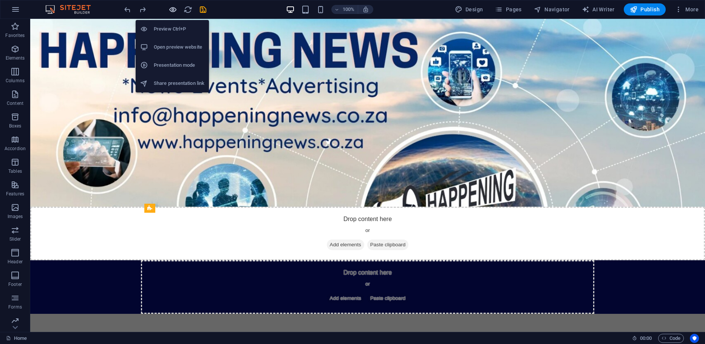
click at [169, 9] on icon "button" at bounding box center [172, 9] width 9 height 9
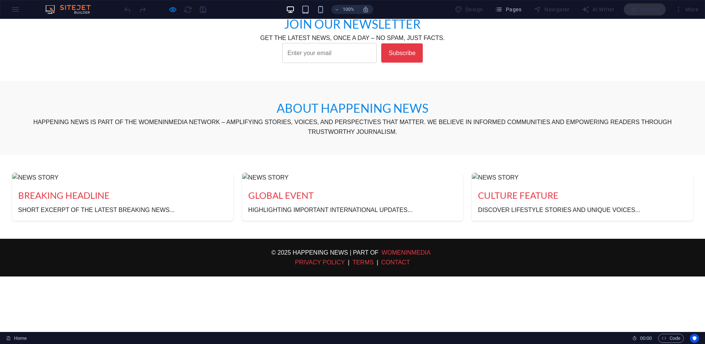
scroll to position [488, 0]
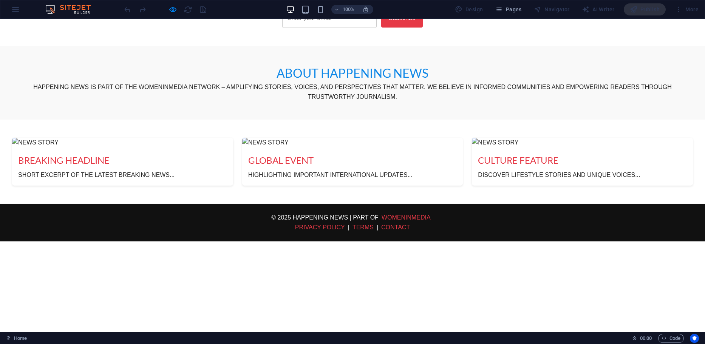
click at [573, 224] on p "Privacy Policy | Terms | Contact" at bounding box center [352, 228] width 680 height 10
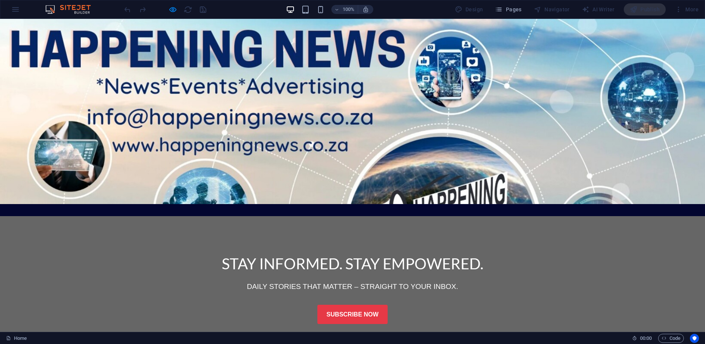
scroll to position [0, 0]
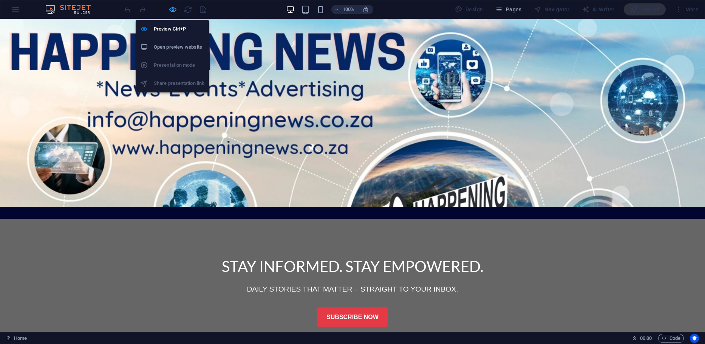
click at [174, 10] on icon "button" at bounding box center [172, 9] width 9 height 9
